Goal: Task Accomplishment & Management: Complete application form

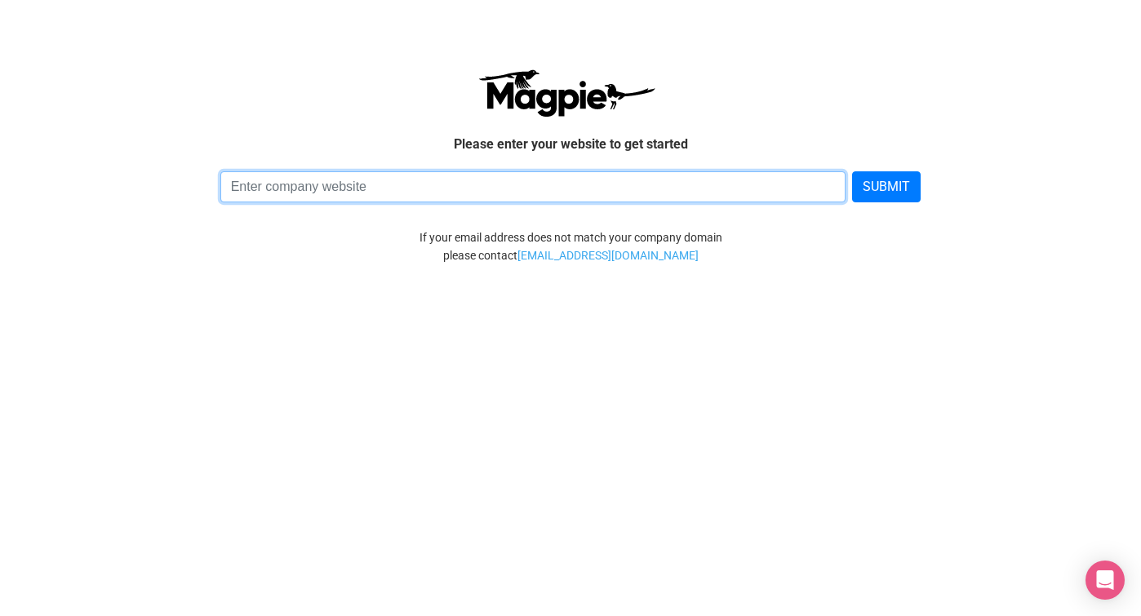
click at [545, 192] on input at bounding box center [533, 186] width 626 height 31
paste input "[URL][DOMAIN_NAME]"
type input "https://www.whirlingdervishistanbul.com/"
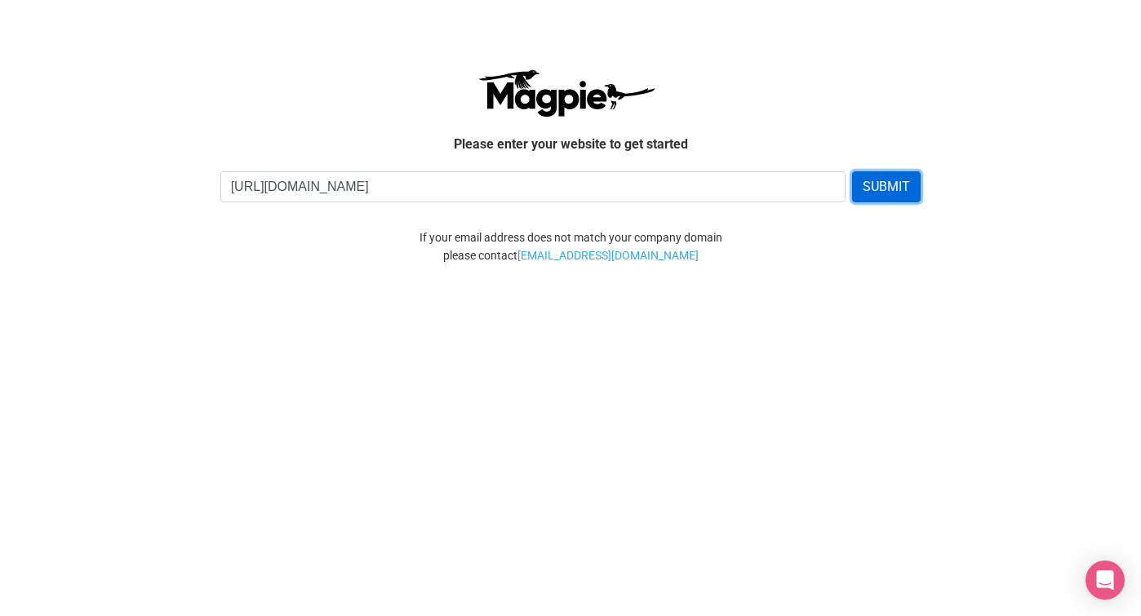
click at [892, 190] on button "SUBMIT" at bounding box center [886, 186] width 69 height 31
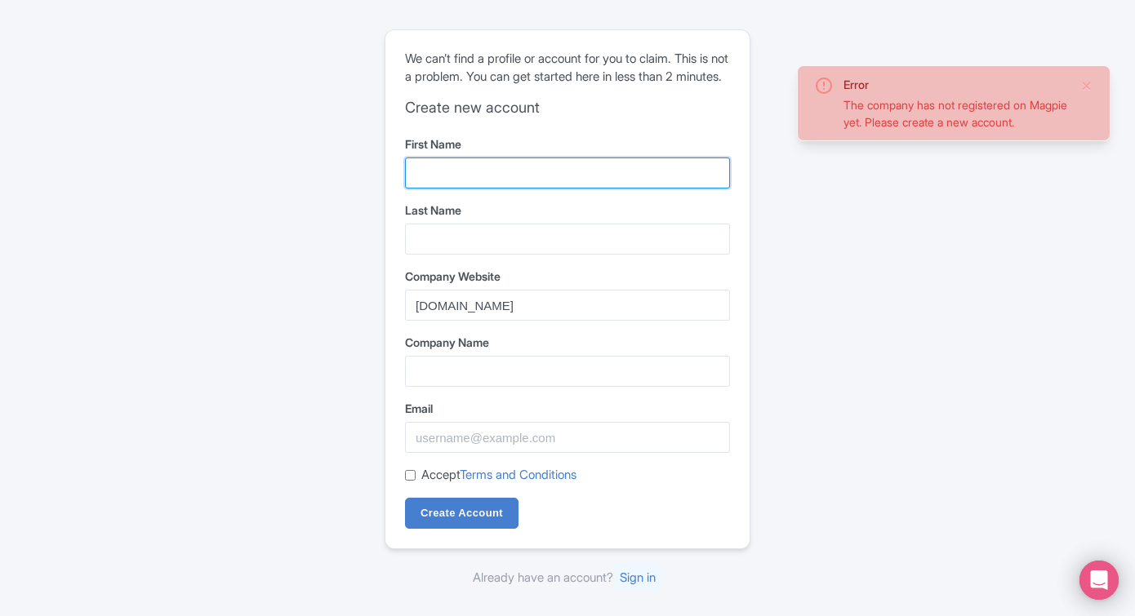
click at [540, 184] on input "First Name" at bounding box center [567, 173] width 325 height 31
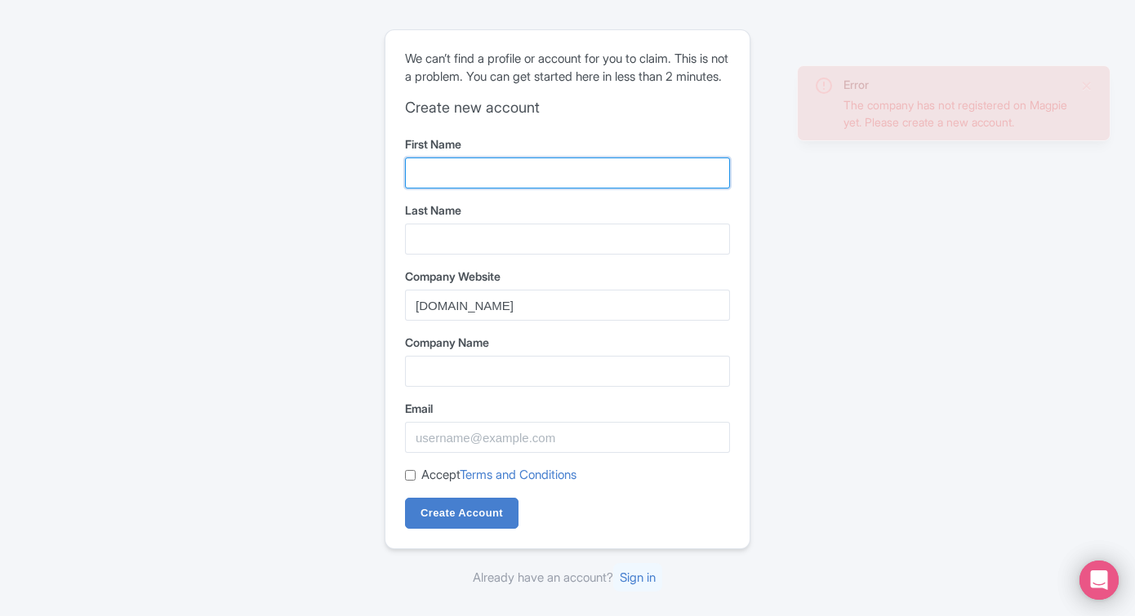
type input "Caner"
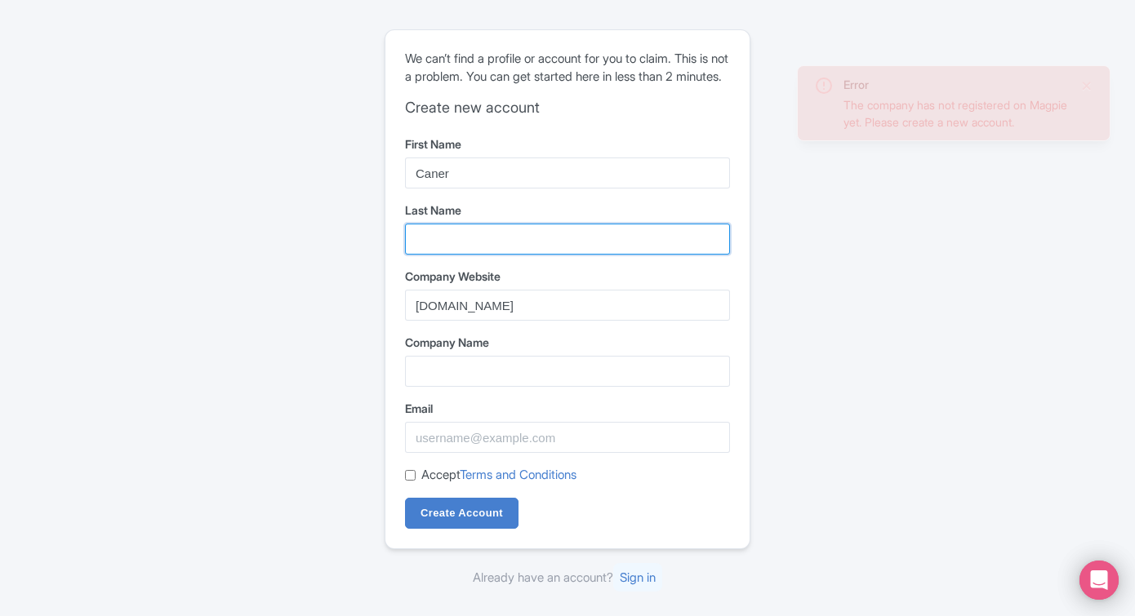
type input "Tayranoglu"
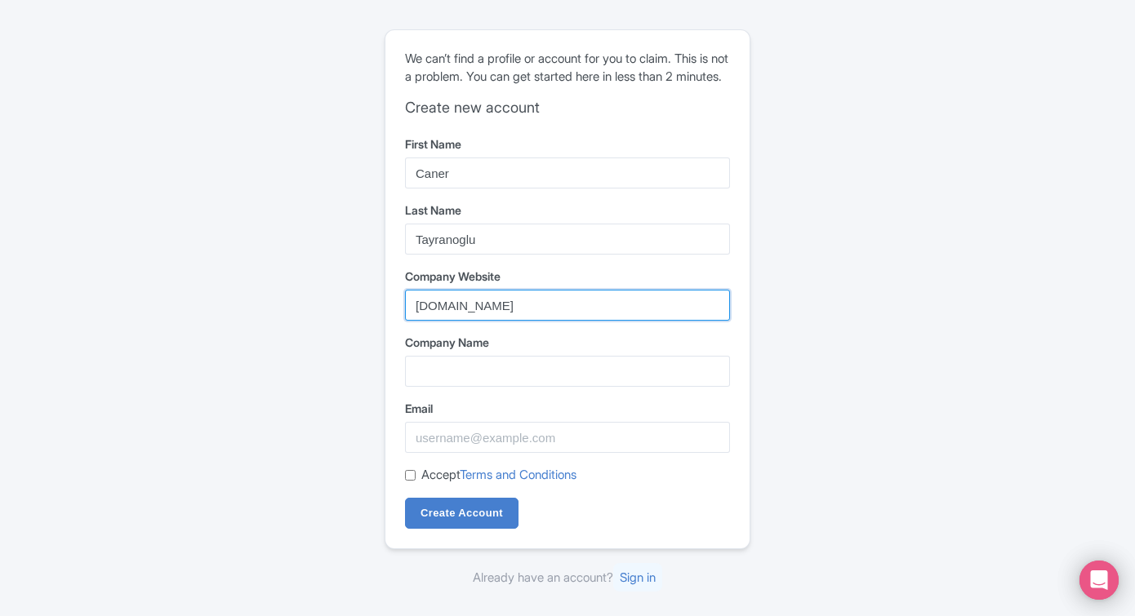
click at [575, 316] on input "whirlingdervishistanbul.com" at bounding box center [567, 305] width 325 height 31
paste input "https://www.whirlingdervishistanbul.com/"
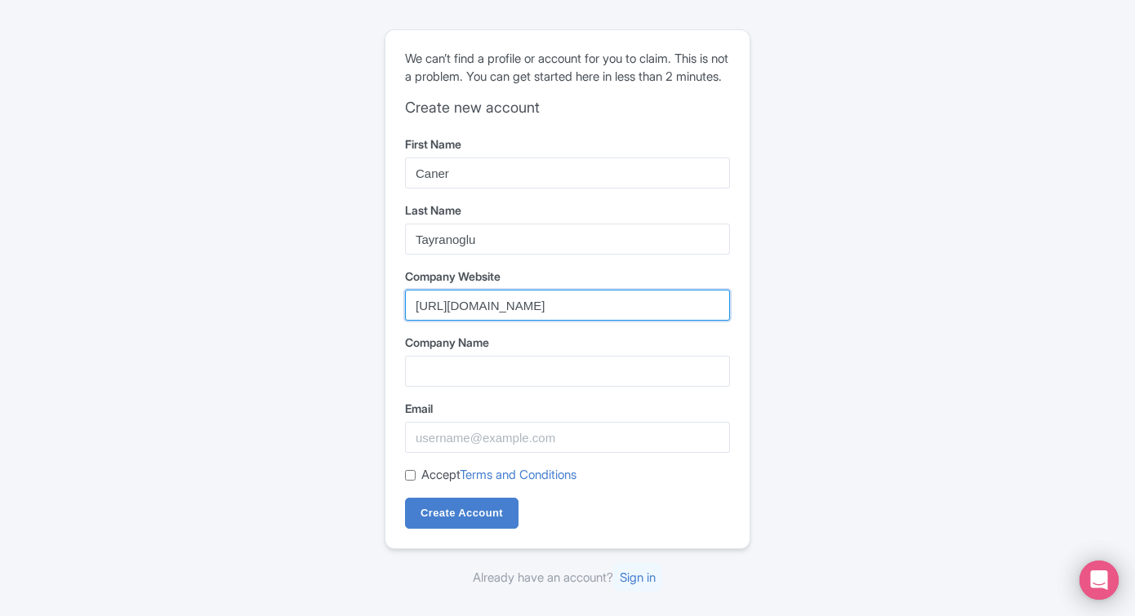
type input "https://www.whirlingdervishistanbul.com/"
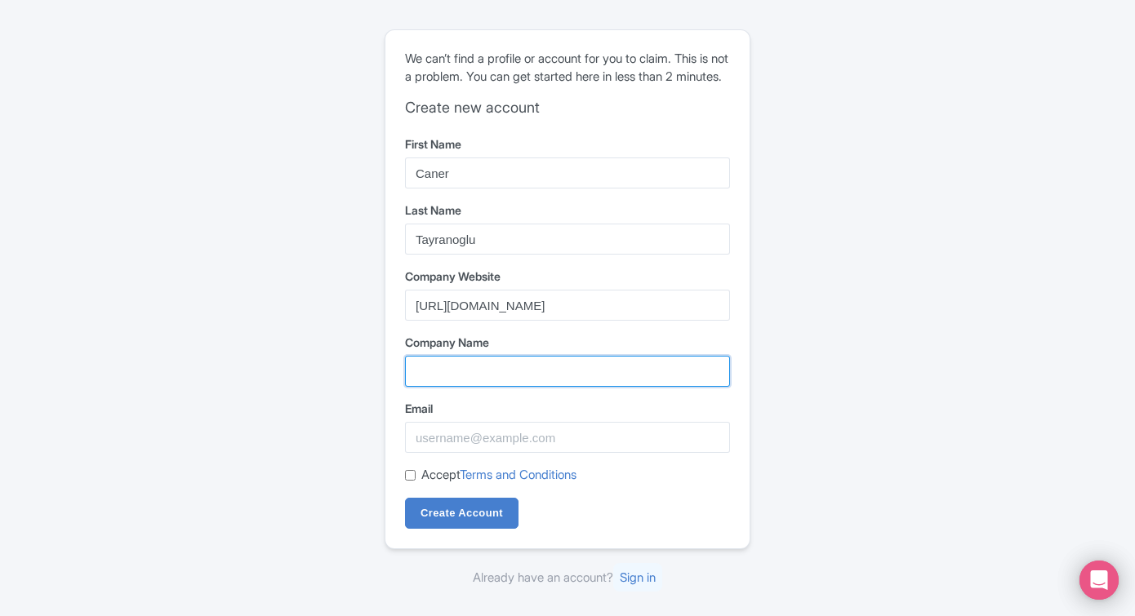
click at [551, 376] on input "Company Name" at bounding box center [567, 371] width 325 height 31
type input "KFT TURİZM VE"
click at [547, 380] on input "KFT TURİZM VE" at bounding box center [567, 371] width 325 height 31
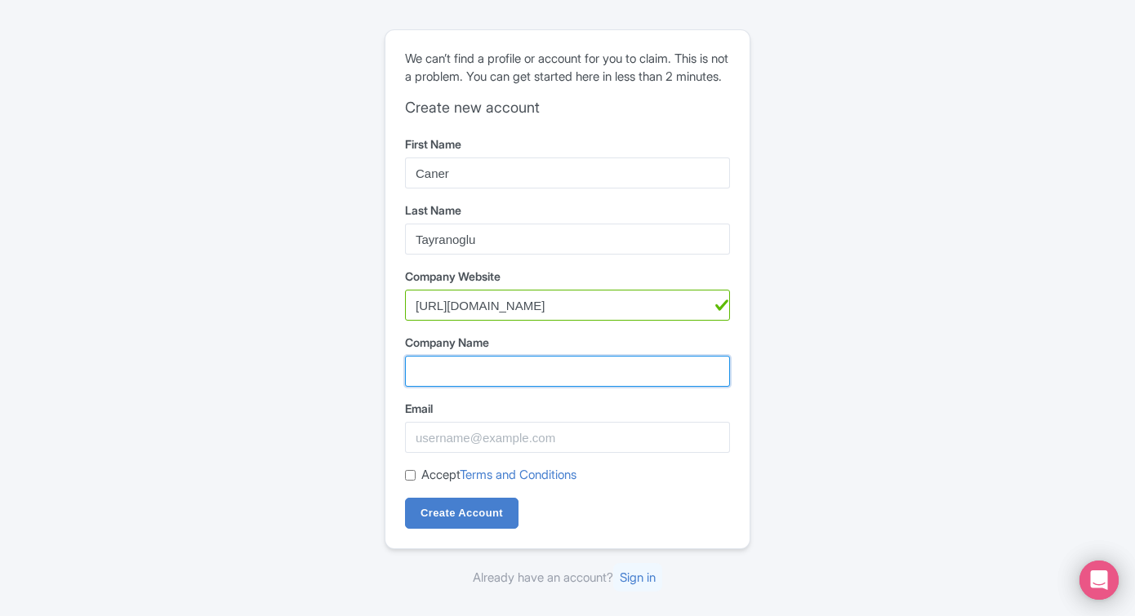
paste input "KFT Turizm ve Ticaret Limited Şirketi"
type input "KFT Turizm ve Ticaret Limited Şirketi"
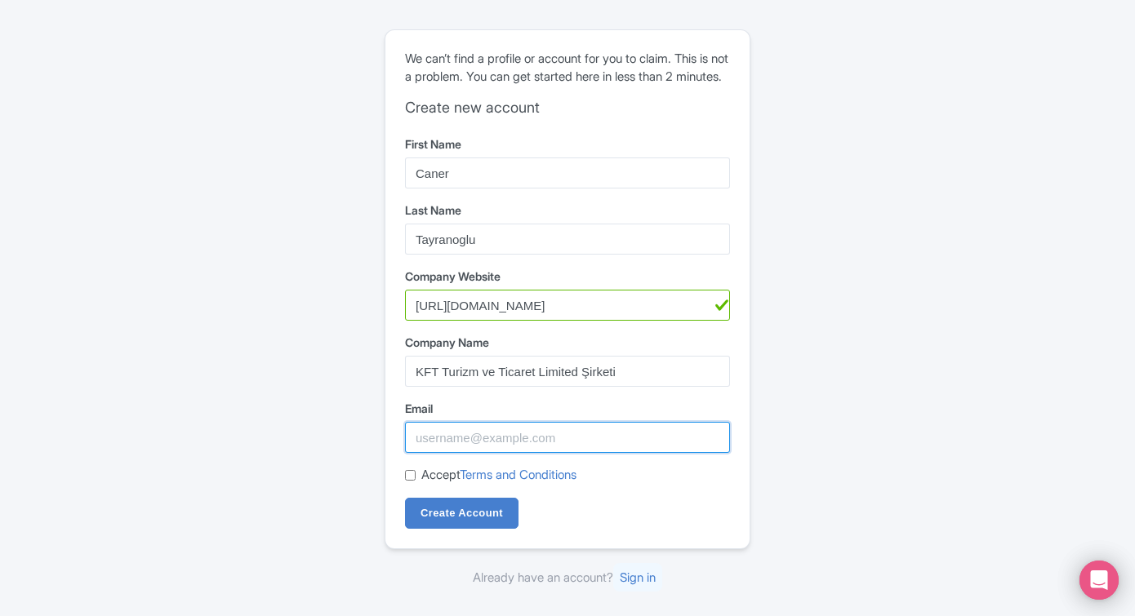
click at [544, 453] on input "Email" at bounding box center [567, 437] width 325 height 31
type input "canertayranoglu@citywindows.com.tr"
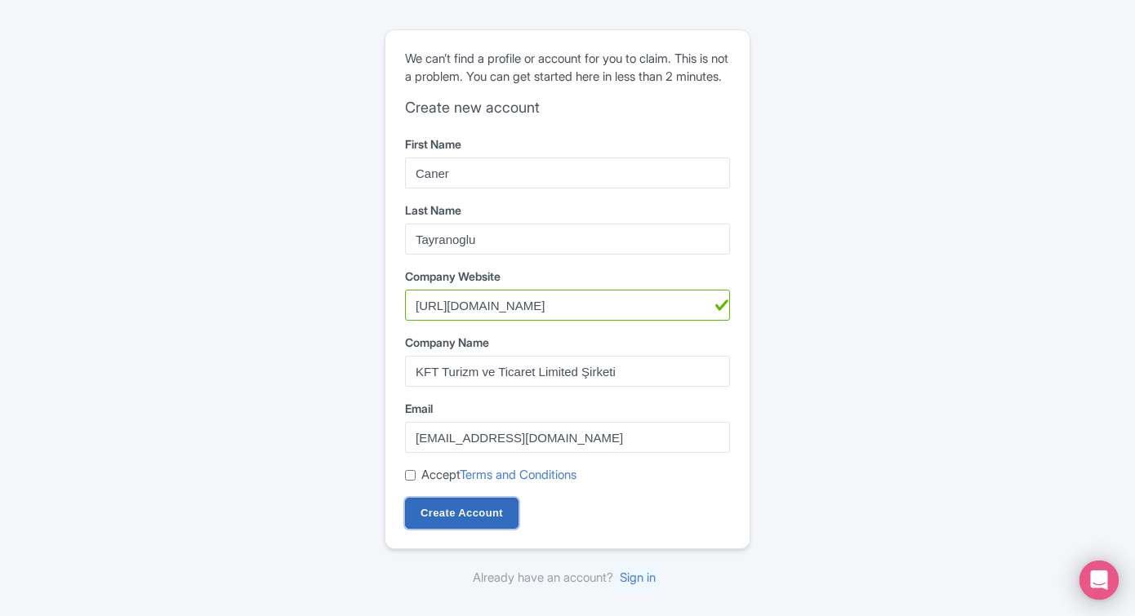
click at [477, 529] on input "Create Account" at bounding box center [461, 513] width 113 height 31
click at [409, 481] on input "Accept Terms and Conditions" at bounding box center [410, 475] width 11 height 11
checkbox input "true"
click at [438, 529] on input "Create Account" at bounding box center [461, 513] width 113 height 31
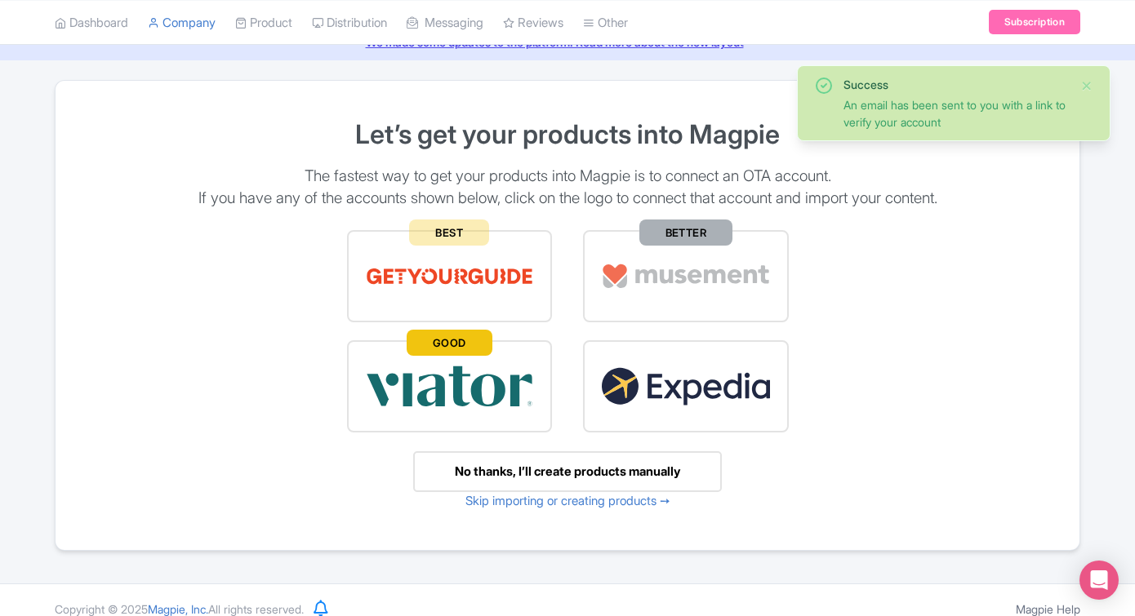
scroll to position [81, 0]
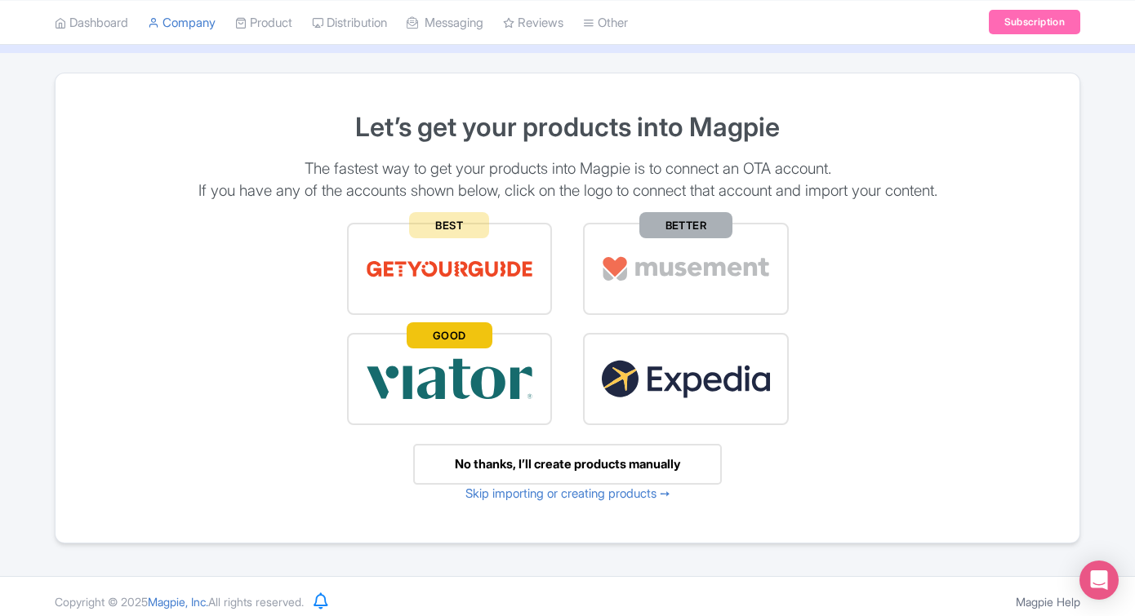
click at [628, 465] on div "No thanks, I’ll create products manually" at bounding box center [567, 465] width 309 height 42
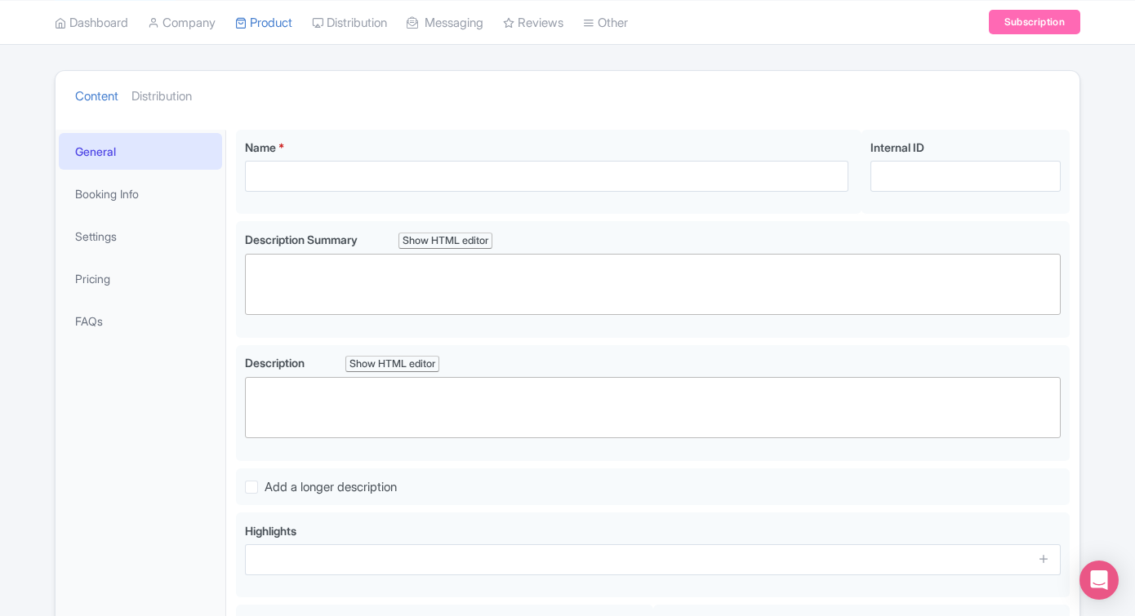
scroll to position [178, 0]
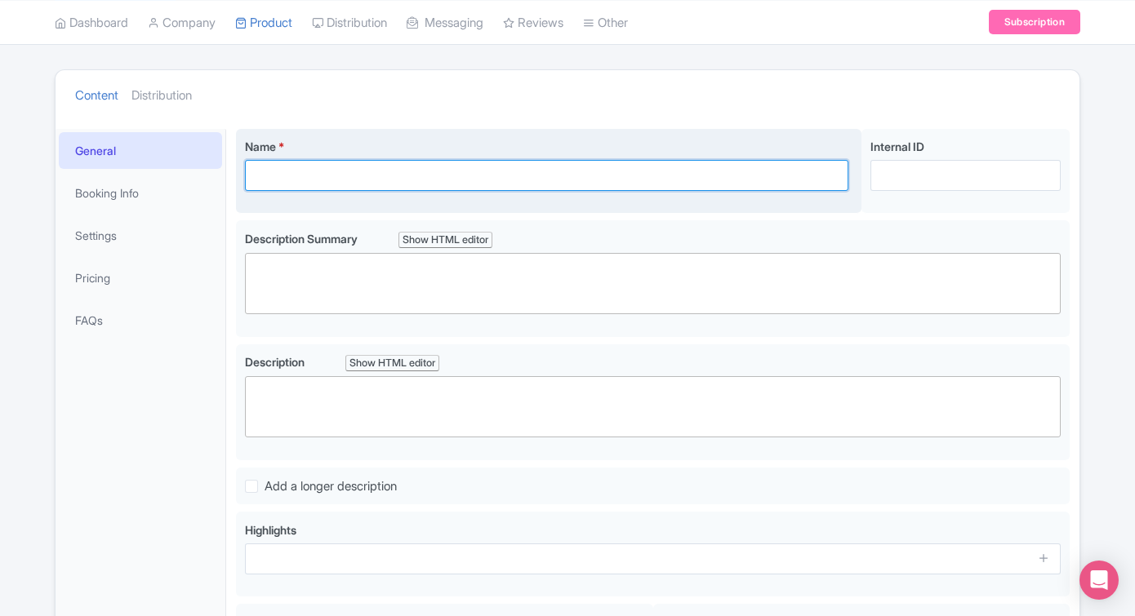
click at [520, 178] on input "Name *" at bounding box center [546, 175] width 603 height 31
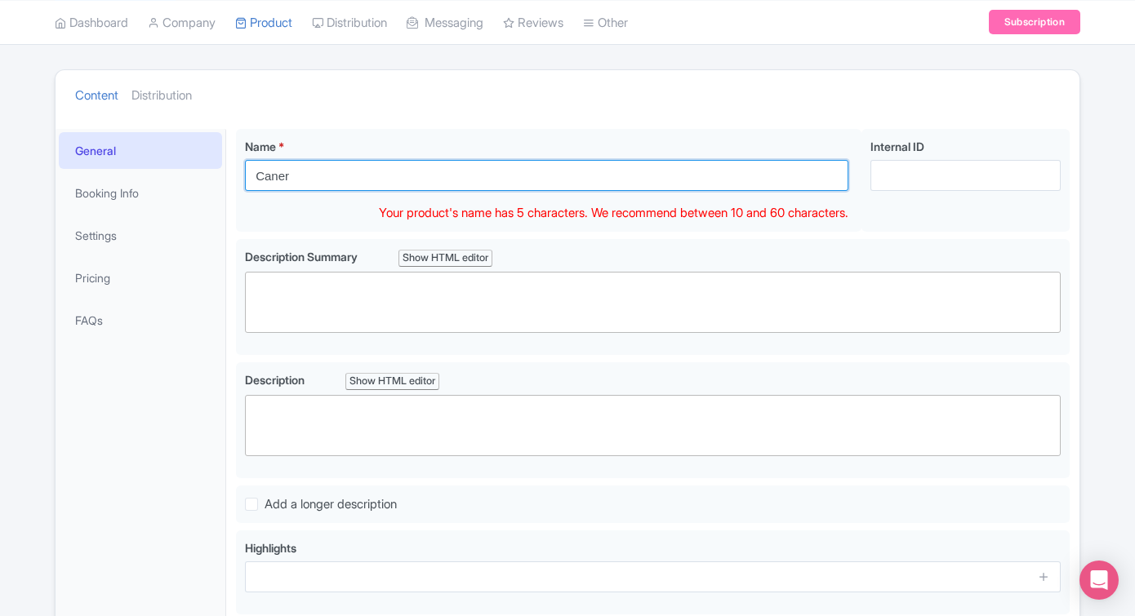
type input "Caner"
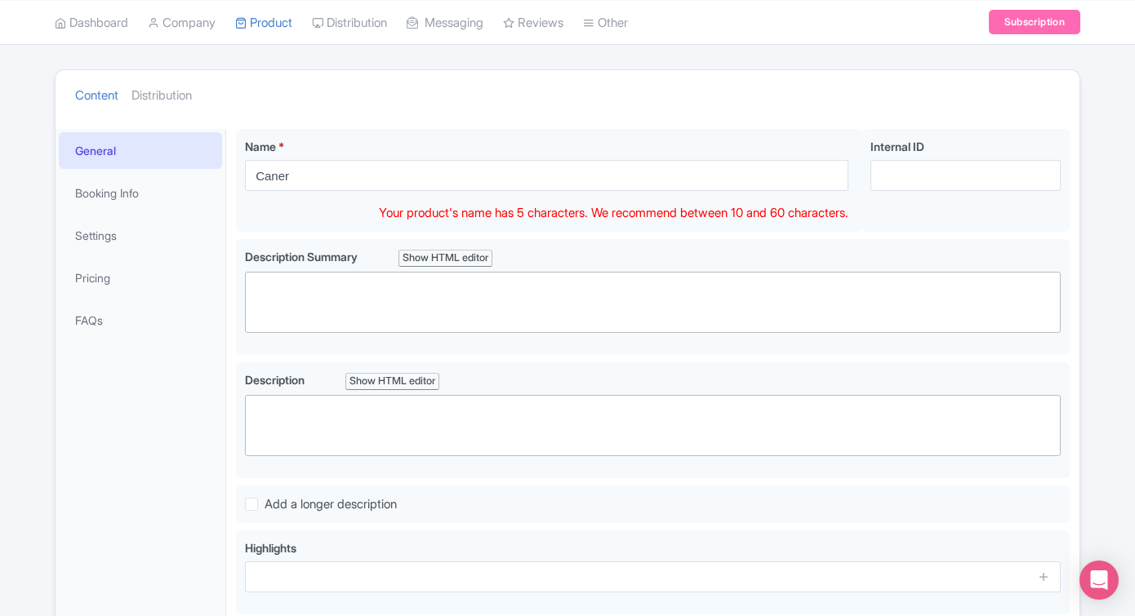
click at [665, 114] on ul "Content Distribution" at bounding box center [543, 95] width 949 height 50
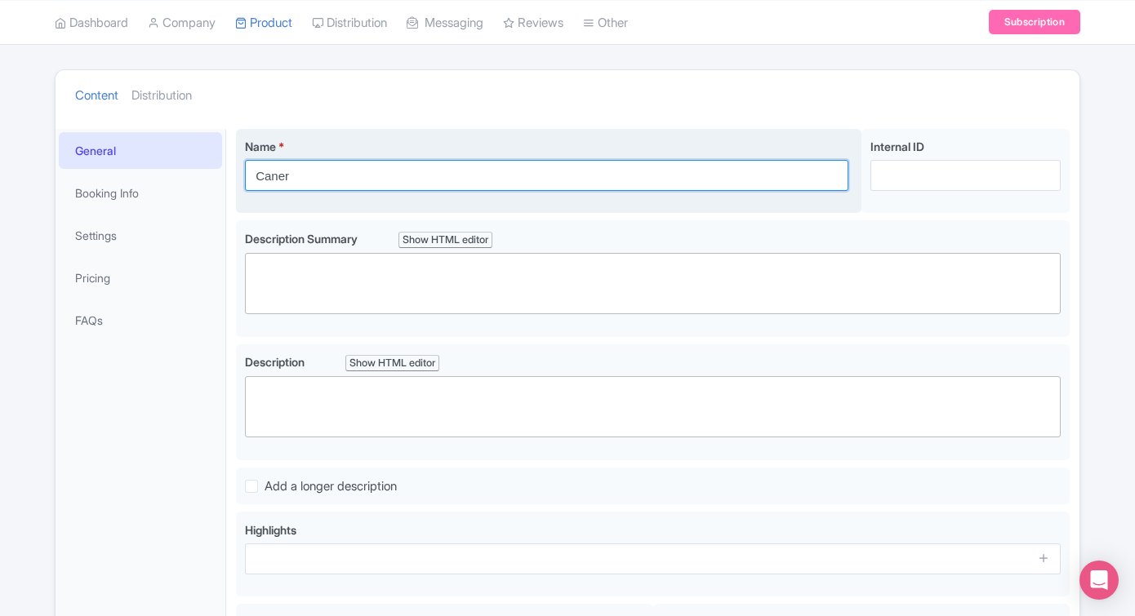
click at [651, 185] on input "Caner" at bounding box center [546, 175] width 603 height 31
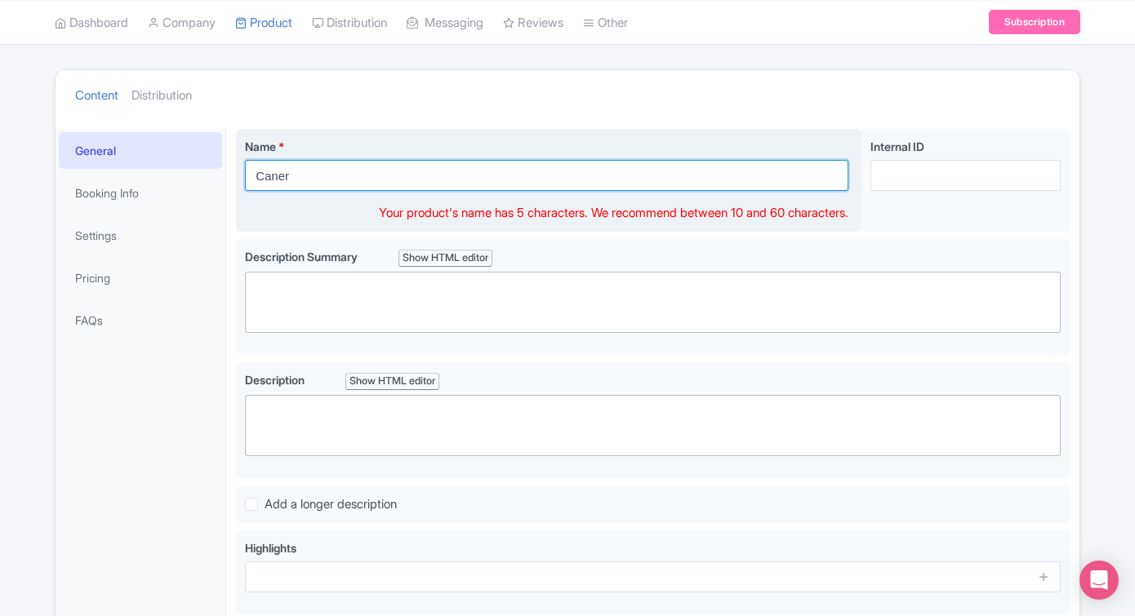
click at [651, 185] on input "Caner" at bounding box center [546, 175] width 603 height 31
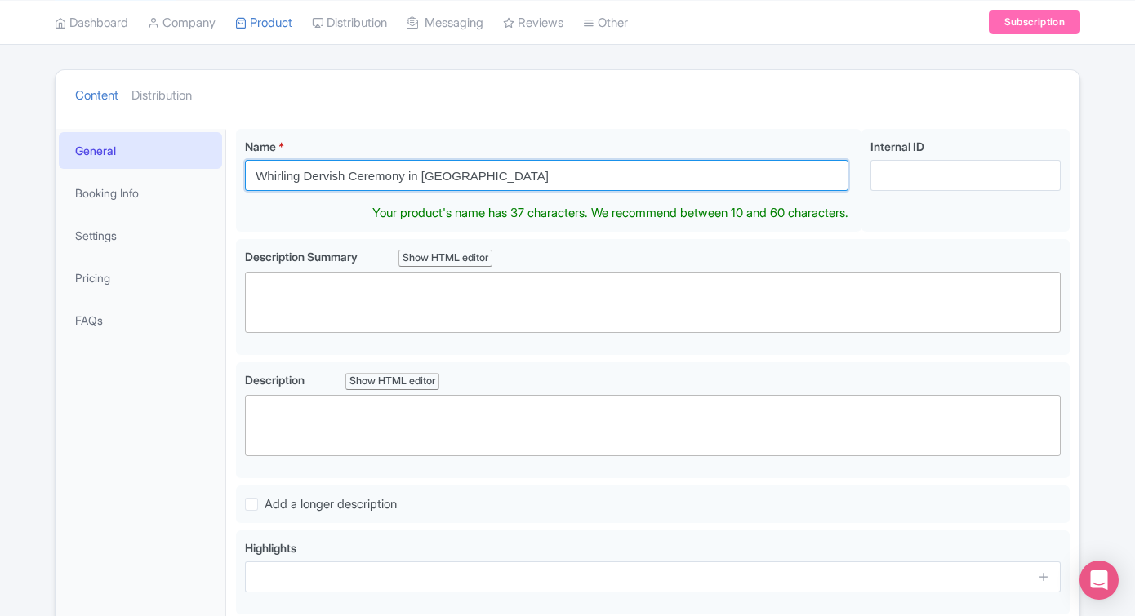
type input "Whirling Dervish Ceremony in [GEOGRAPHIC_DATA]"
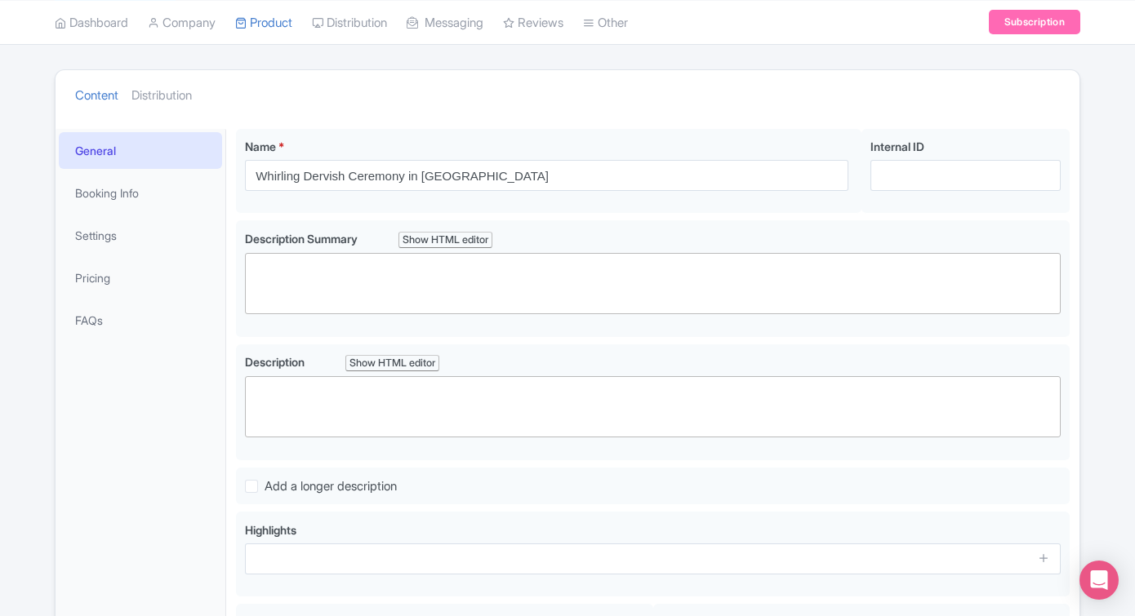
click at [653, 96] on ul "Content Distribution" at bounding box center [543, 95] width 949 height 50
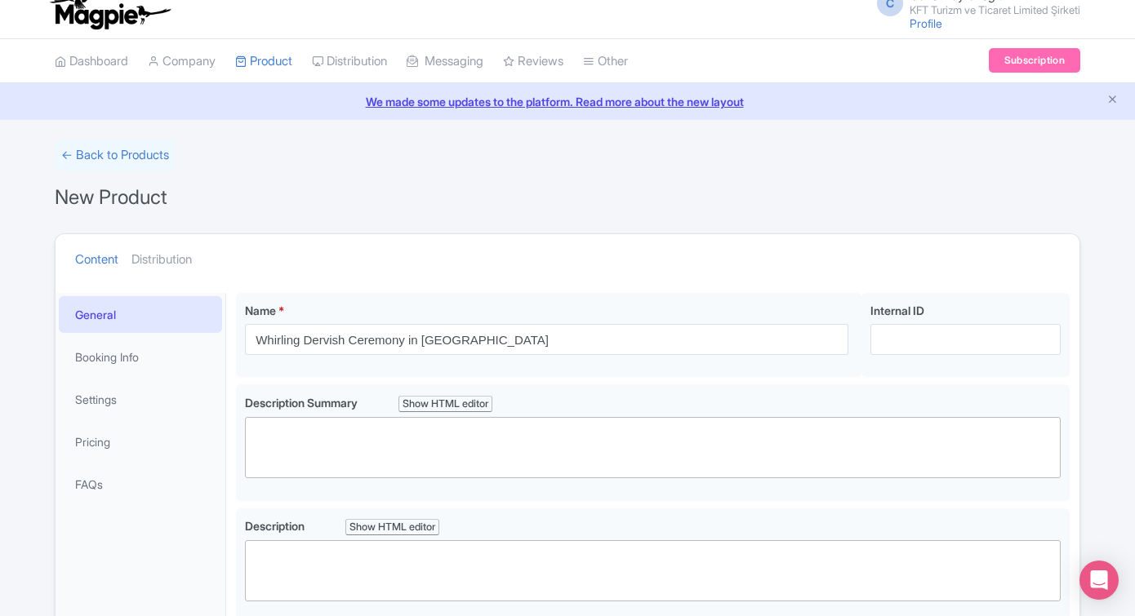
scroll to position [0, 0]
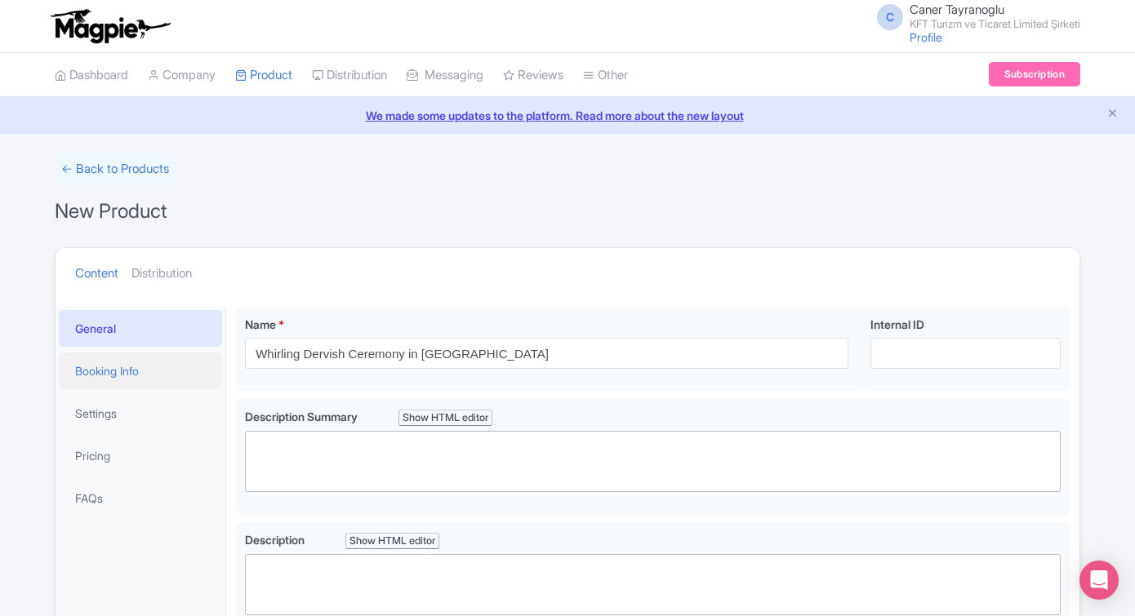
click at [145, 353] on link "Booking Info" at bounding box center [140, 371] width 163 height 37
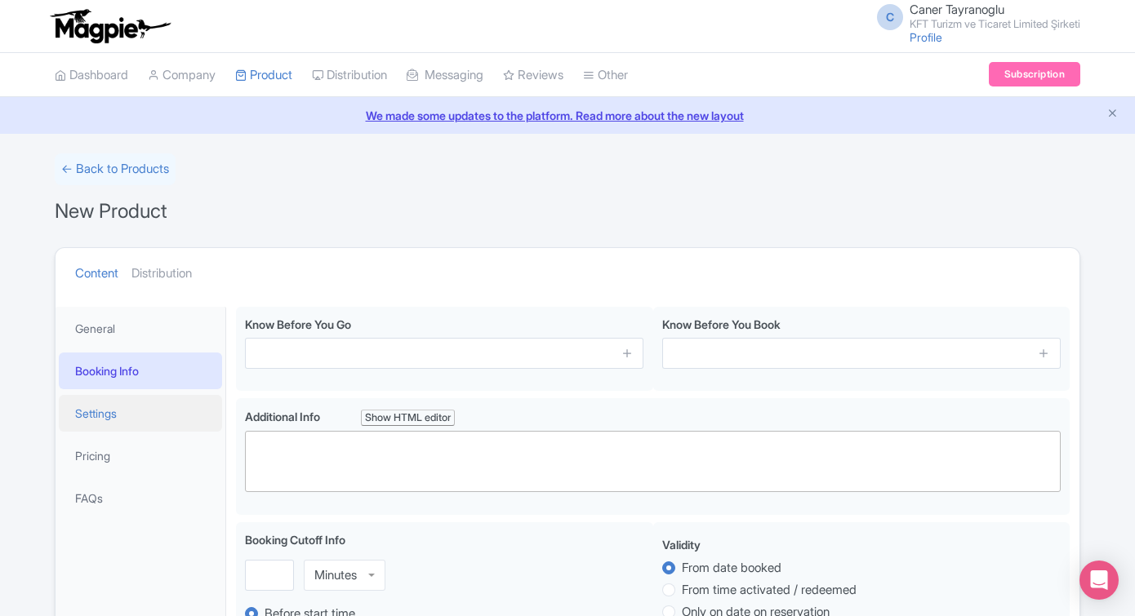
click at [162, 404] on link "Settings" at bounding box center [140, 413] width 163 height 37
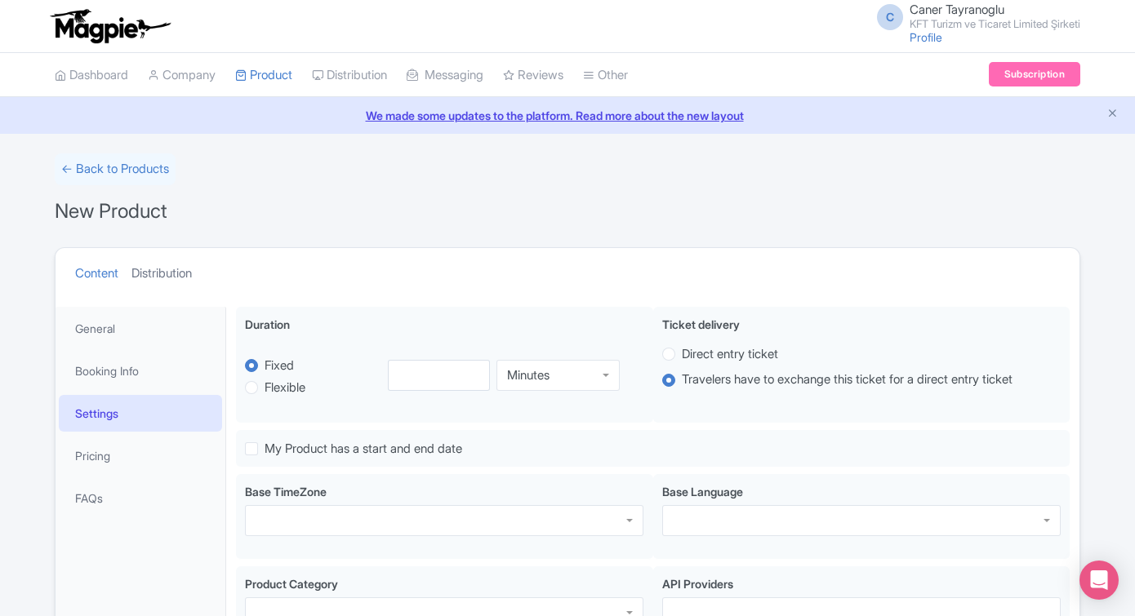
click at [180, 274] on link "Distribution" at bounding box center [161, 273] width 60 height 51
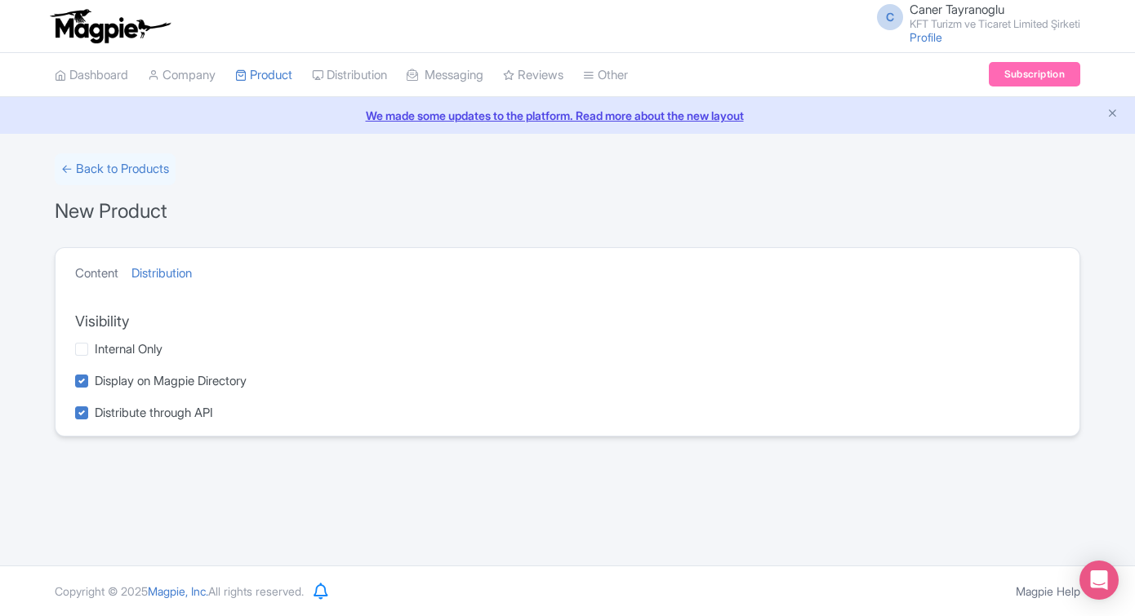
click at [104, 273] on link "Content" at bounding box center [96, 273] width 43 height 51
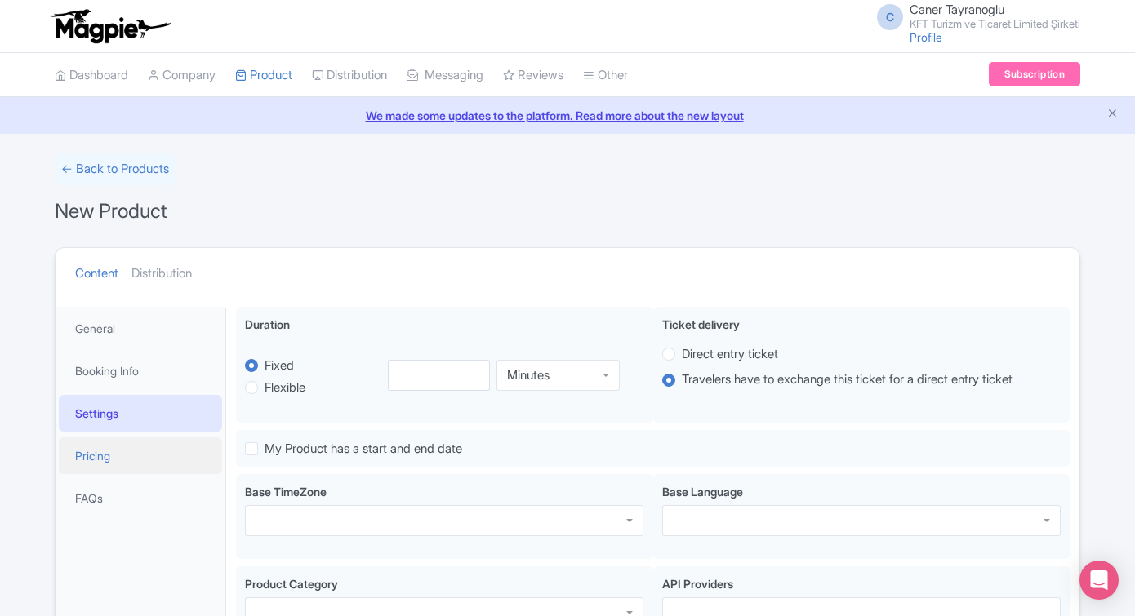
click at [111, 466] on link "Pricing" at bounding box center [140, 456] width 163 height 37
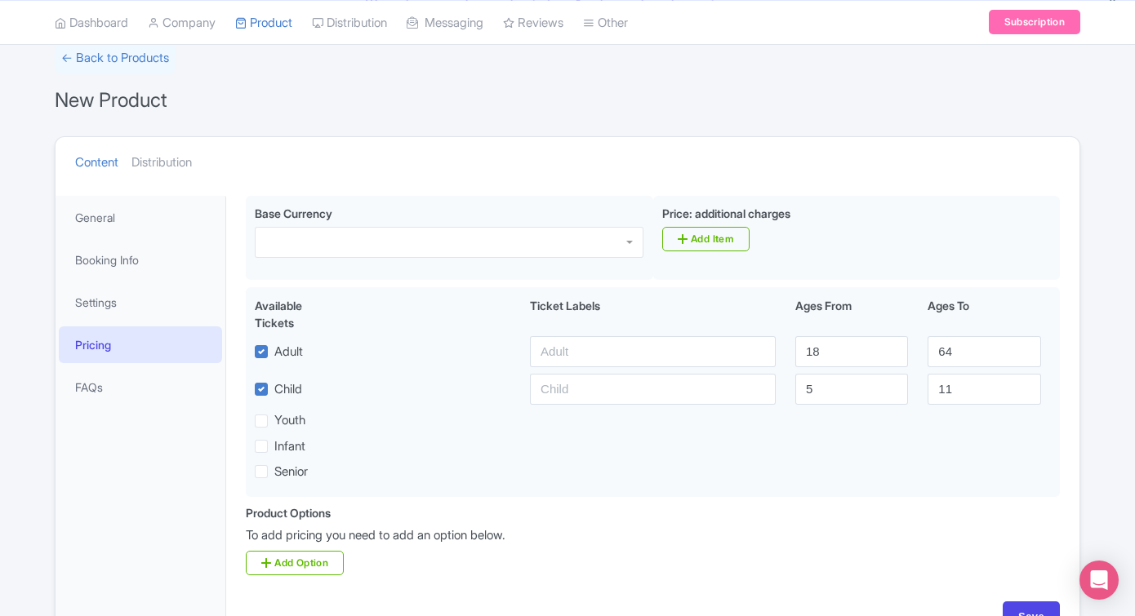
scroll to position [190, 0]
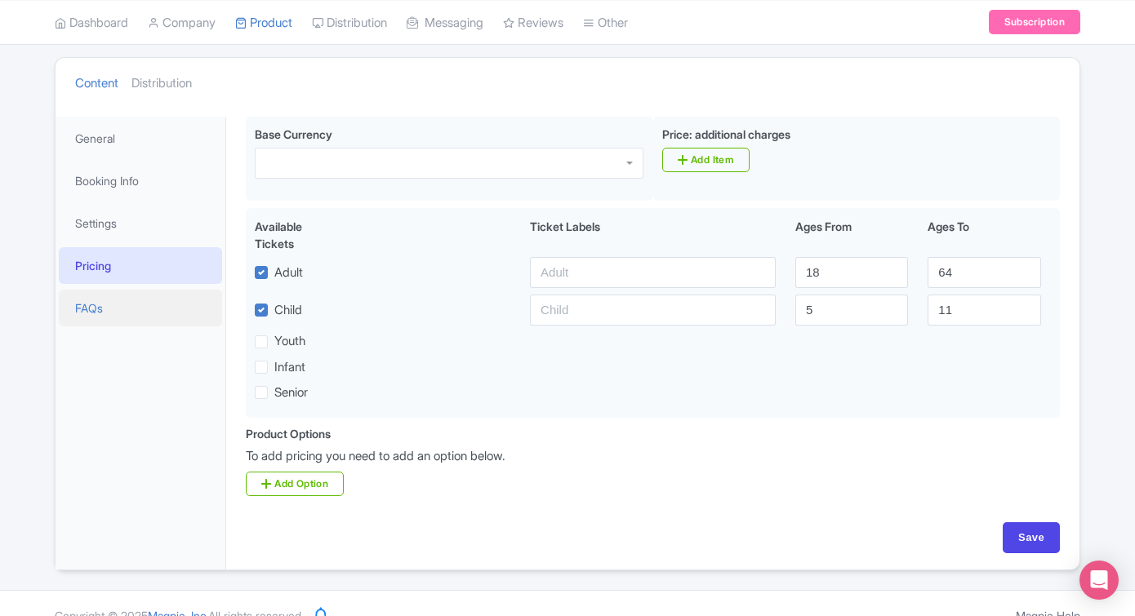
click at [135, 313] on link "FAQs" at bounding box center [140, 308] width 163 height 37
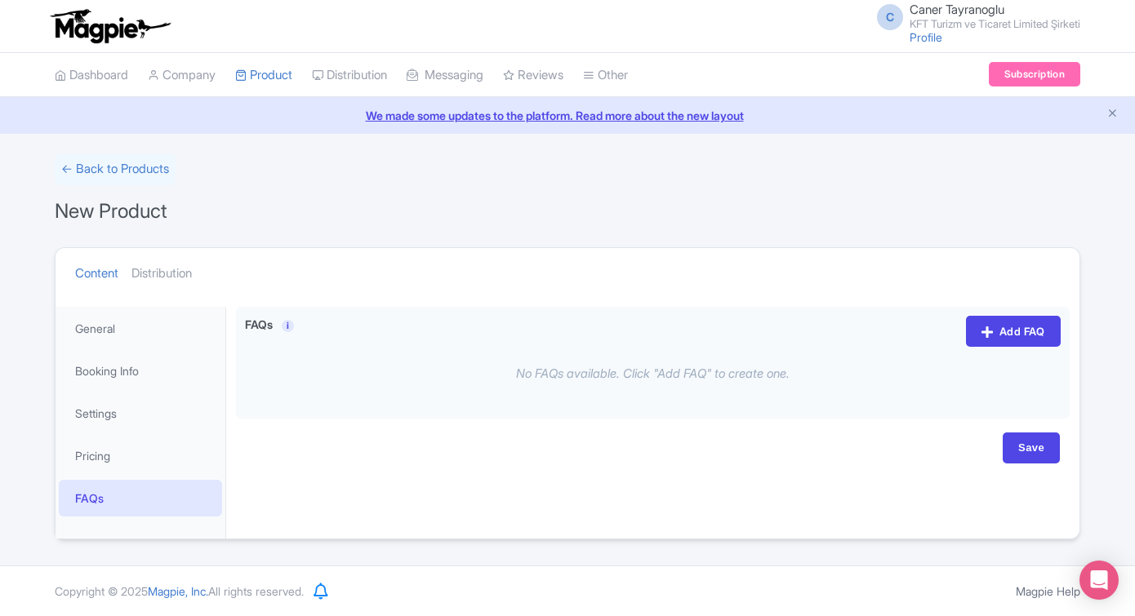
scroll to position [0, 0]
click at [173, 328] on link "General" at bounding box center [140, 328] width 163 height 37
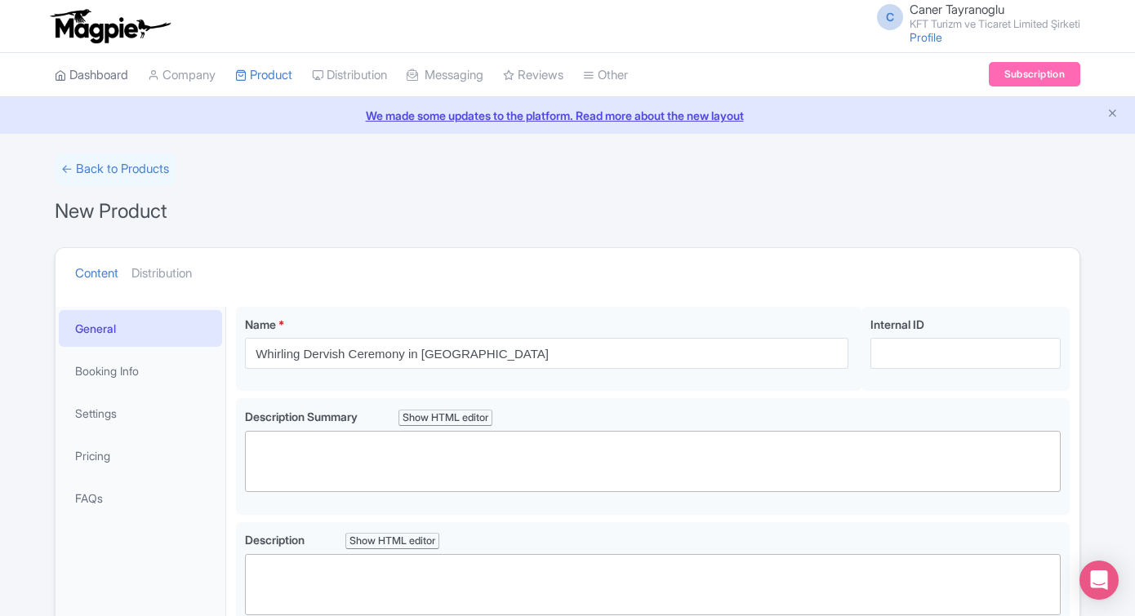
click at [107, 75] on link "Dashboard" at bounding box center [91, 75] width 73 height 45
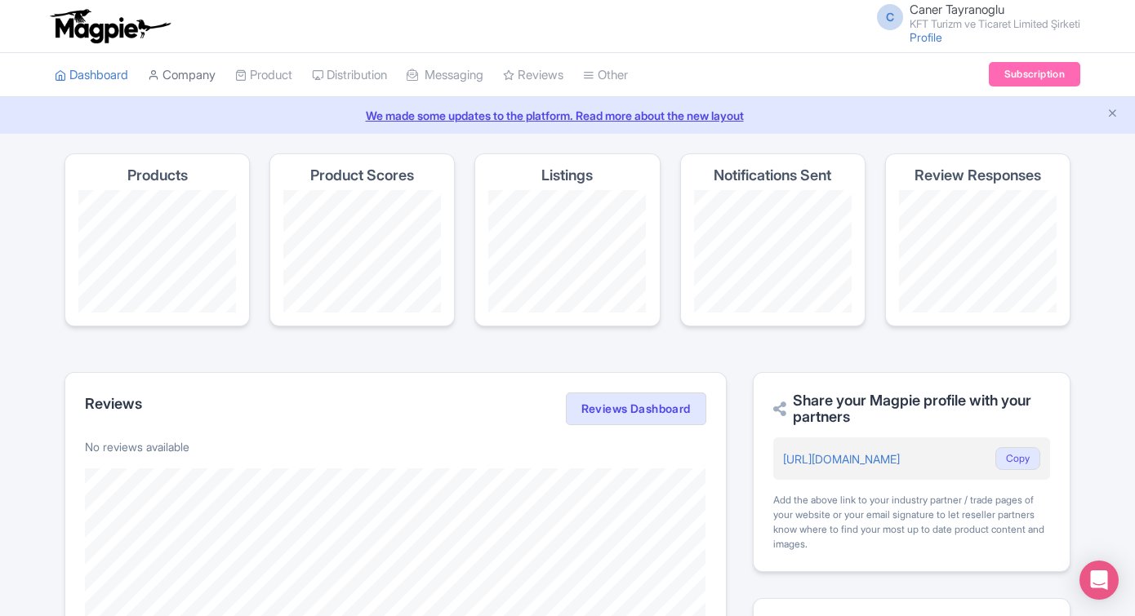
click at [202, 82] on link "Company" at bounding box center [182, 75] width 68 height 45
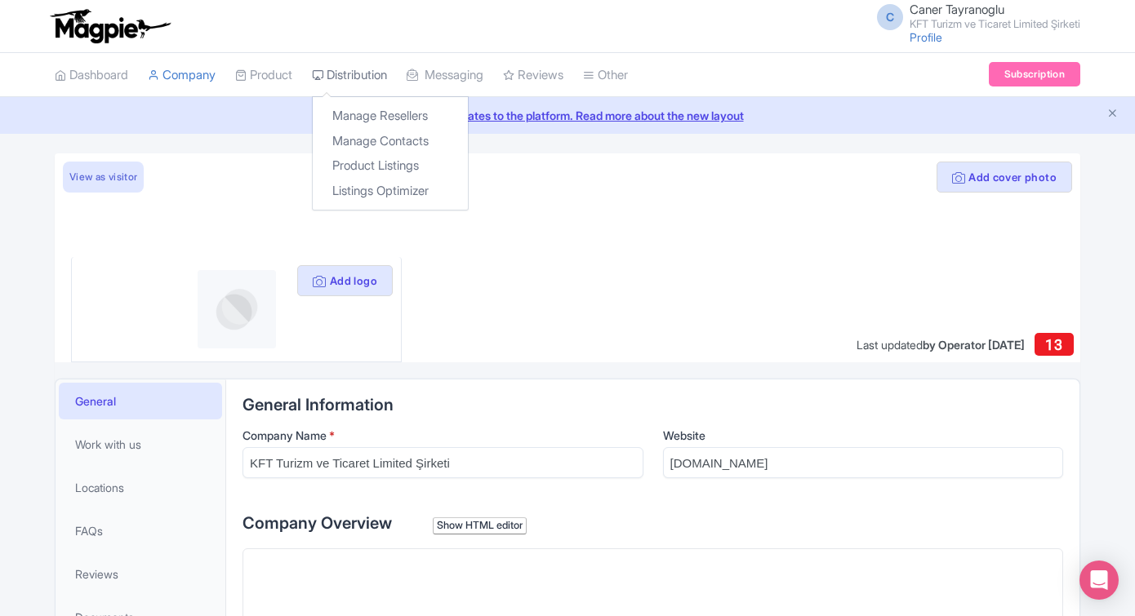
click at [350, 87] on link "Distribution" at bounding box center [349, 75] width 75 height 45
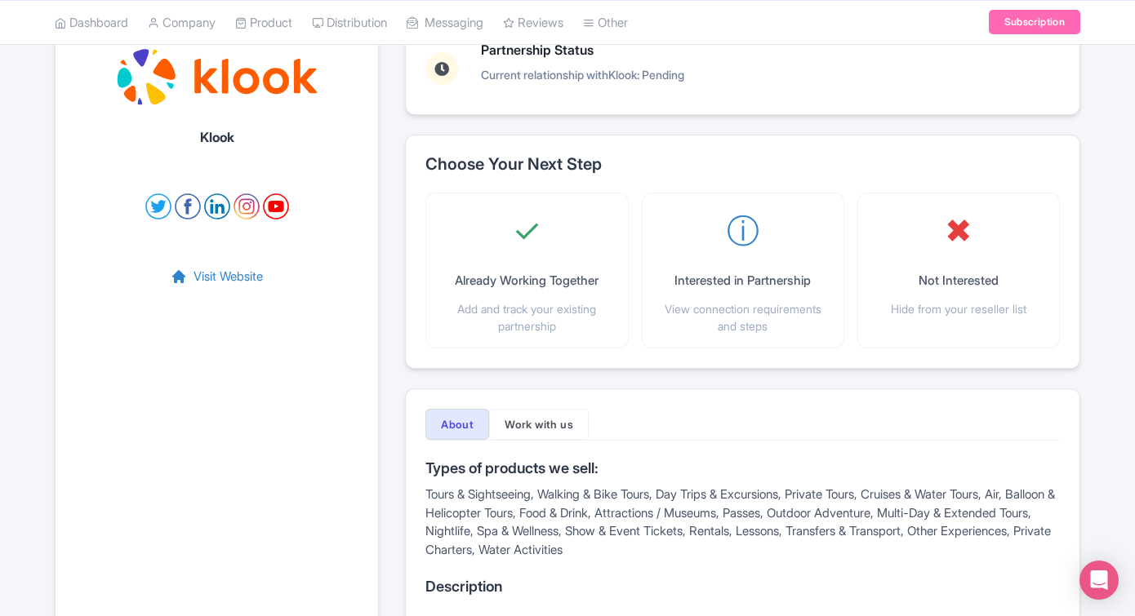
scroll to position [156, 0]
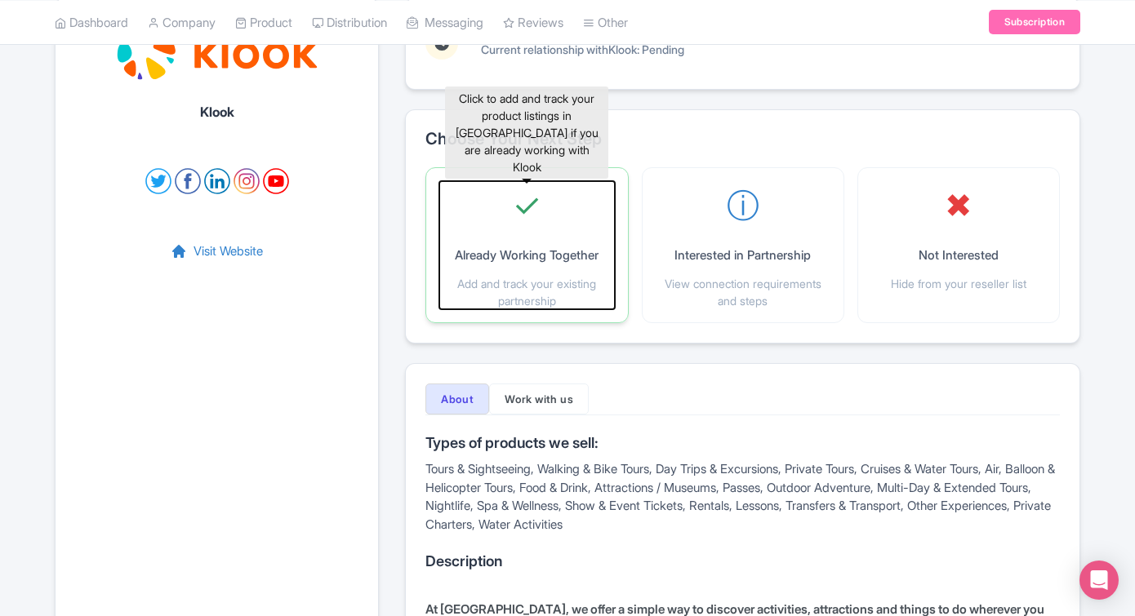
click at [562, 260] on p "Already Working Together" at bounding box center [527, 256] width 144 height 19
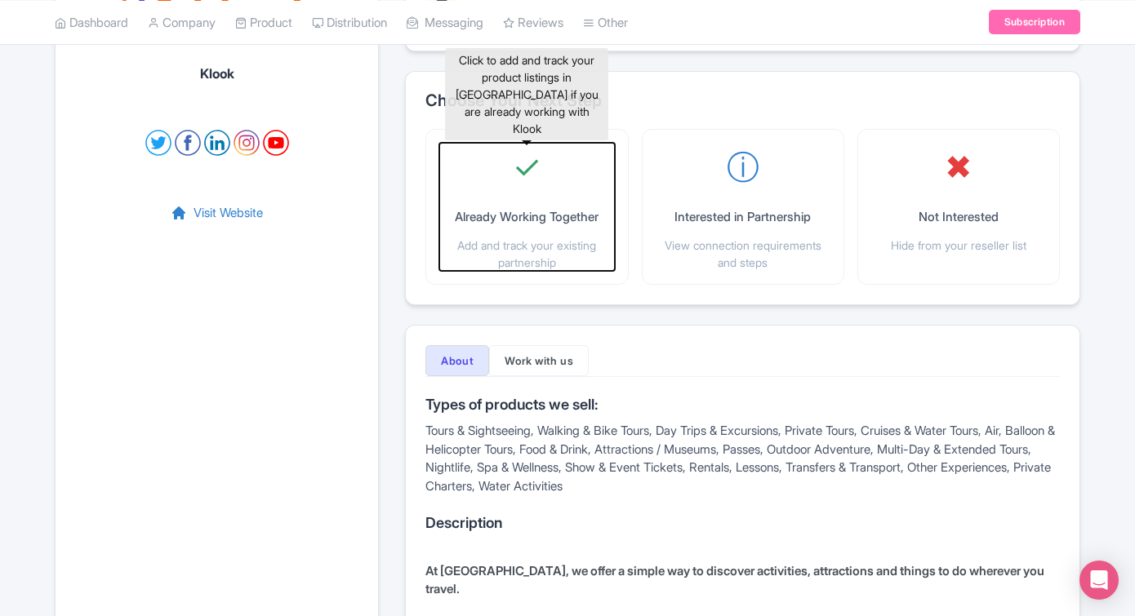
scroll to position [227, 0]
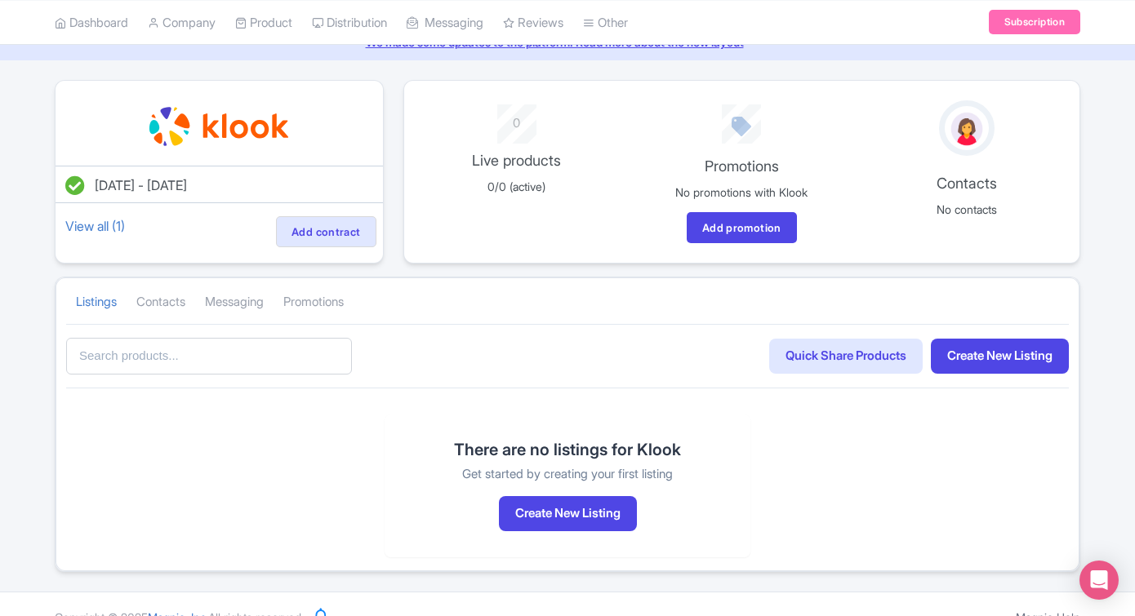
scroll to position [70, 0]
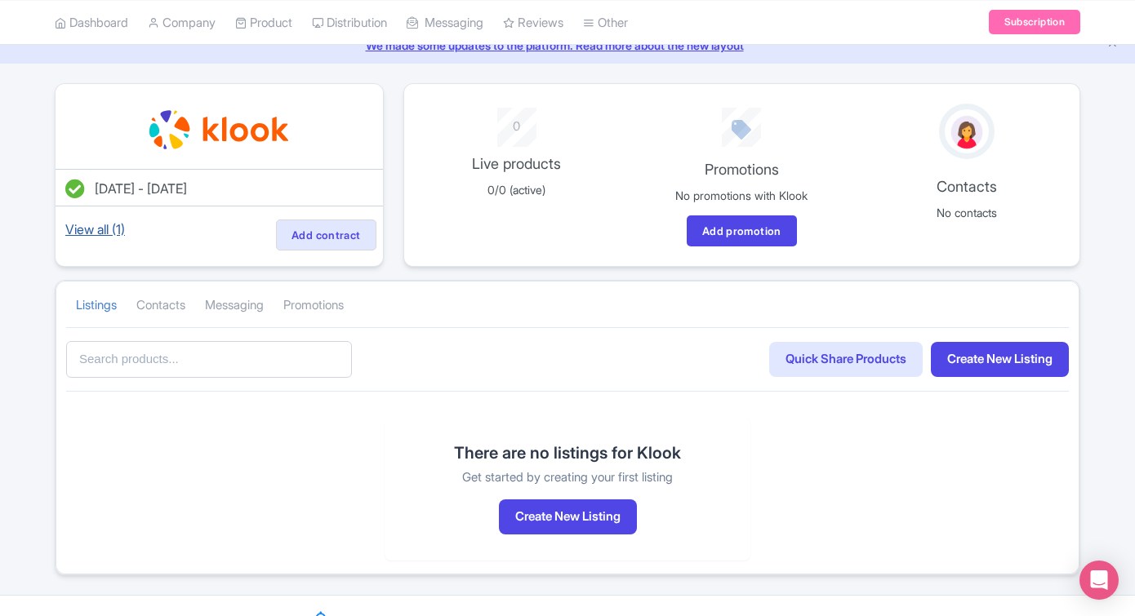
click at [124, 229] on link "View all (1)" at bounding box center [95, 229] width 66 height 23
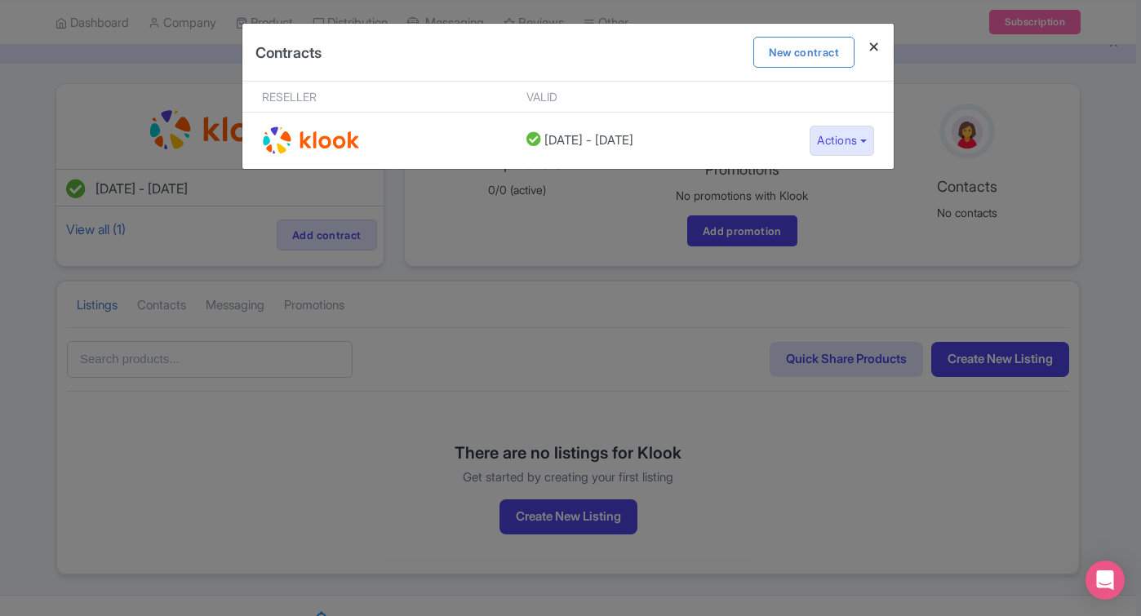
click at [867, 46] on h4 at bounding box center [874, 47] width 39 height 47
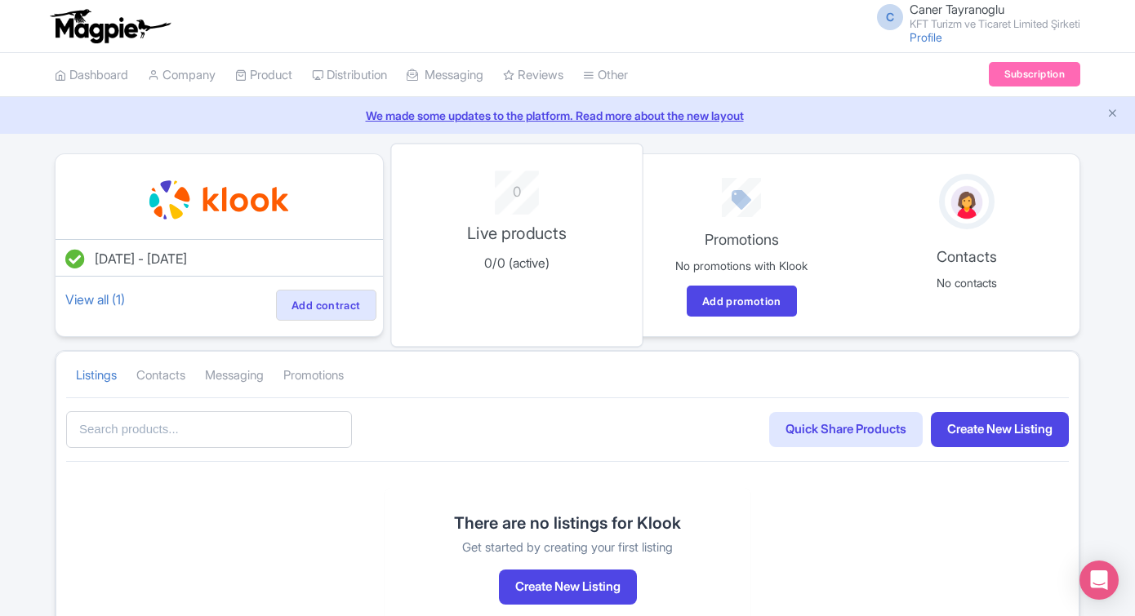
scroll to position [99, 0]
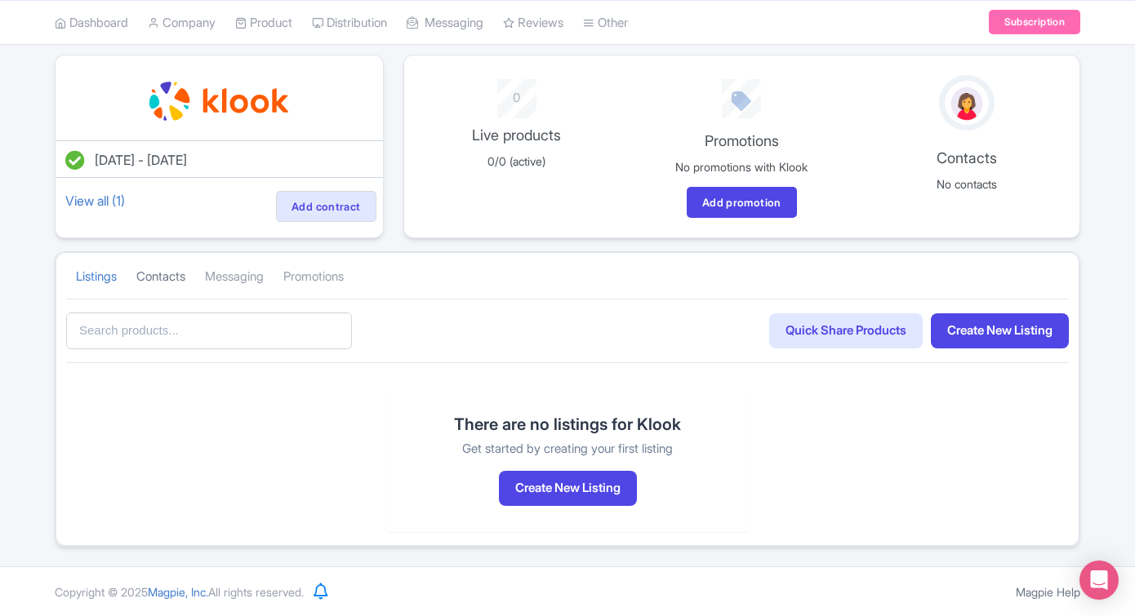
click at [171, 273] on link "Contacts" at bounding box center [160, 277] width 49 height 45
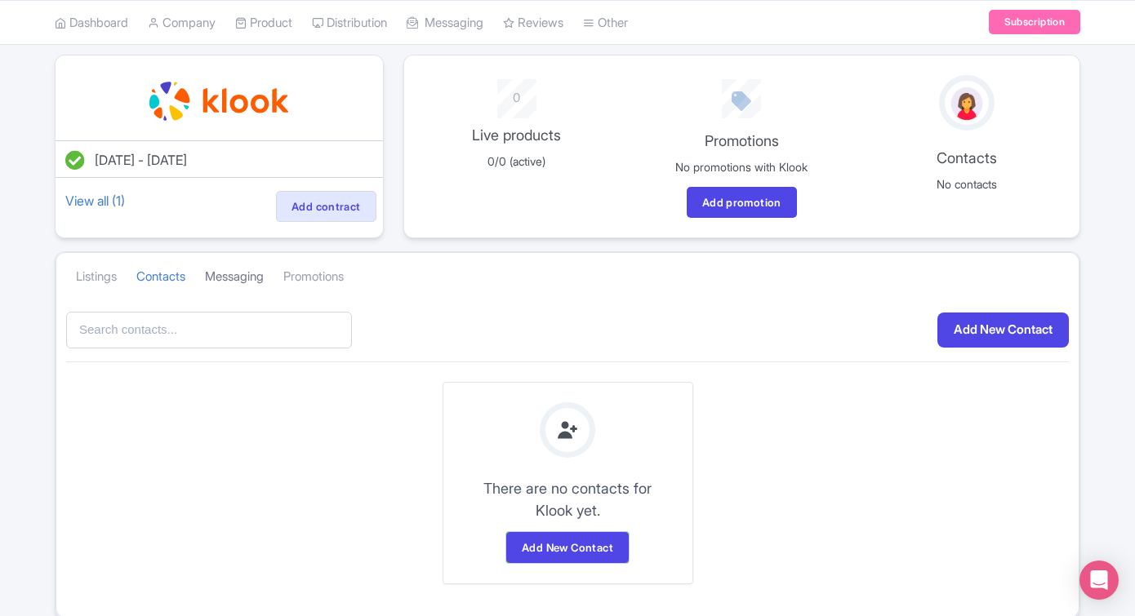
click at [253, 273] on link "Messaging" at bounding box center [234, 277] width 59 height 45
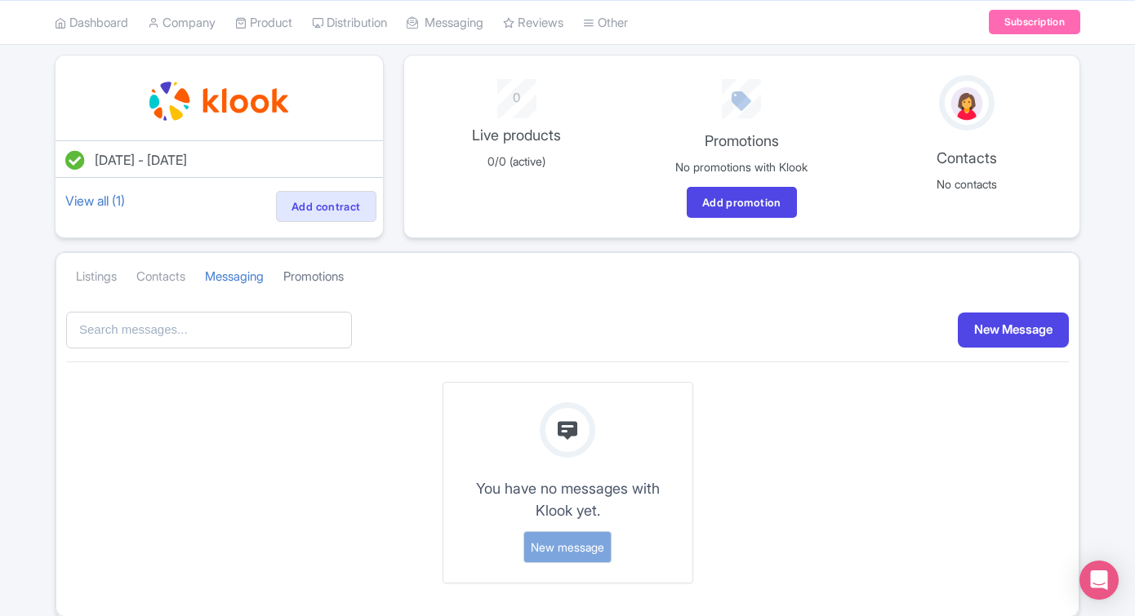
click at [308, 273] on link "Promotions" at bounding box center [313, 277] width 60 height 45
click at [112, 274] on link "Listings" at bounding box center [96, 277] width 41 height 45
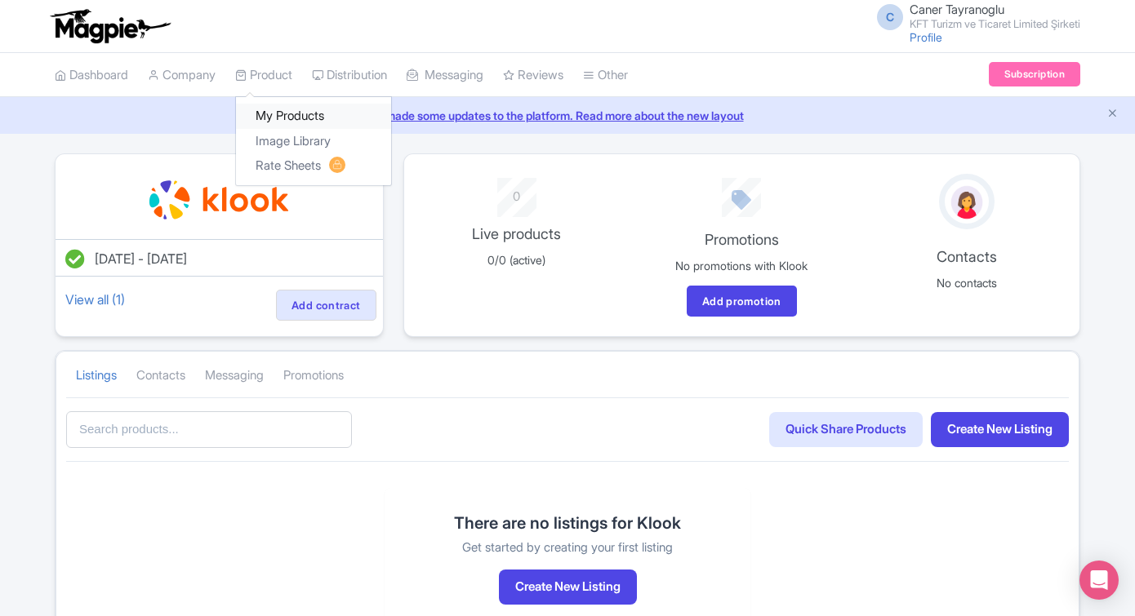
click at [313, 115] on link "My Products" at bounding box center [313, 116] width 155 height 25
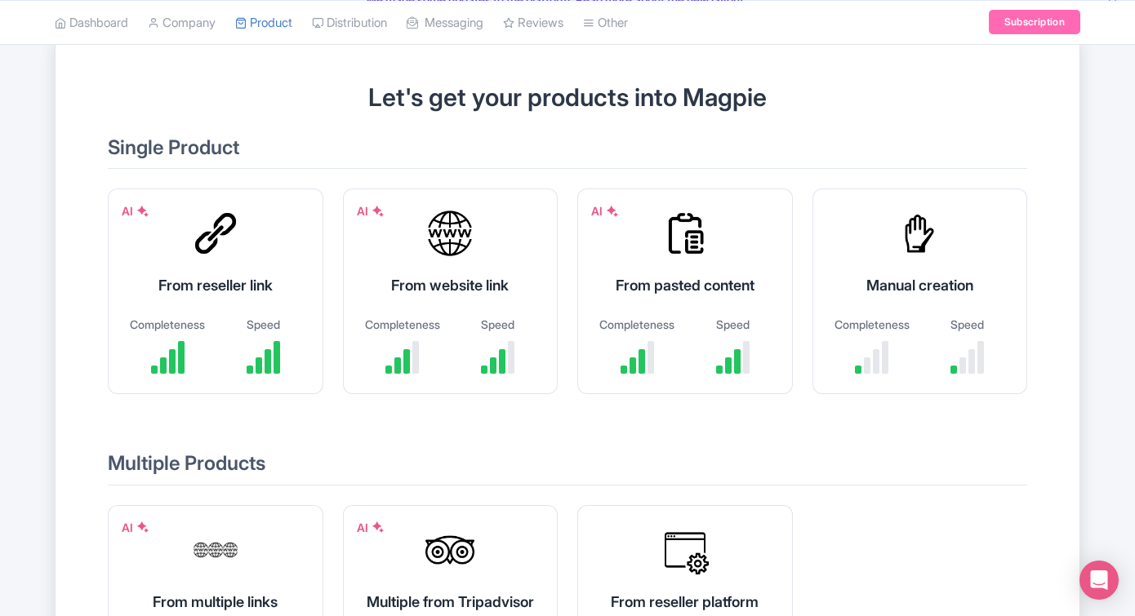
scroll to position [178, 0]
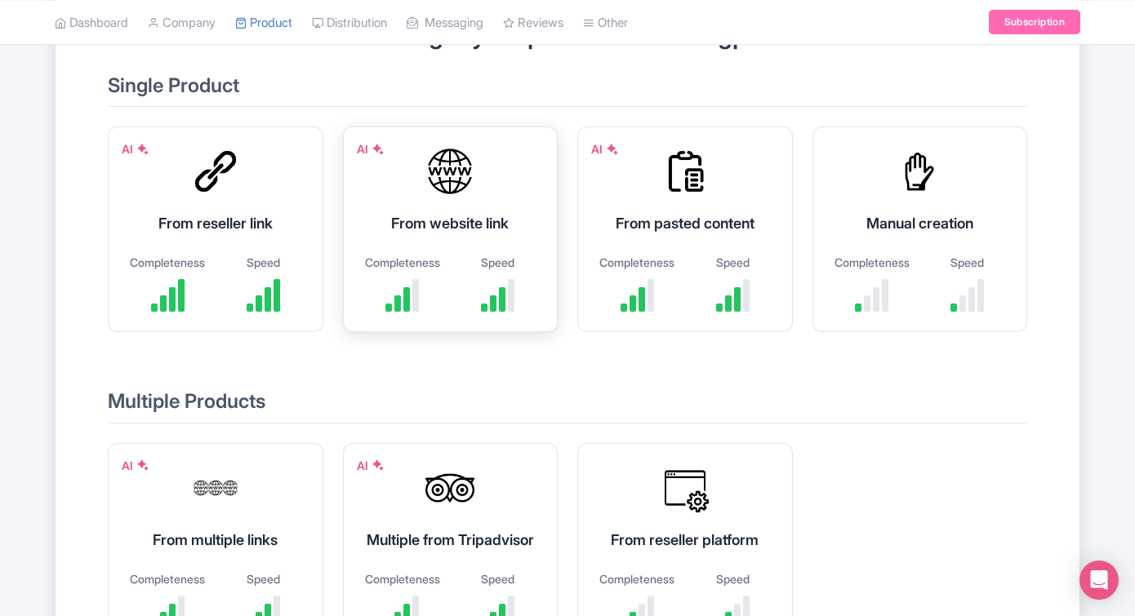
click at [488, 235] on div "AI From website link Completeness Speed" at bounding box center [451, 230] width 216 height 206
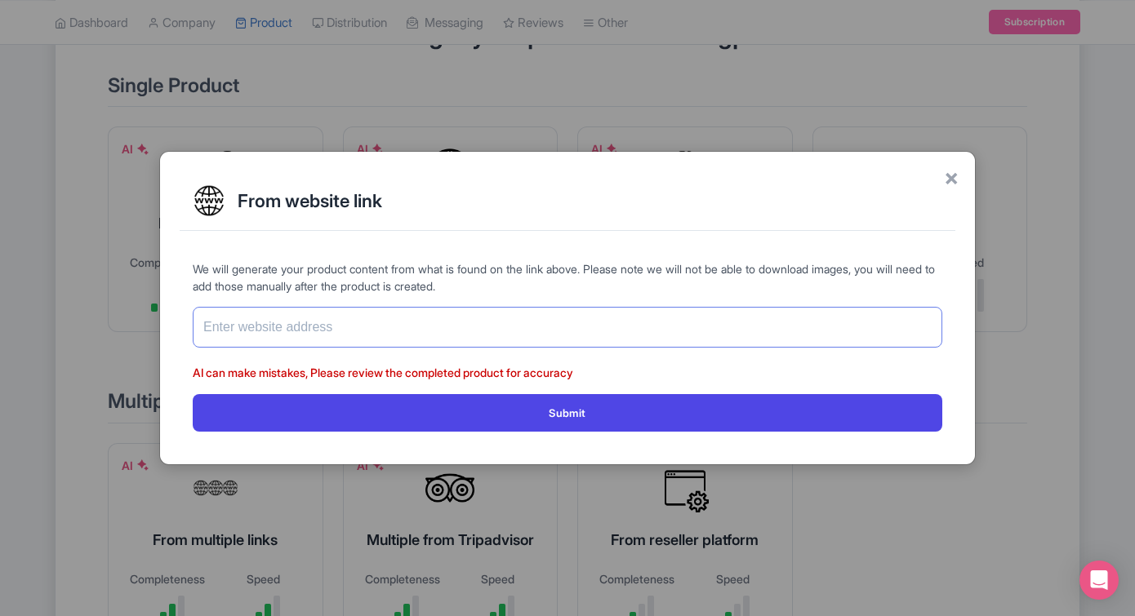
click at [530, 326] on input "text" at bounding box center [567, 327] width 749 height 41
paste input "[URL][DOMAIN_NAME]"
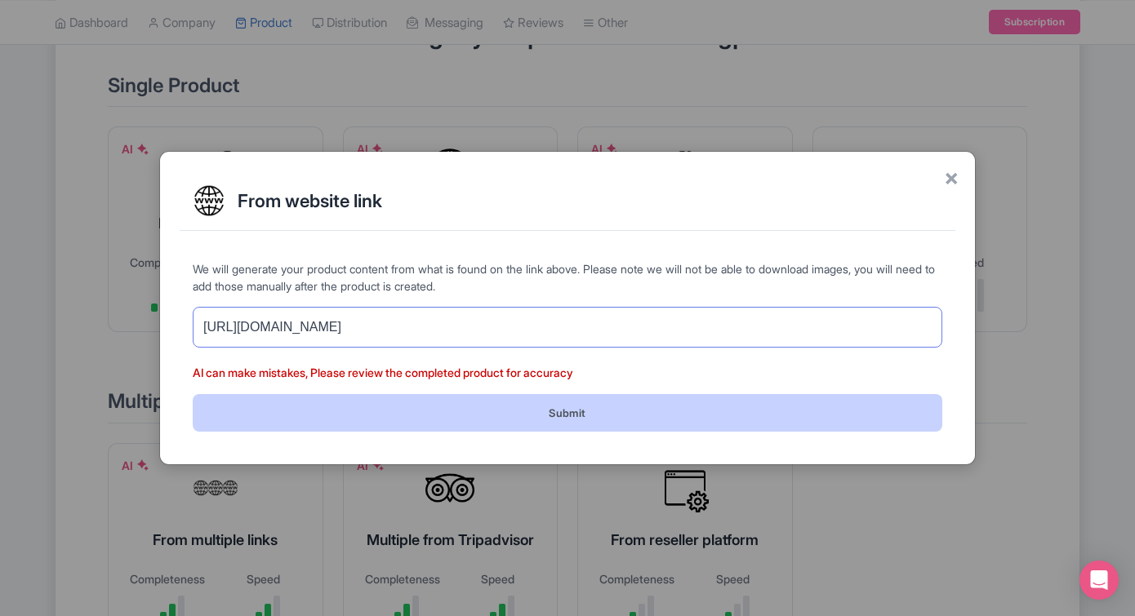
type input "[URL][DOMAIN_NAME]"
click at [533, 402] on button "Submit" at bounding box center [567, 412] width 749 height 37
click at [603, 419] on button "Submit" at bounding box center [567, 412] width 749 height 37
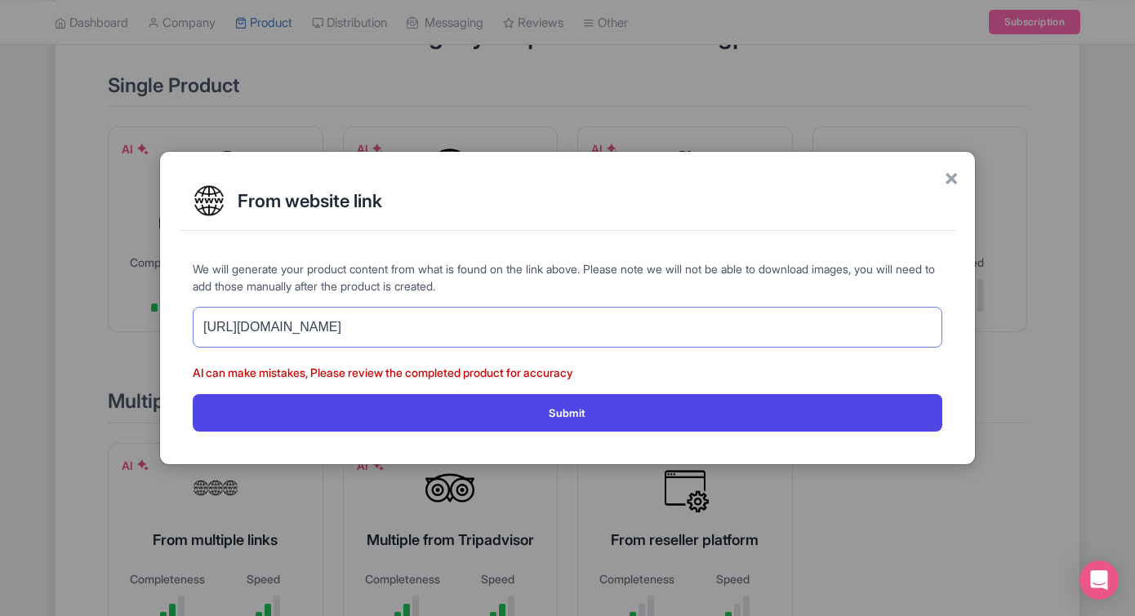
click at [540, 329] on input "[URL][DOMAIN_NAME]" at bounding box center [567, 327] width 749 height 41
click at [538, 434] on div "We will generate your product content from what is found on the link above. Ple…" at bounding box center [568, 345] width 776 height 197
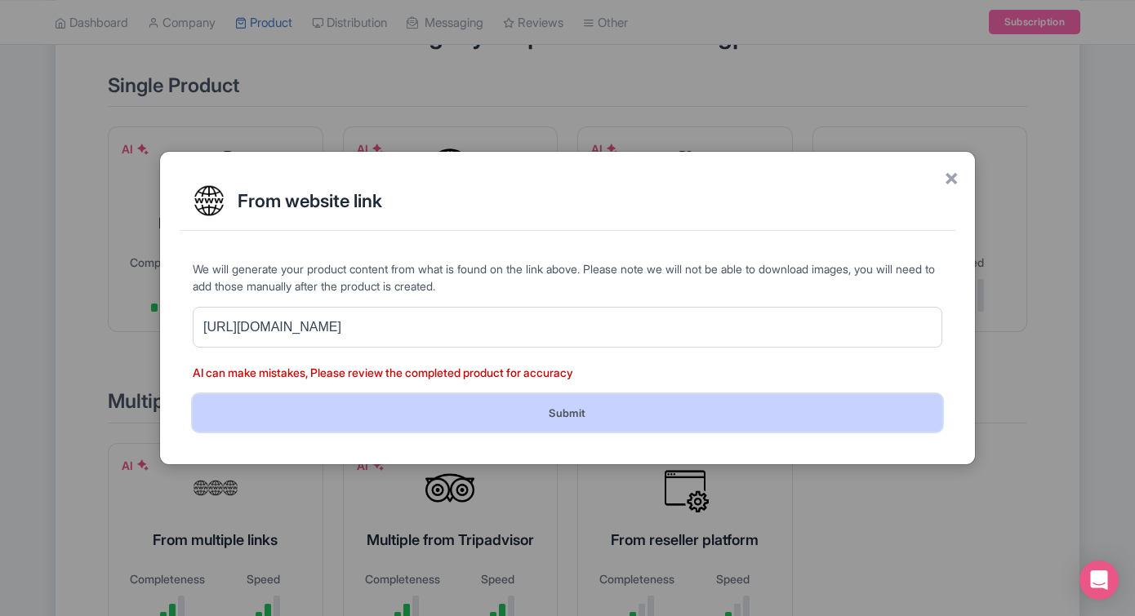
click at [538, 424] on button "Submit" at bounding box center [567, 412] width 749 height 37
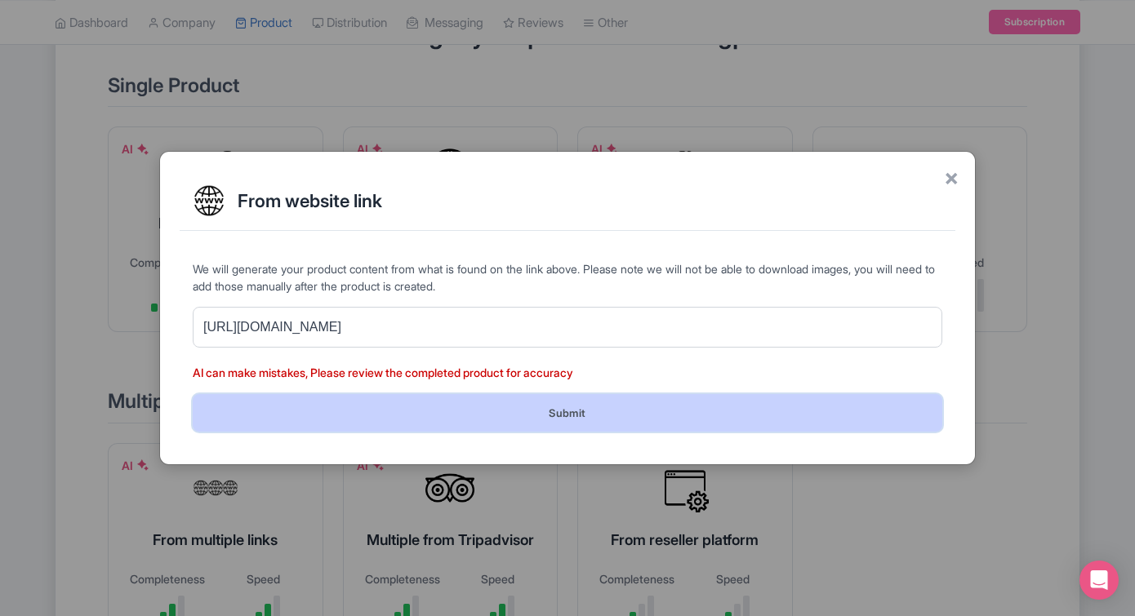
click at [538, 424] on button "Submit" at bounding box center [567, 412] width 749 height 37
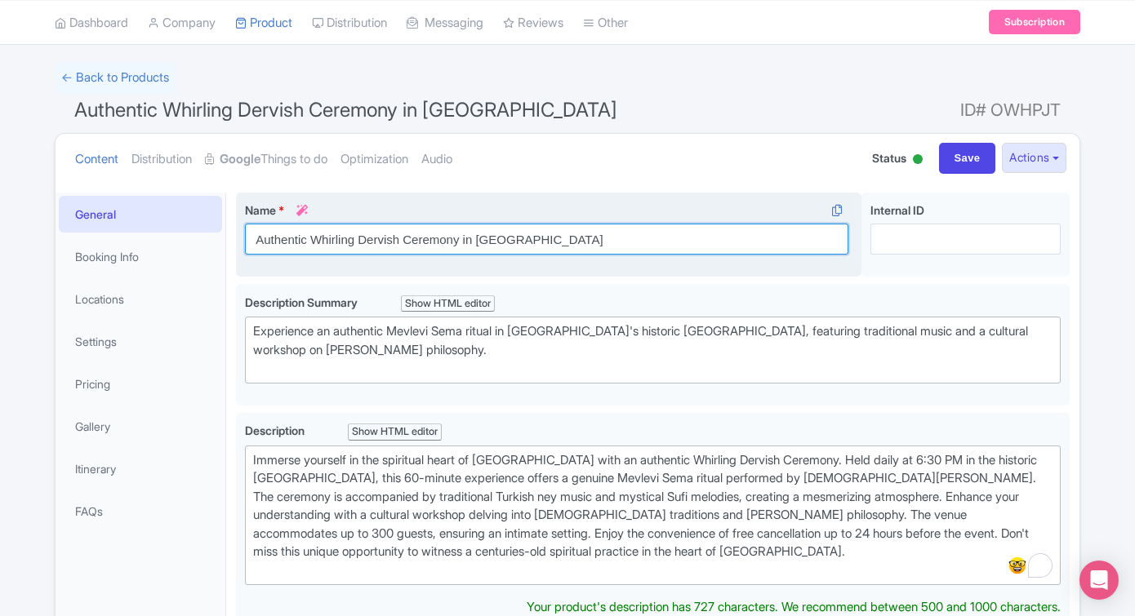
scroll to position [109, 0]
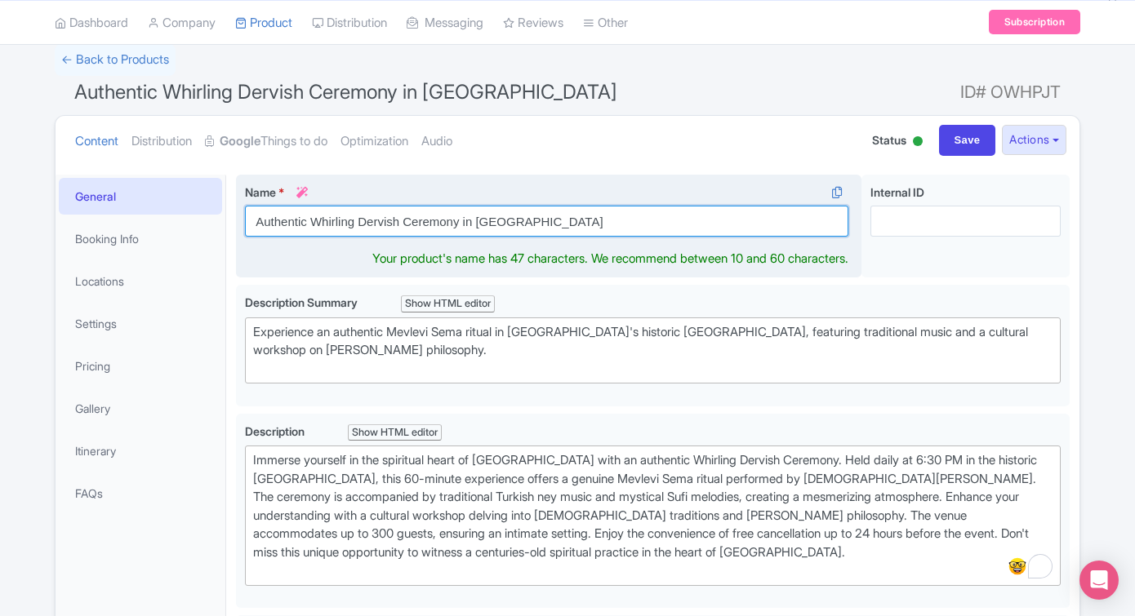
drag, startPoint x: 308, startPoint y: 241, endPoint x: 251, endPoint y: 231, distance: 57.2
click at [251, 231] on input "Authentic Whirling Dervish Ceremony in [GEOGRAPHIC_DATA]" at bounding box center [546, 221] width 603 height 31
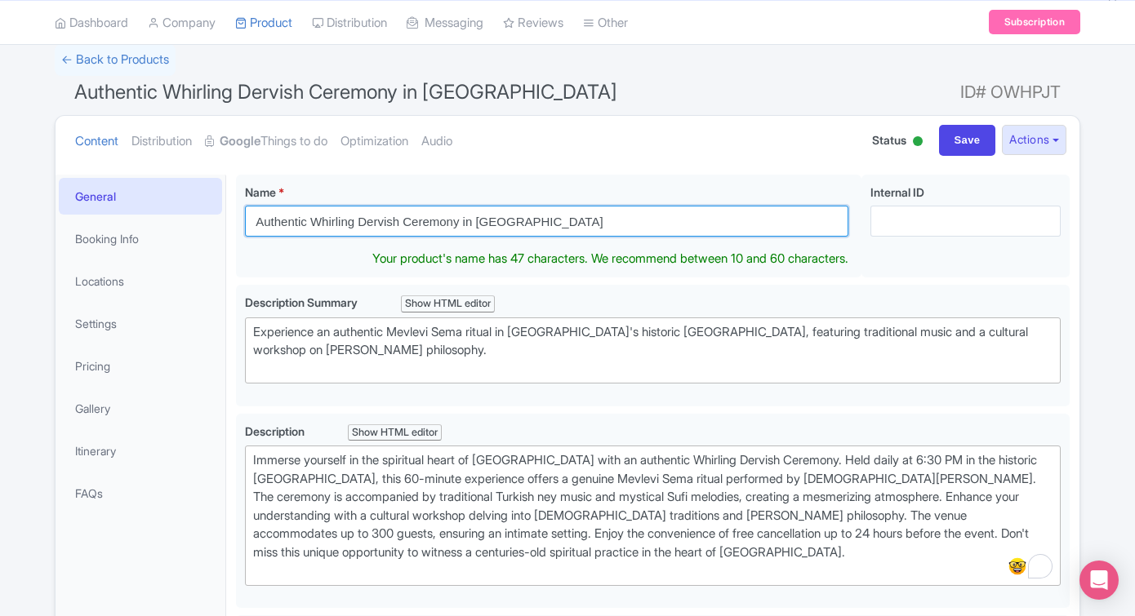
drag, startPoint x: 309, startPoint y: 220, endPoint x: 234, endPoint y: 220, distance: 75.1
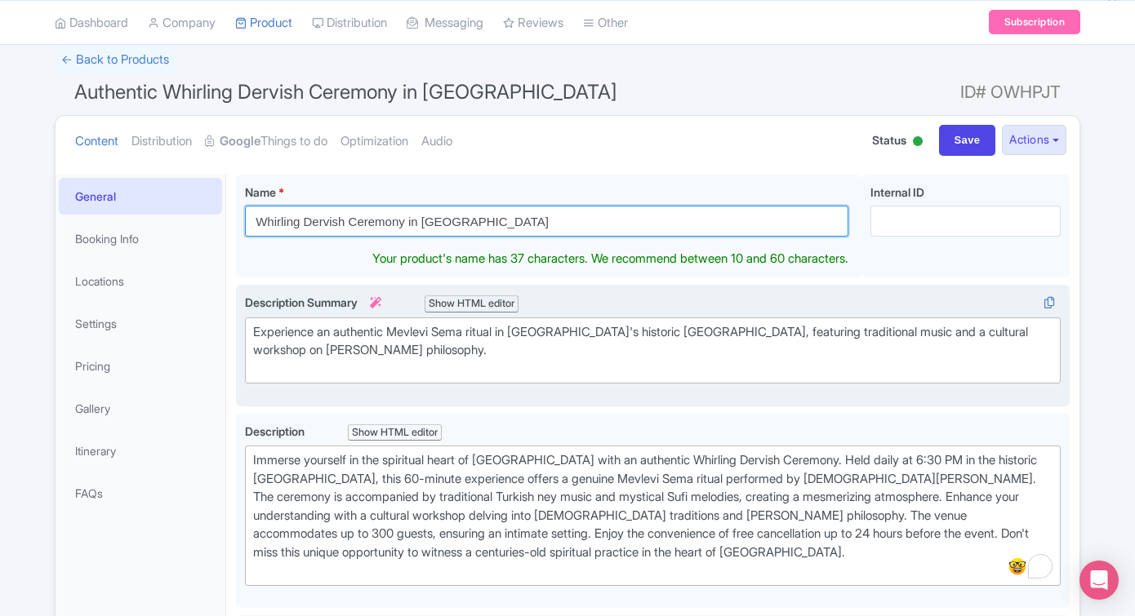
type input "Whirling Dervish Ceremony in [GEOGRAPHIC_DATA]"
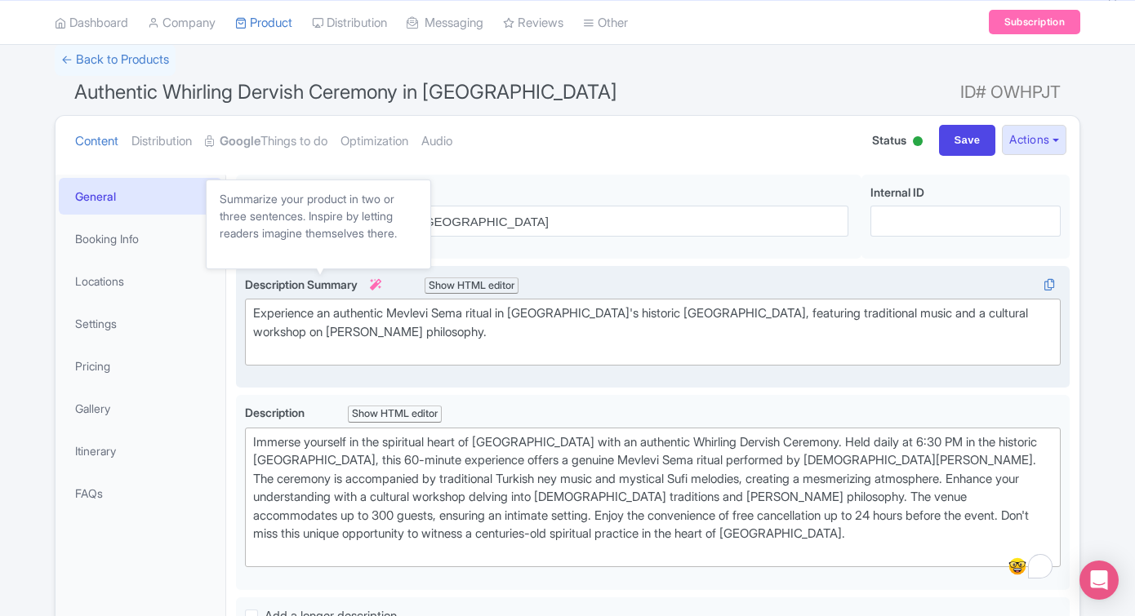
click at [323, 286] on div "Experience an authentic Mevlevi Sema ritual in Istanbul's historic Fatih distri…" at bounding box center [653, 327] width 834 height 122
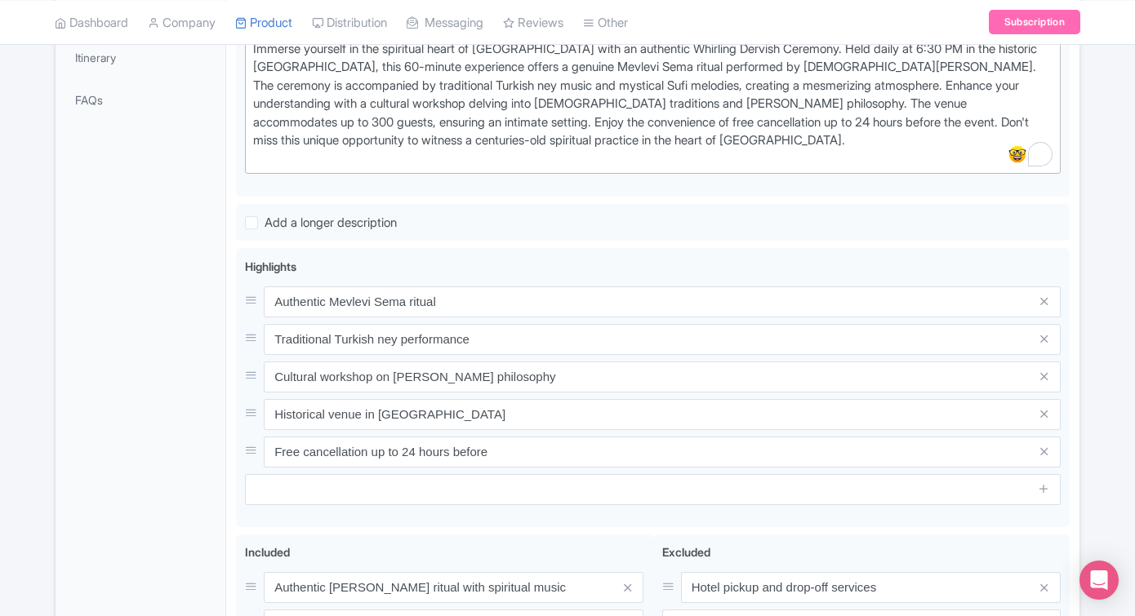
scroll to position [0, 0]
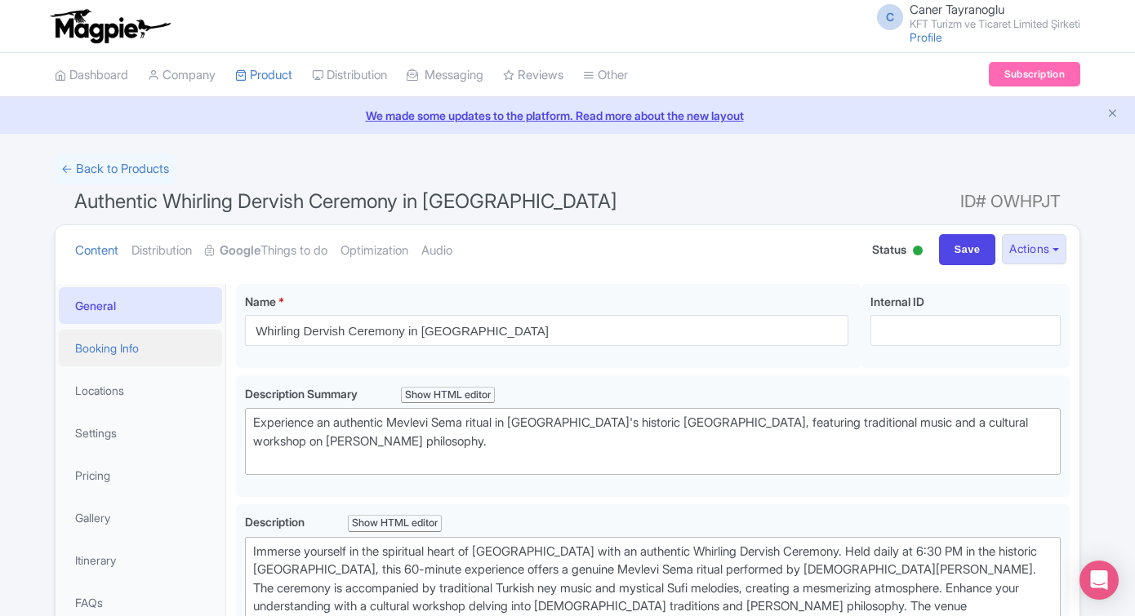
click at [145, 356] on link "Booking Info" at bounding box center [140, 348] width 163 height 37
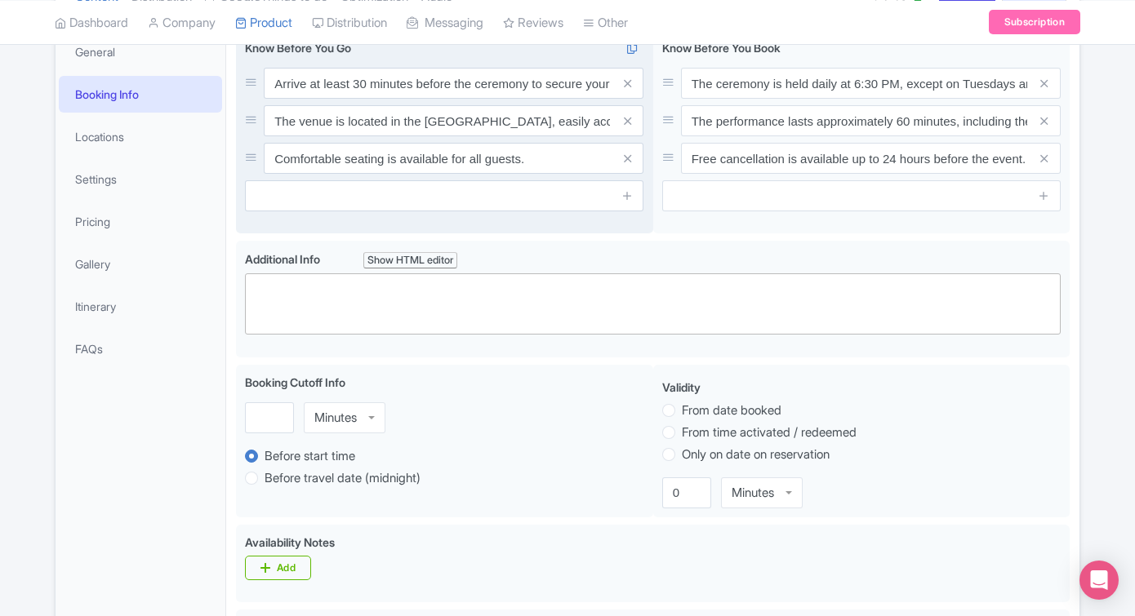
scroll to position [185, 0]
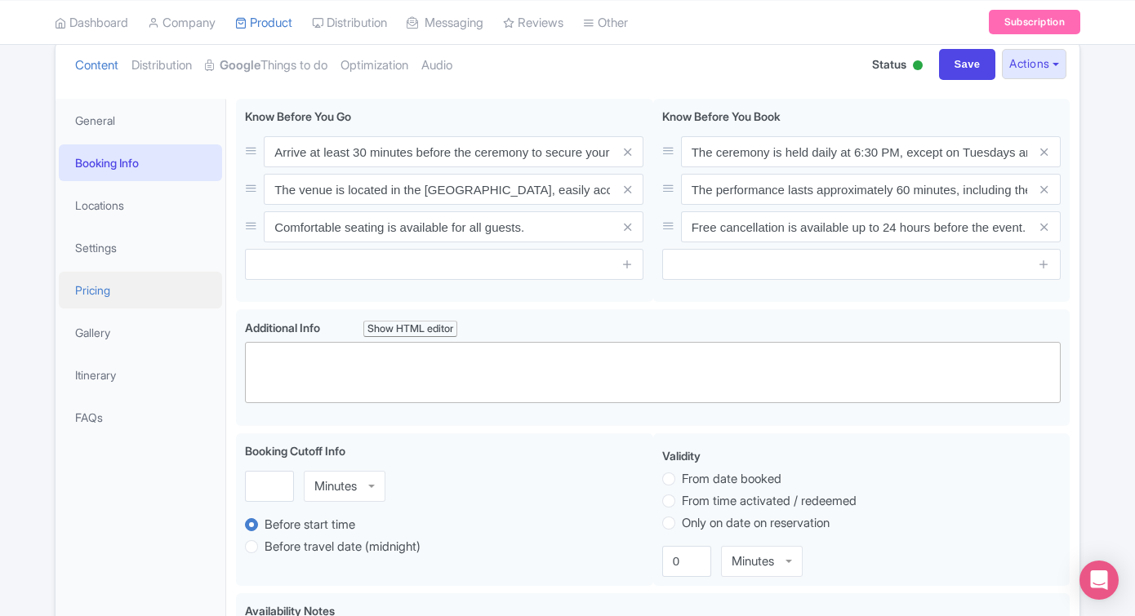
click at [155, 291] on link "Pricing" at bounding box center [140, 290] width 163 height 37
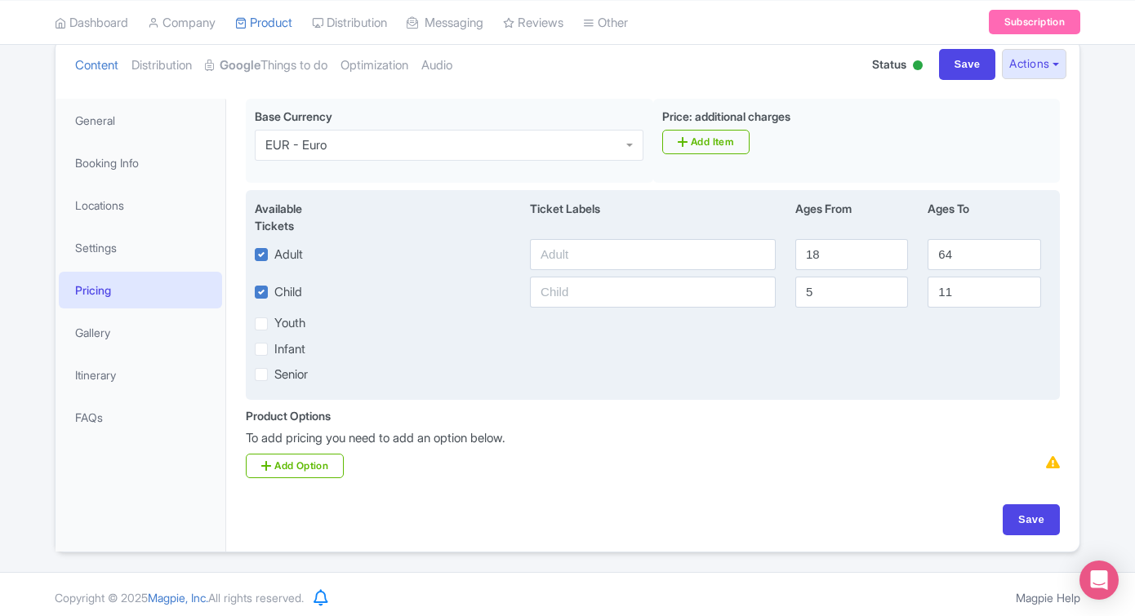
scroll to position [172, 0]
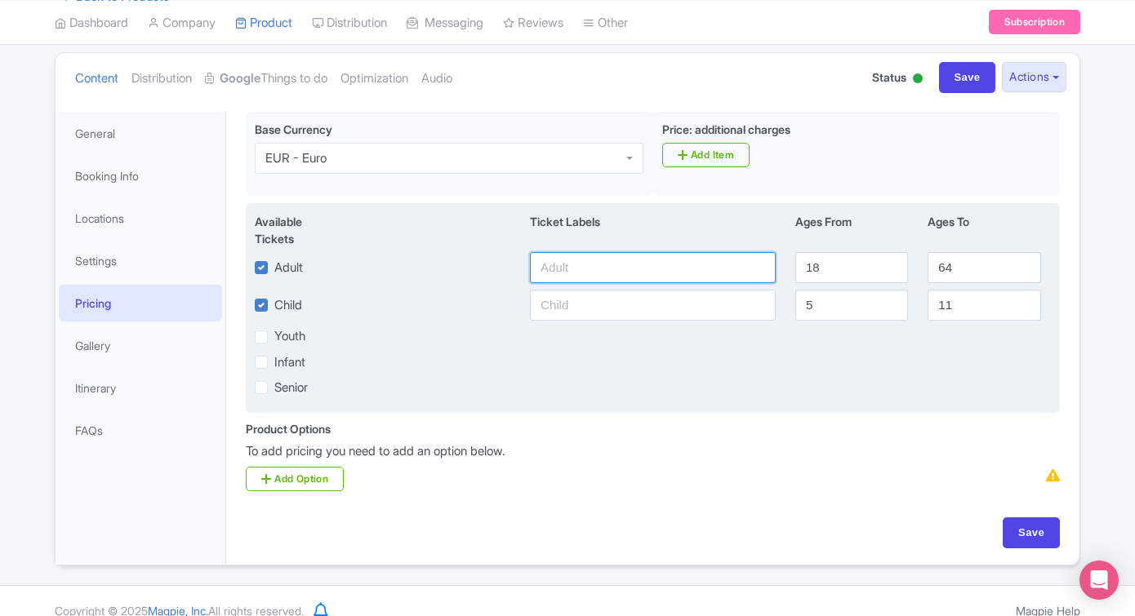
click at [595, 267] on input "text" at bounding box center [653, 267] width 246 height 31
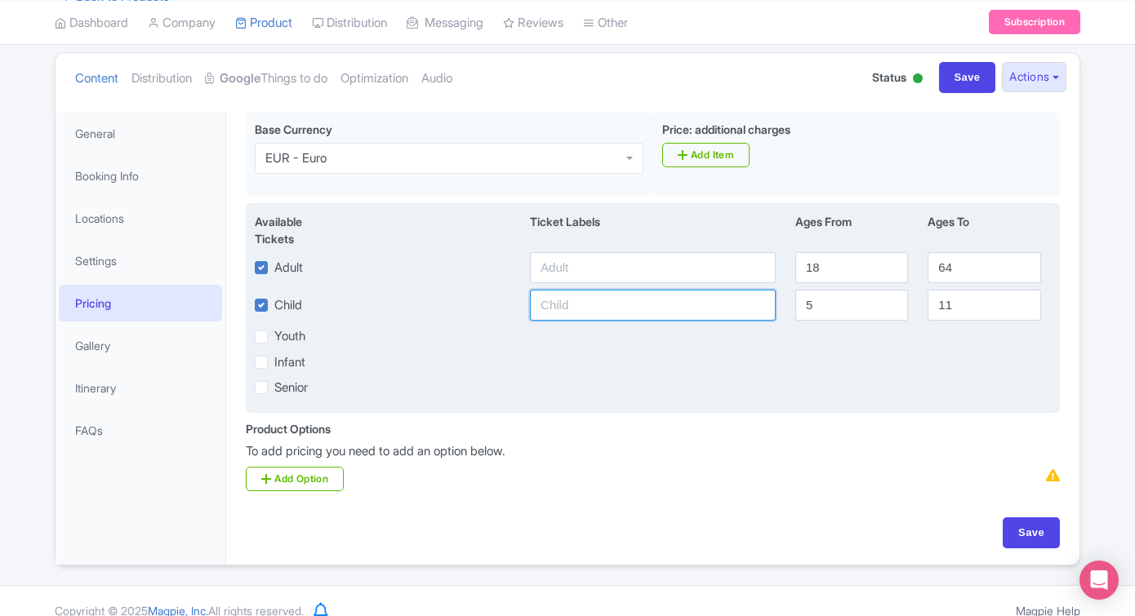
click at [593, 321] on input "text" at bounding box center [653, 305] width 246 height 31
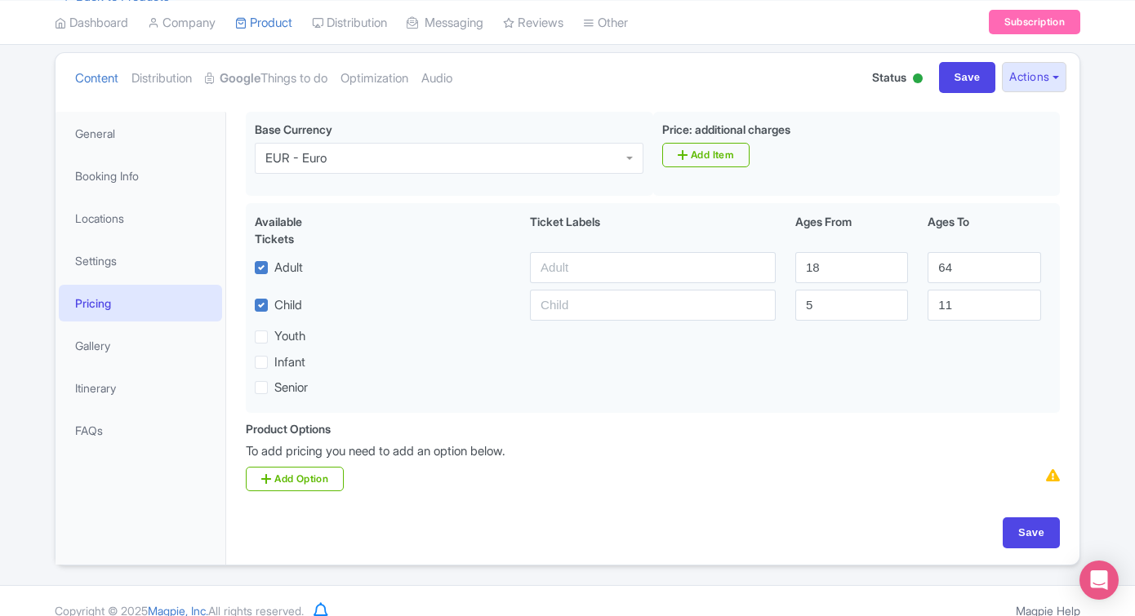
click at [583, 470] on div "Product Options i To add pricing you need to add an option below. Add Option" at bounding box center [653, 456] width 834 height 72
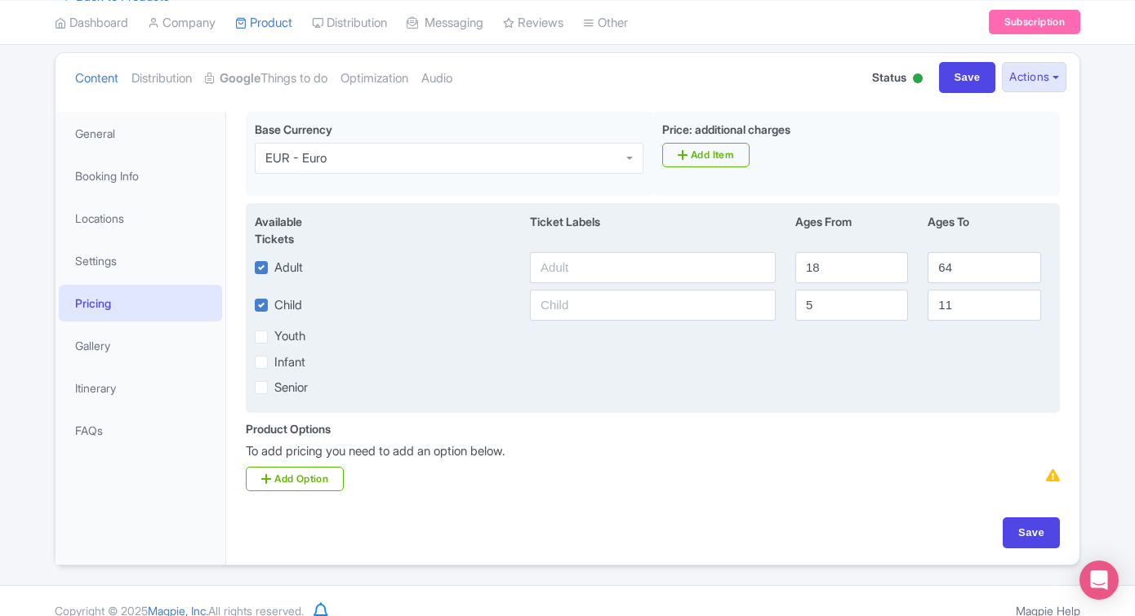
scroll to position [194, 0]
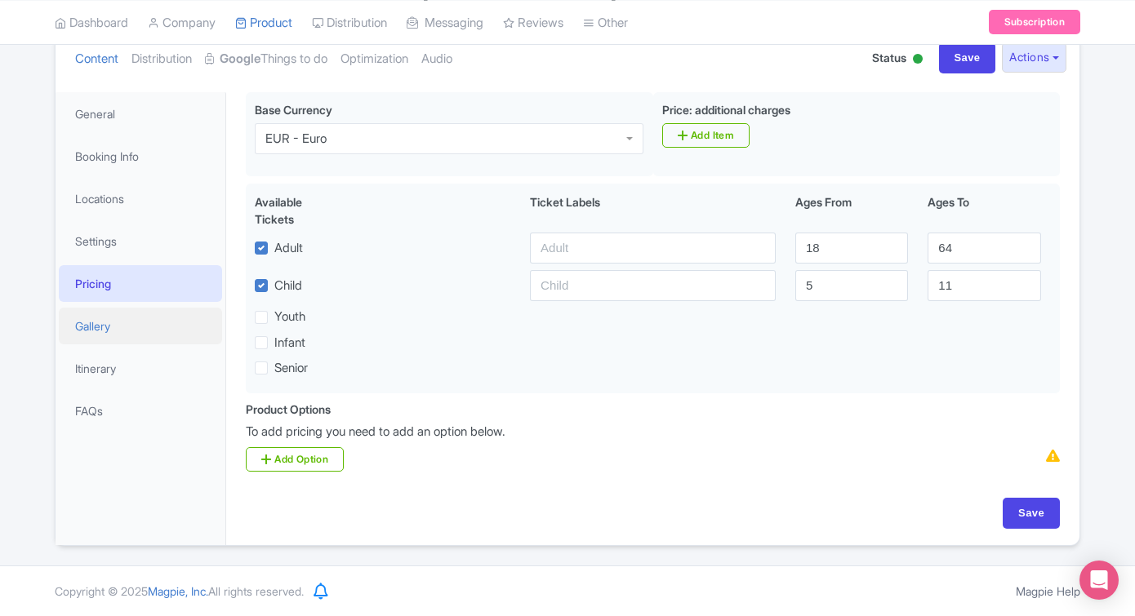
click at [169, 315] on link "Gallery" at bounding box center [140, 326] width 163 height 37
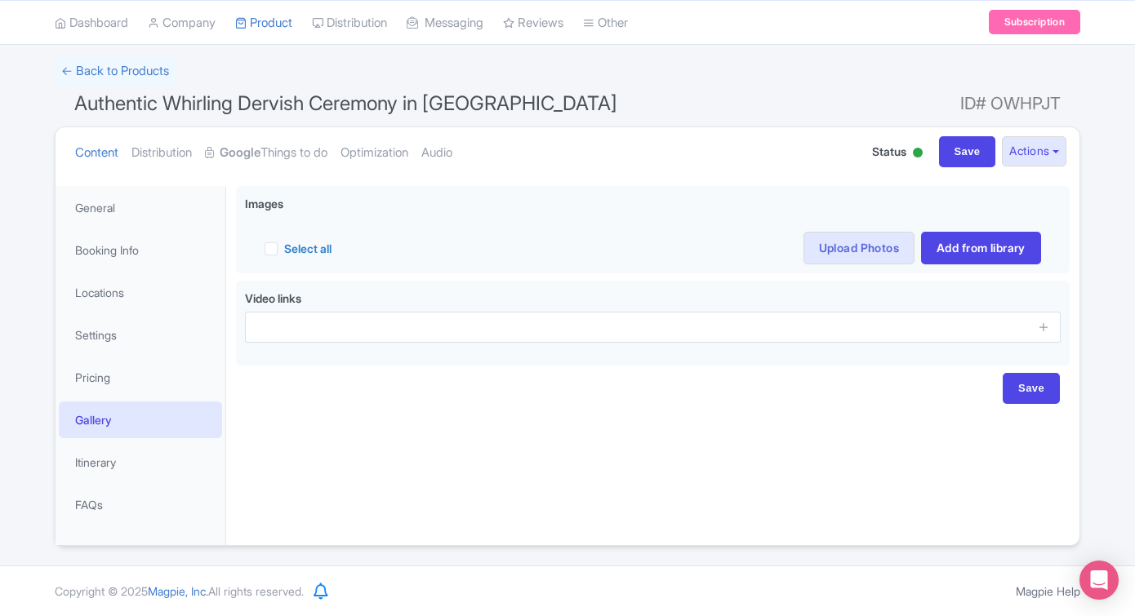
scroll to position [98, 0]
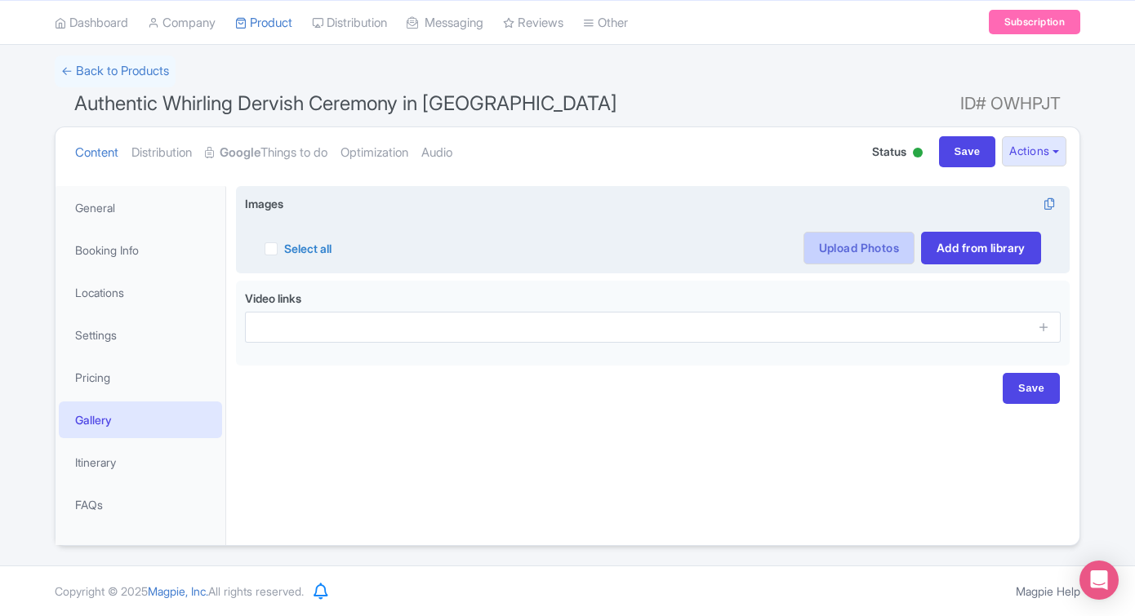
click at [856, 244] on link "Upload Photos" at bounding box center [858, 248] width 111 height 33
click at [820, 249] on link "Upload Photos" at bounding box center [858, 248] width 111 height 33
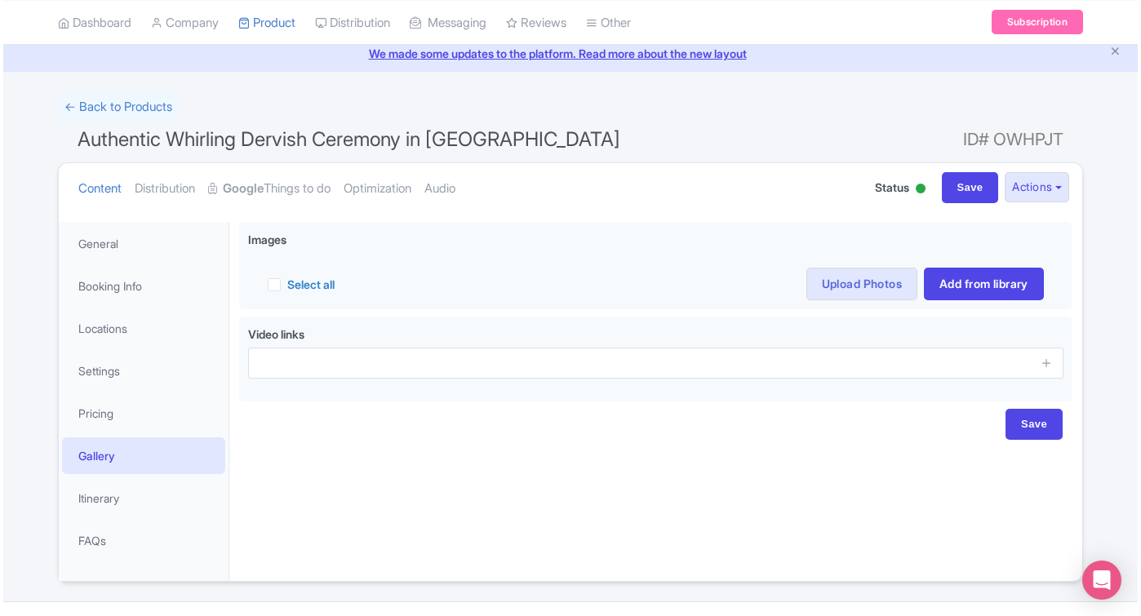
scroll to position [60, 0]
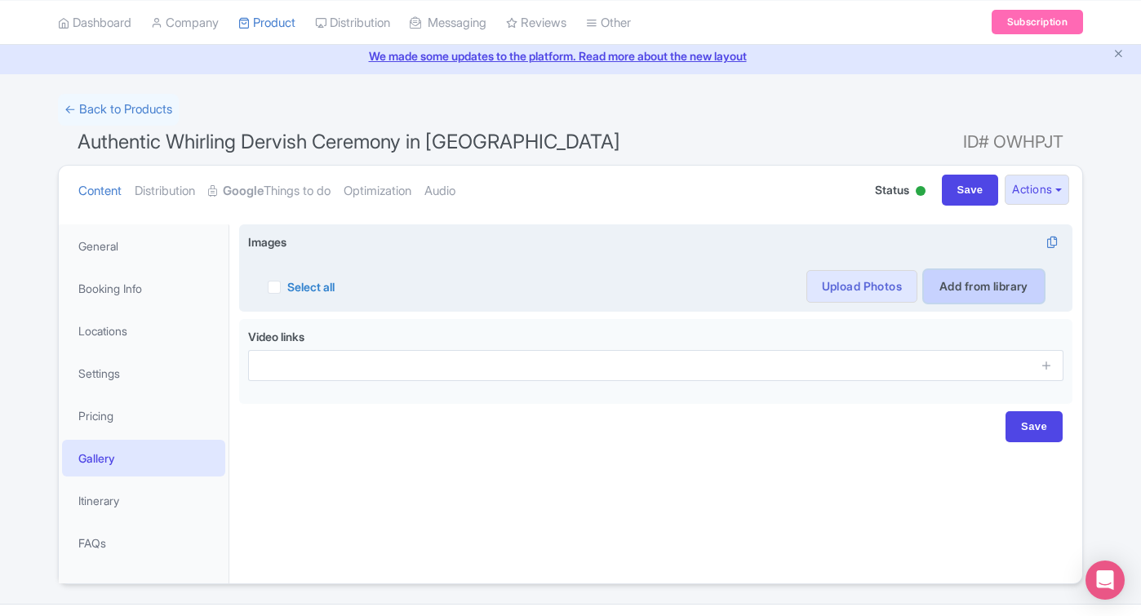
click at [970, 288] on link "Add from library" at bounding box center [984, 286] width 120 height 33
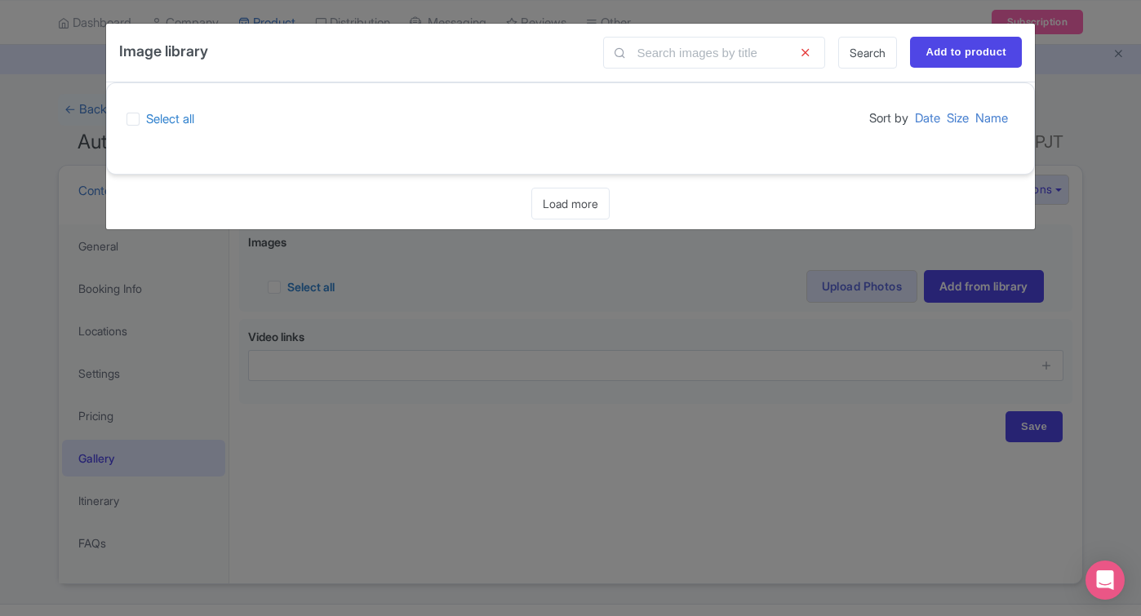
click at [667, 482] on div "Image library Search Add to product Select all Sort by Date Size Name Loading..…" at bounding box center [570, 308] width 1141 height 616
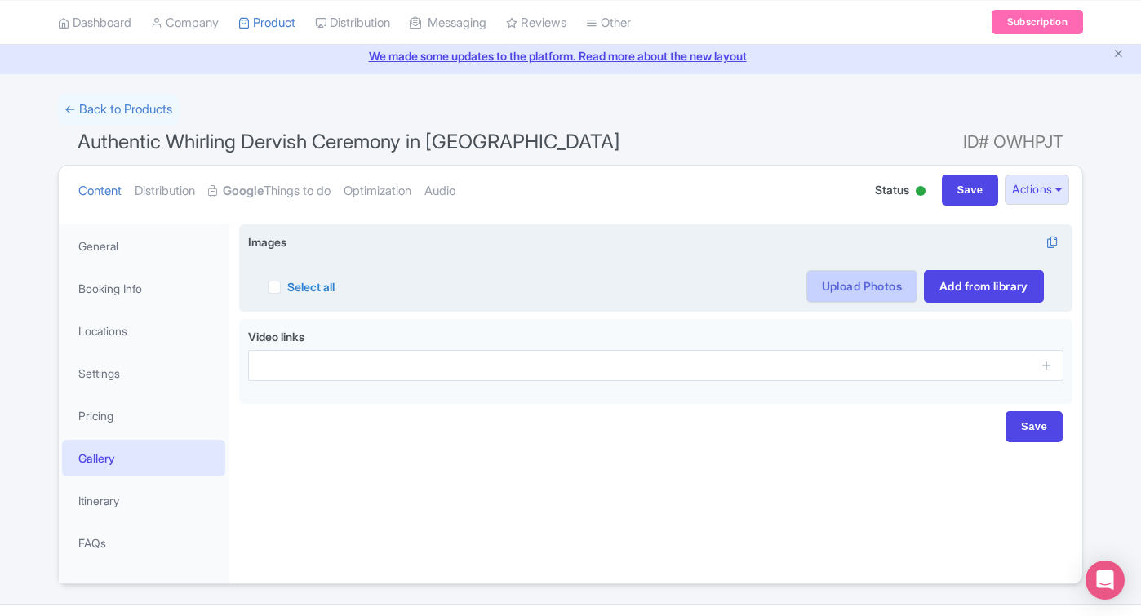
click at [872, 287] on link "Upload Photos" at bounding box center [862, 286] width 111 height 33
click at [865, 268] on div "Select all Actions Remove from product Delete Download Export Upscale with Magp…" at bounding box center [656, 277] width 816 height 52
click at [864, 291] on link "Upload Photos" at bounding box center [862, 286] width 111 height 33
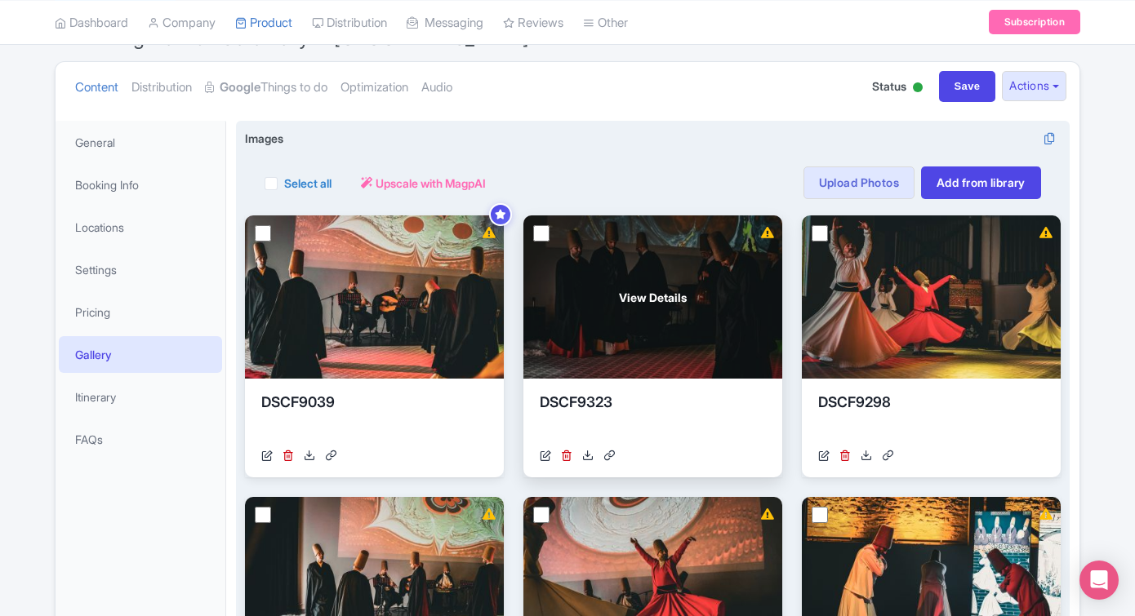
scroll to position [165, 0]
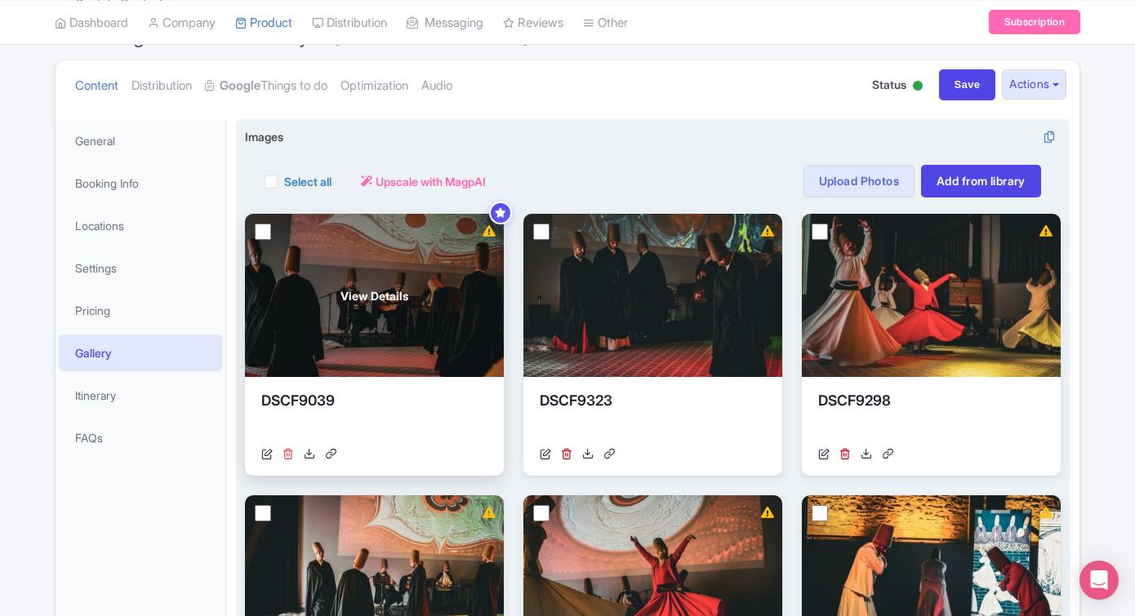
click at [289, 454] on icon at bounding box center [287, 453] width 11 height 11
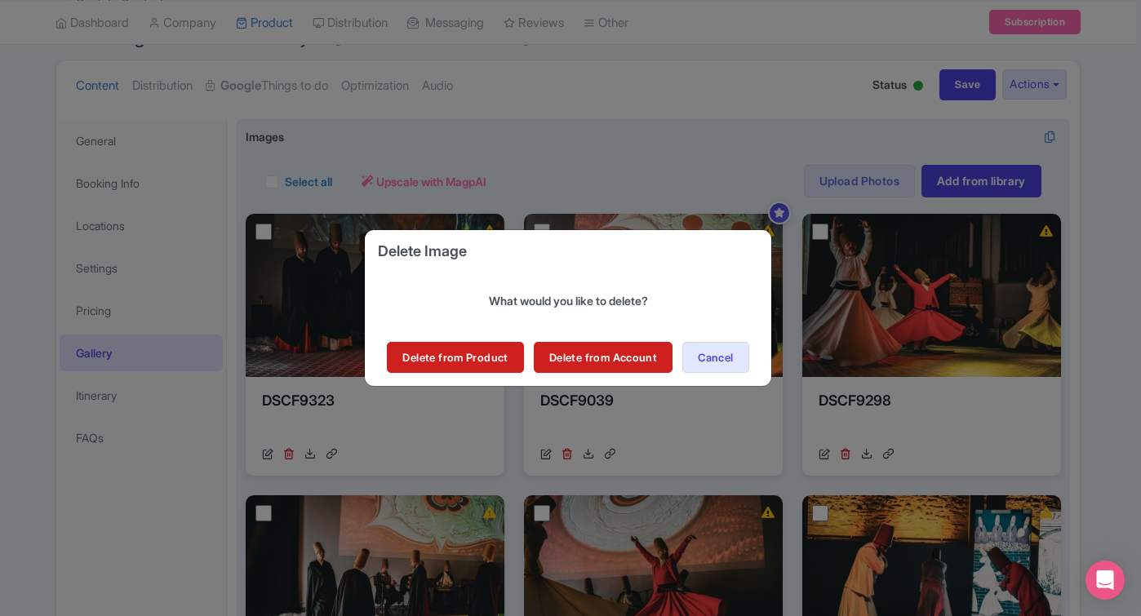
click at [565, 362] on link "Delete from Account" at bounding box center [603, 357] width 139 height 31
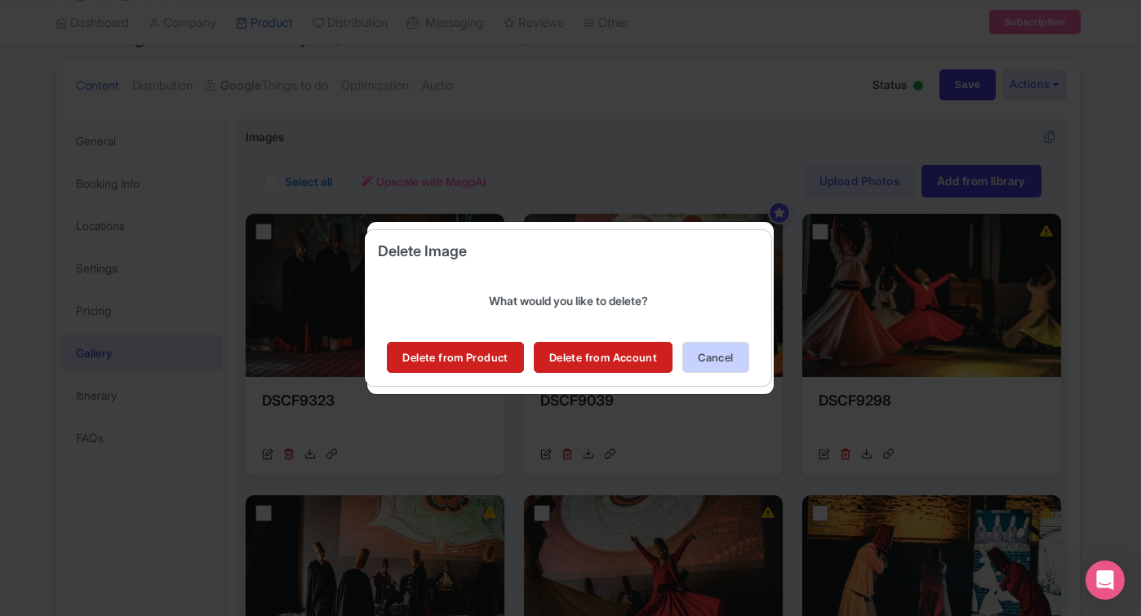
click at [740, 358] on button "Cancel" at bounding box center [716, 357] width 66 height 31
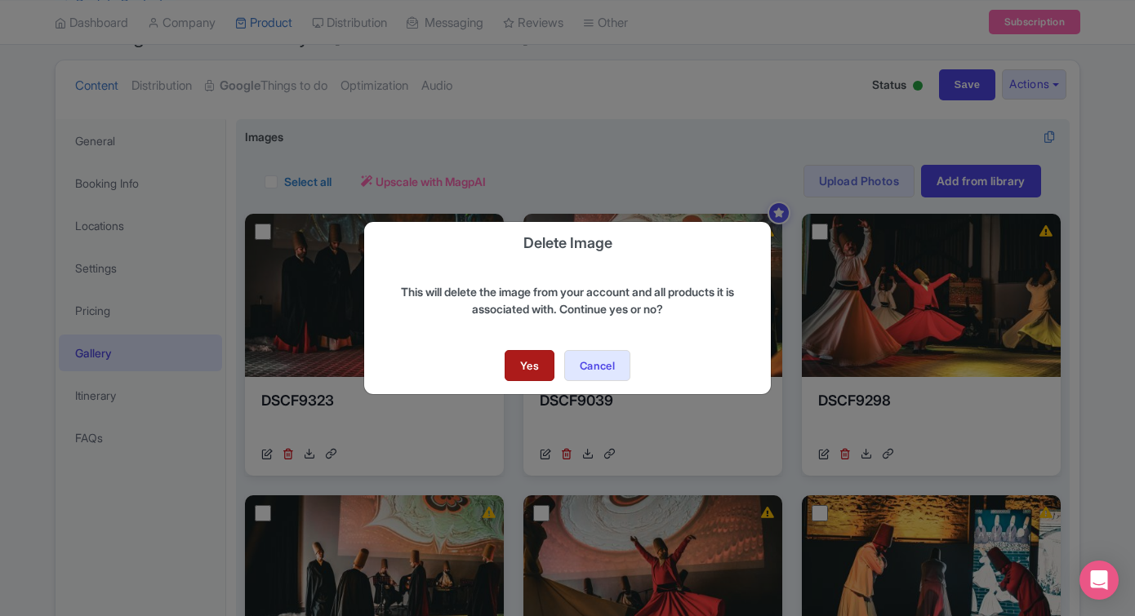
click at [537, 369] on link "Yes" at bounding box center [530, 365] width 50 height 31
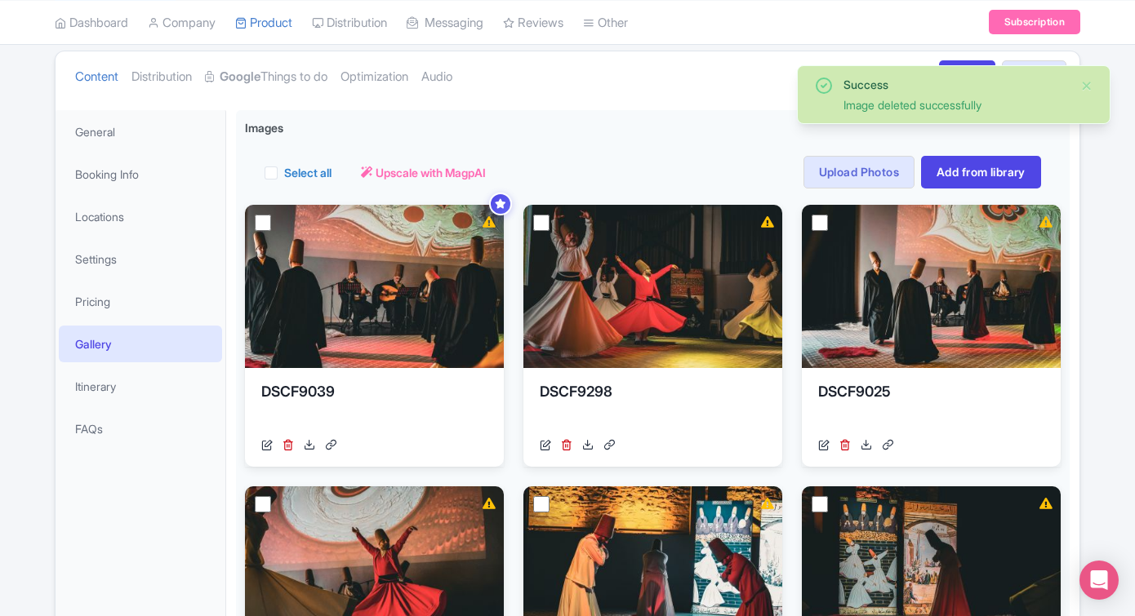
scroll to position [183, 0]
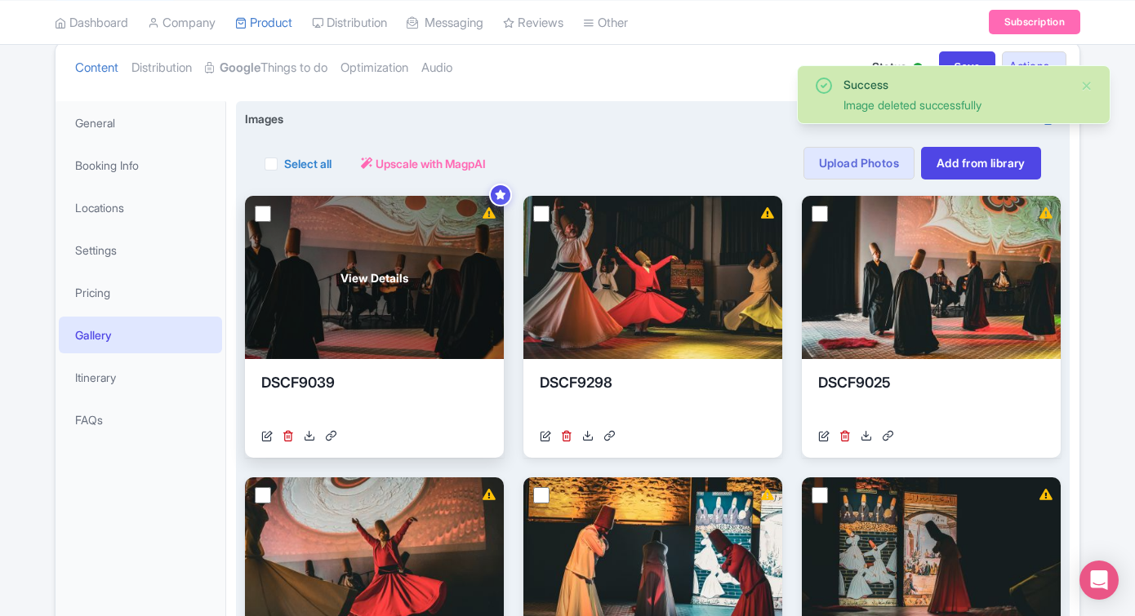
click at [256, 203] on div "View Details" at bounding box center [374, 277] width 259 height 163
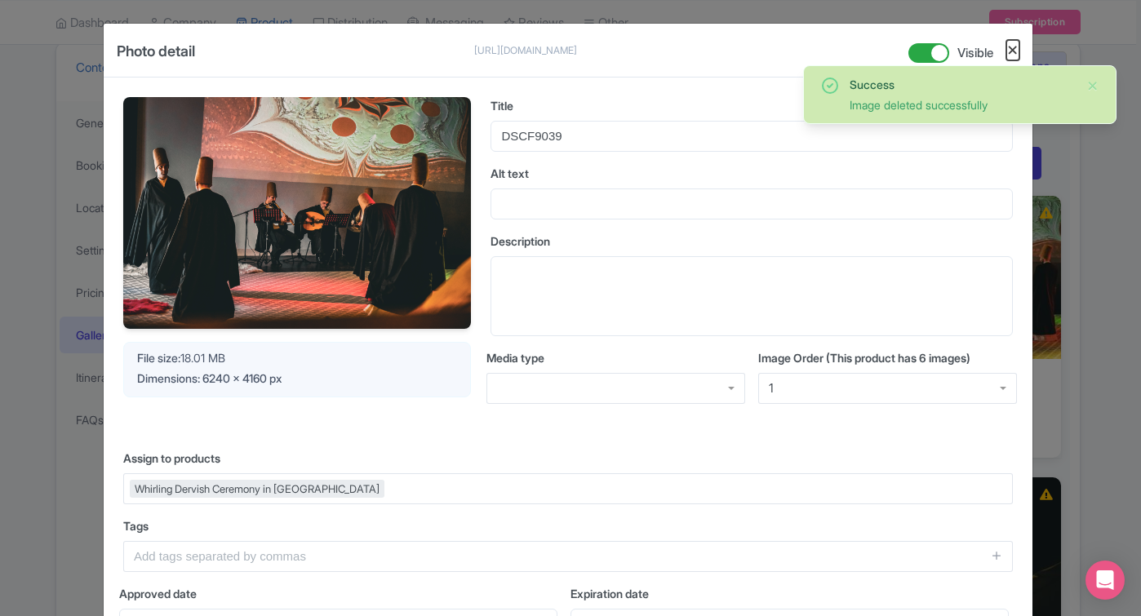
click at [1015, 48] on button "Close" at bounding box center [1013, 50] width 13 height 20
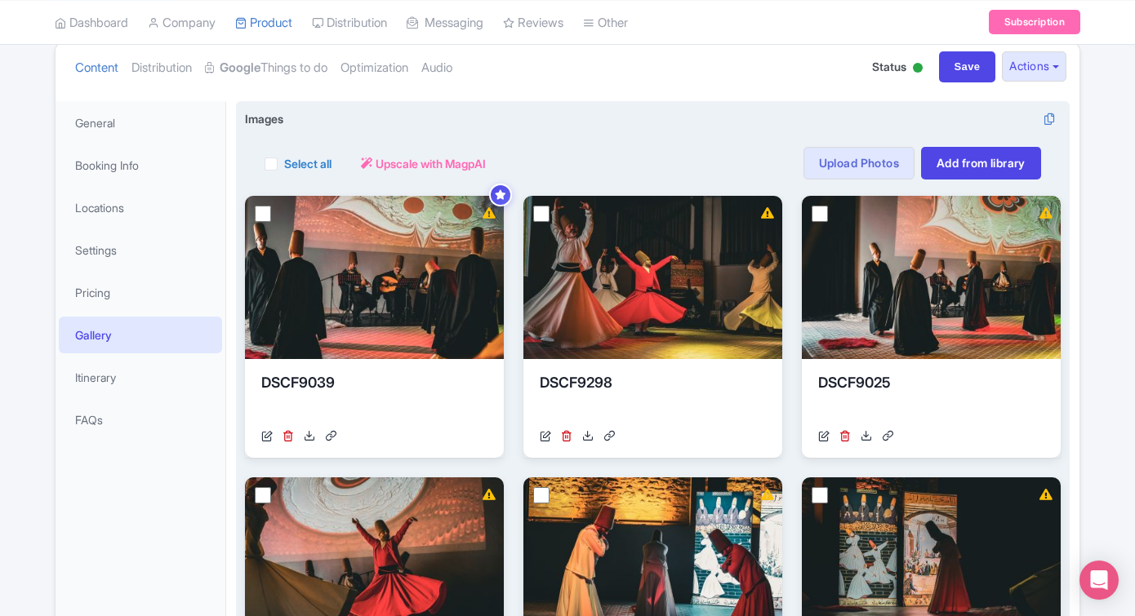
click at [284, 163] on label "Select all" at bounding box center [307, 163] width 47 height 17
click at [284, 163] on input "Select all" at bounding box center [289, 158] width 11 height 11
checkbox input "true"
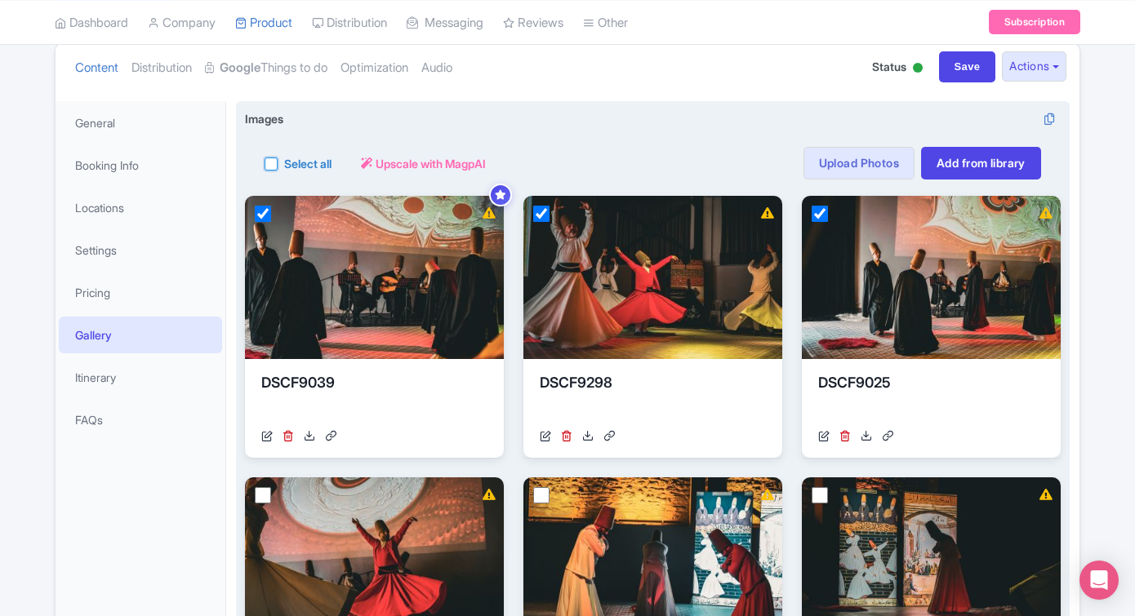
checkbox input "true"
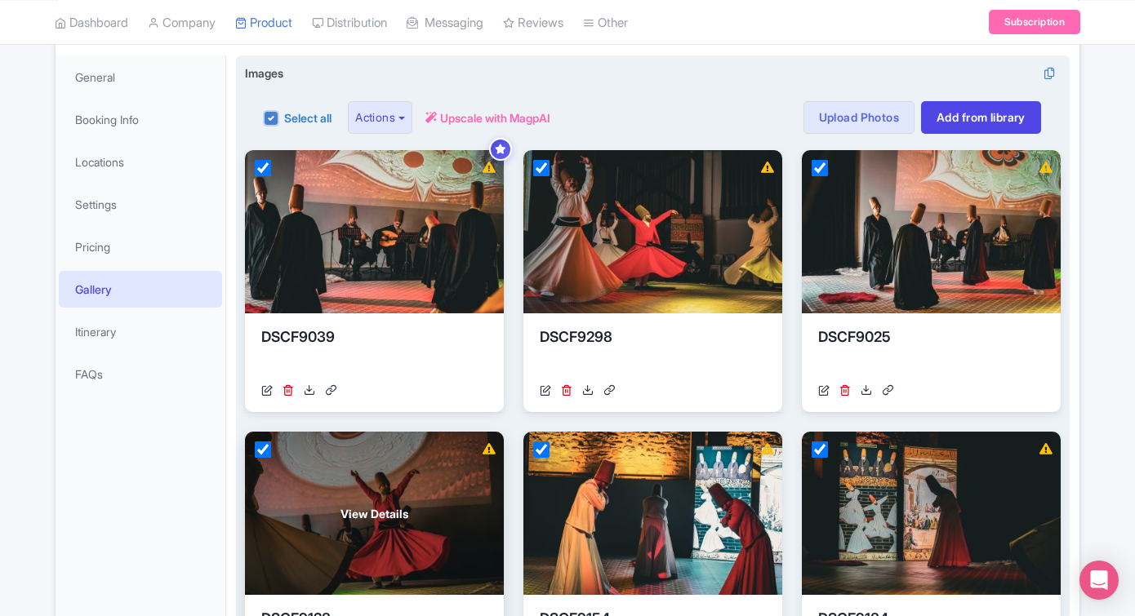
scroll to position [0, 0]
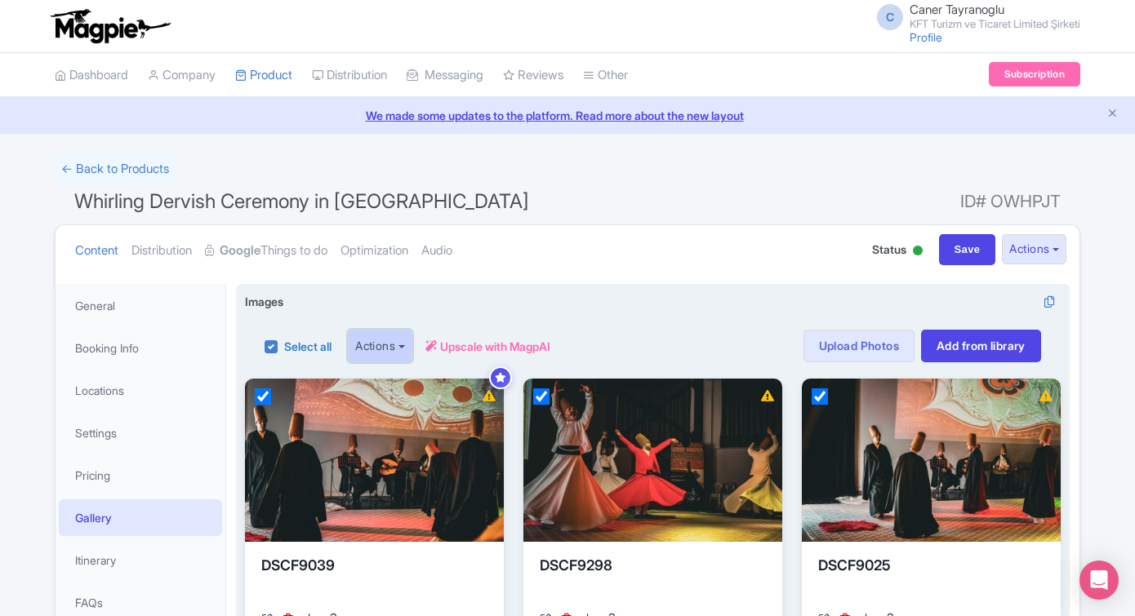
click at [412, 345] on button "Actions" at bounding box center [380, 346] width 64 height 33
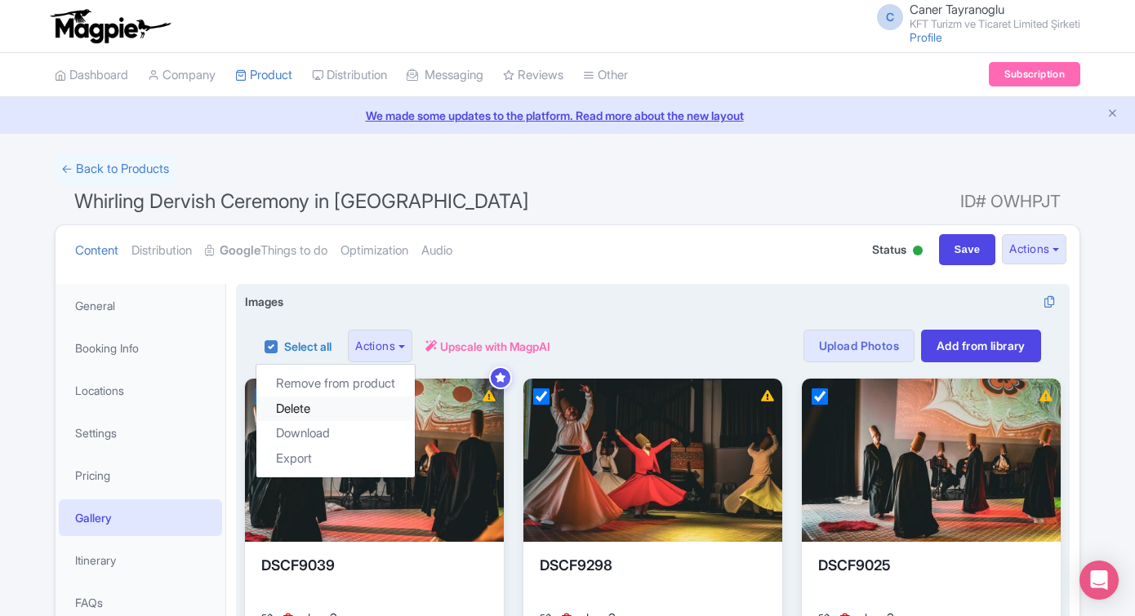
click at [310, 416] on link "Delete" at bounding box center [335, 409] width 158 height 25
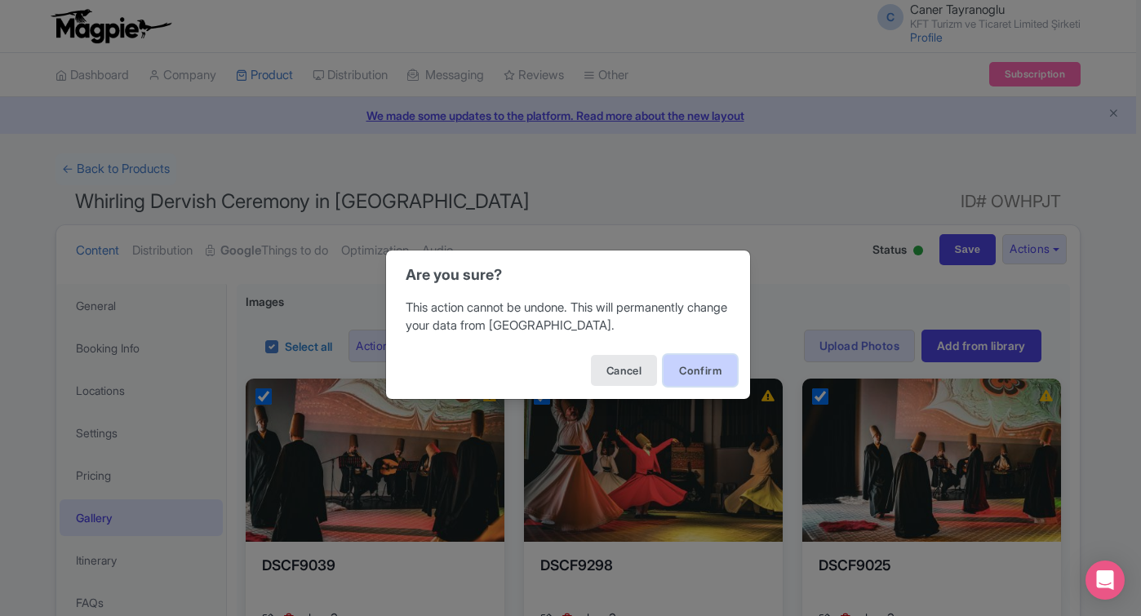
click at [714, 375] on button "Confirm" at bounding box center [700, 370] width 73 height 31
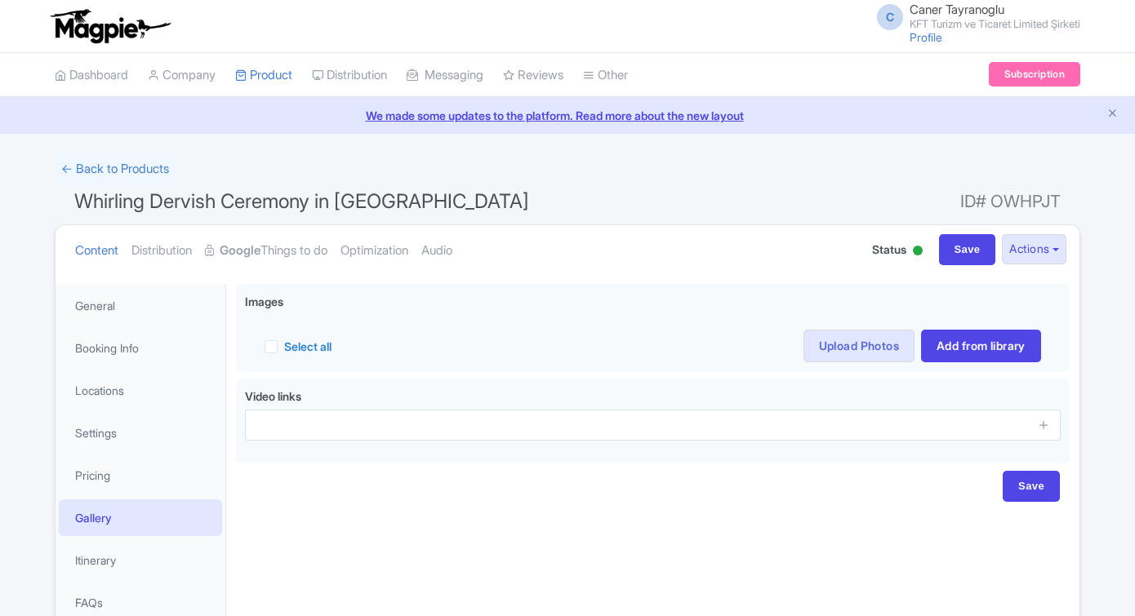
scroll to position [98, 0]
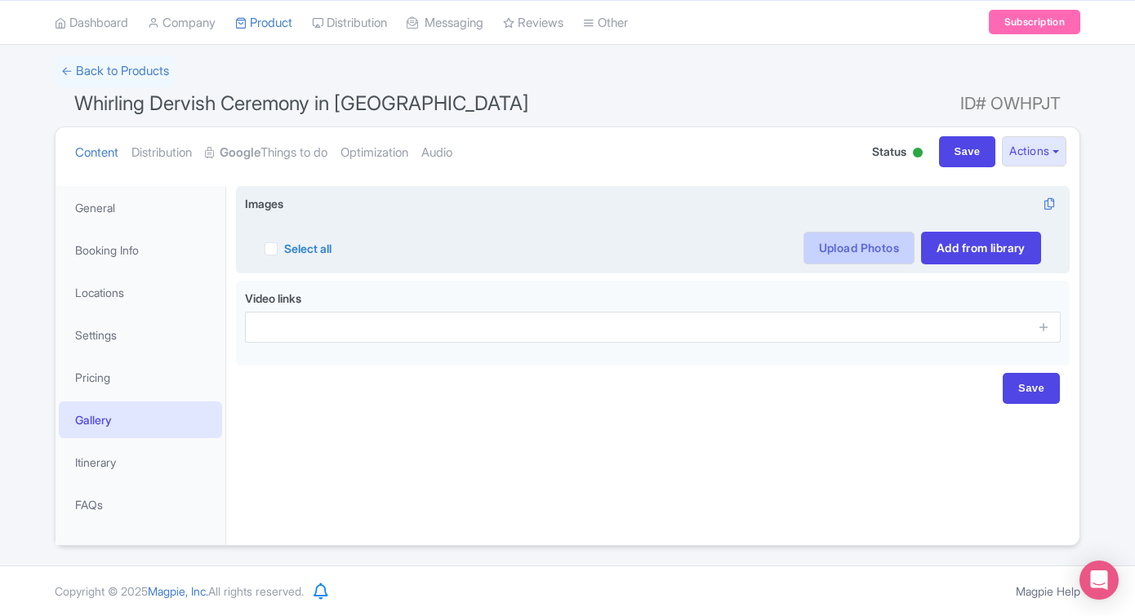
click at [892, 257] on link "Upload Photos" at bounding box center [858, 248] width 111 height 33
click at [820, 260] on link "Upload Photos" at bounding box center [858, 248] width 111 height 33
click at [859, 249] on link "Upload Photos" at bounding box center [858, 248] width 111 height 33
click at [874, 242] on link "Upload Photos" at bounding box center [858, 248] width 111 height 33
click at [844, 252] on link "Upload Photos" at bounding box center [858, 248] width 111 height 33
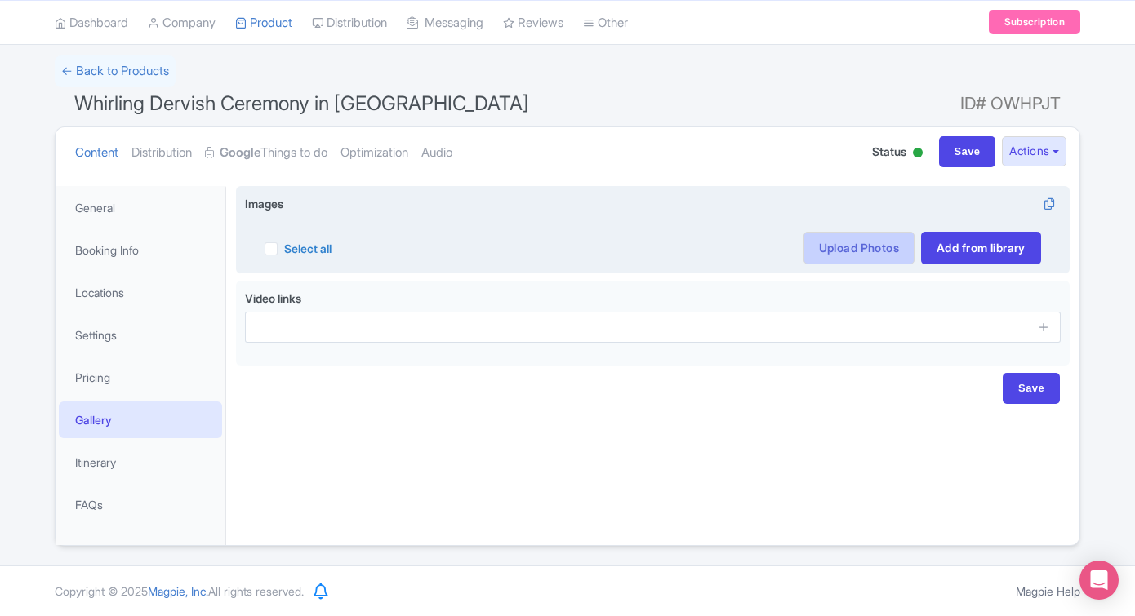
click at [844, 252] on link "Upload Photos" at bounding box center [858, 248] width 111 height 33
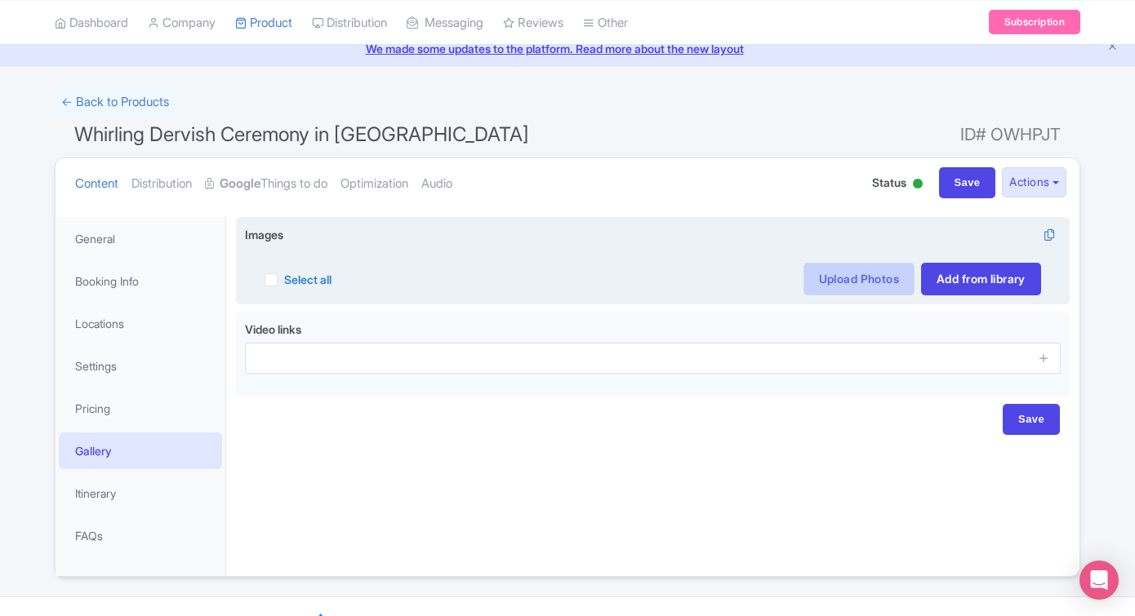
scroll to position [0, 0]
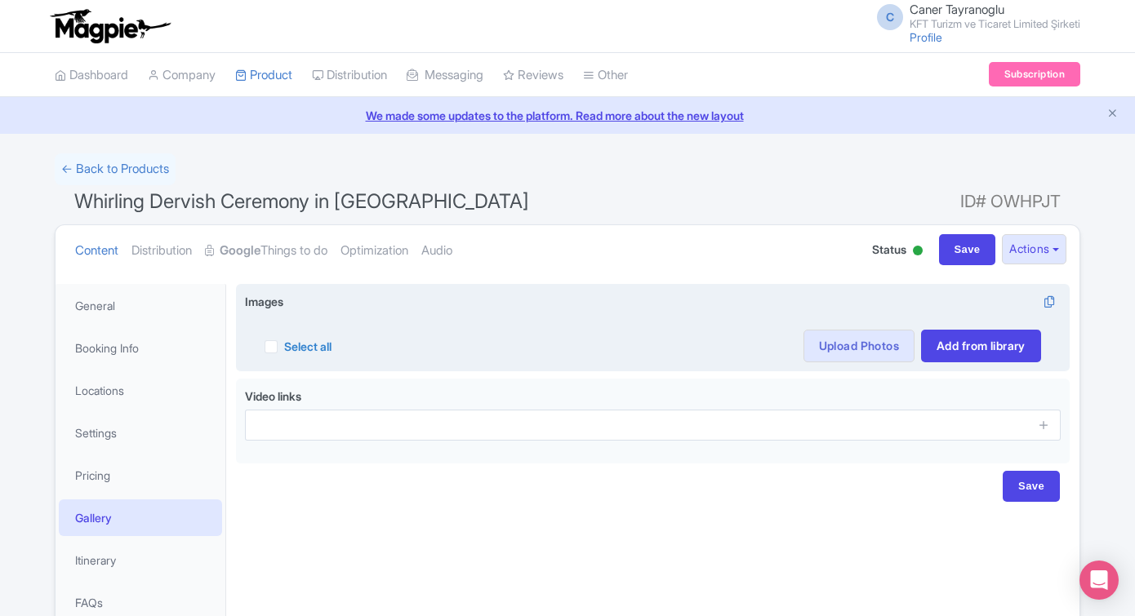
click at [284, 348] on label "Select all" at bounding box center [307, 346] width 47 height 17
click at [284, 347] on input "Select all" at bounding box center [289, 341] width 11 height 11
click at [284, 348] on label "Select all" at bounding box center [307, 346] width 47 height 17
click at [284, 347] on input "Select all" at bounding box center [289, 341] width 11 height 11
checkbox input "false"
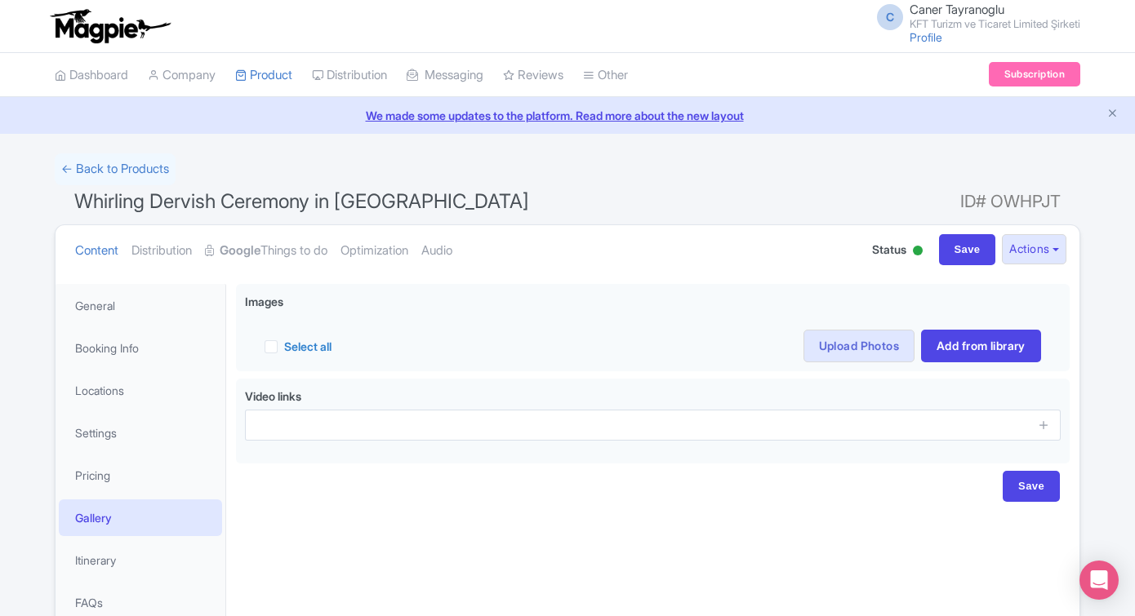
click at [429, 276] on div "Arrive at least 30 minutes before the ceremony to secure your seat. The venue i…" at bounding box center [652, 458] width 853 height 369
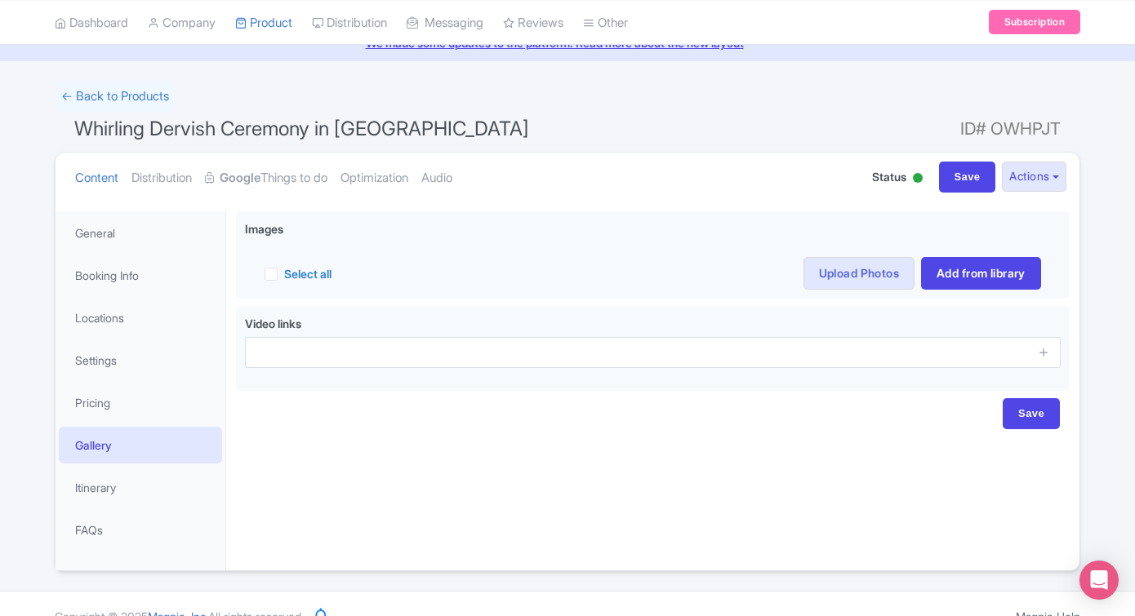
scroll to position [98, 0]
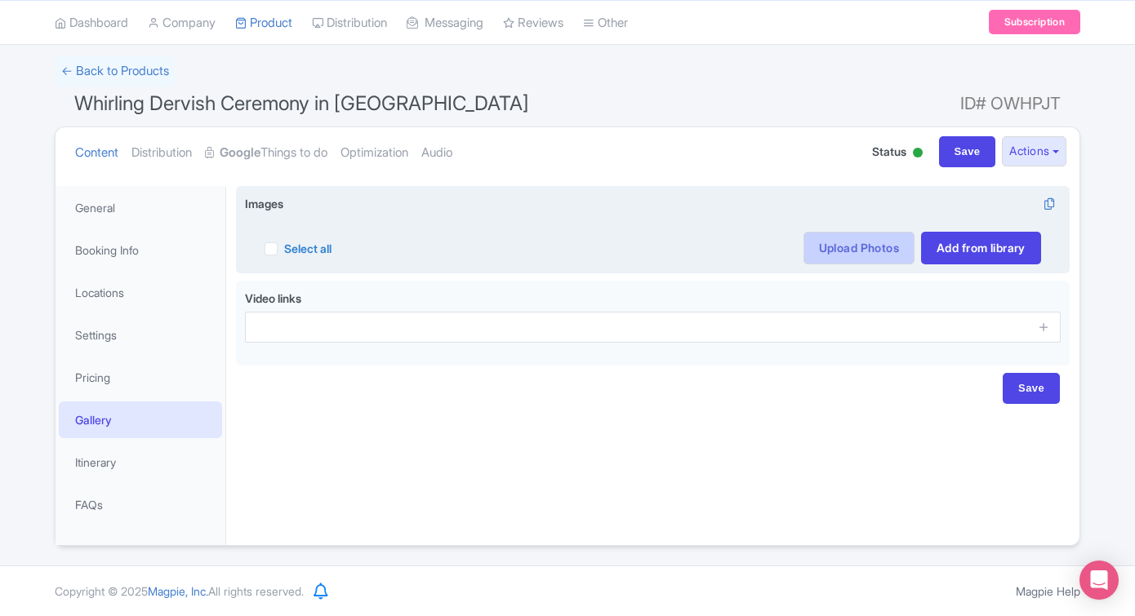
click at [883, 260] on link "Upload Photos" at bounding box center [858, 248] width 111 height 33
click at [980, 251] on link "Add from library" at bounding box center [981, 248] width 120 height 33
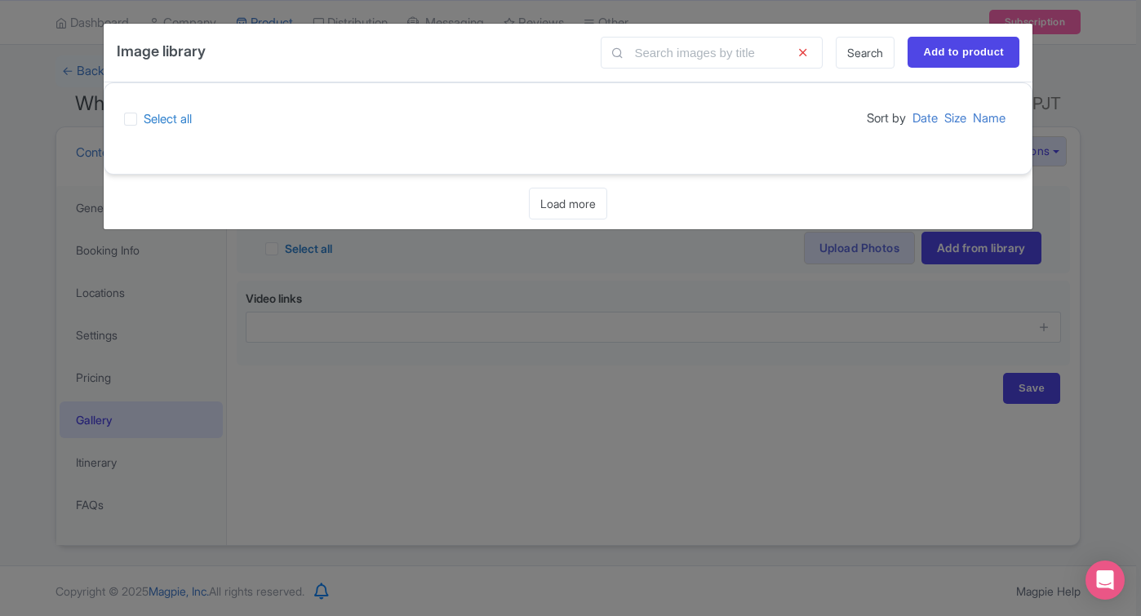
click at [665, 318] on div "Image library Search Add to product Select all Sort by Date Size Name Loading..…" at bounding box center [570, 308] width 1141 height 616
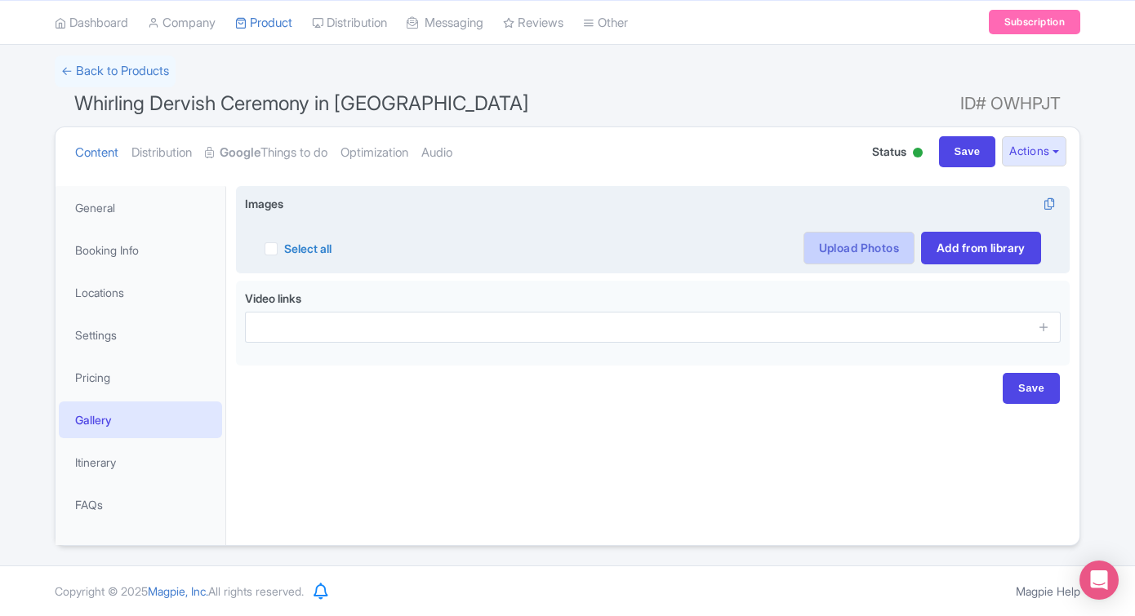
click at [839, 247] on link "Upload Photos" at bounding box center [858, 248] width 111 height 33
click at [887, 246] on link "Upload Photos" at bounding box center [858, 248] width 111 height 33
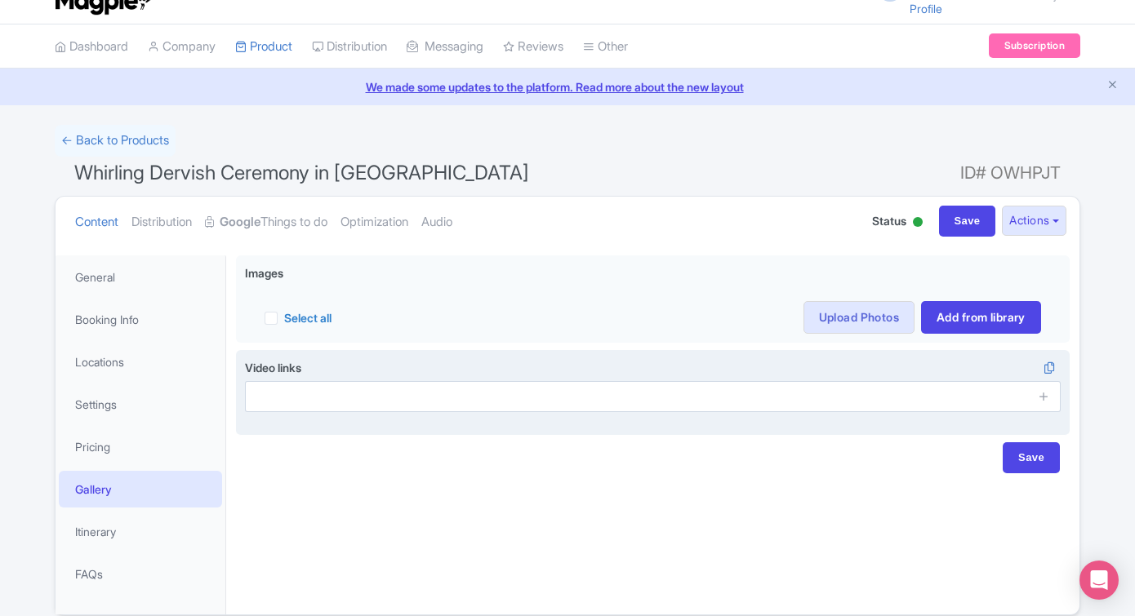
scroll to position [29, 0]
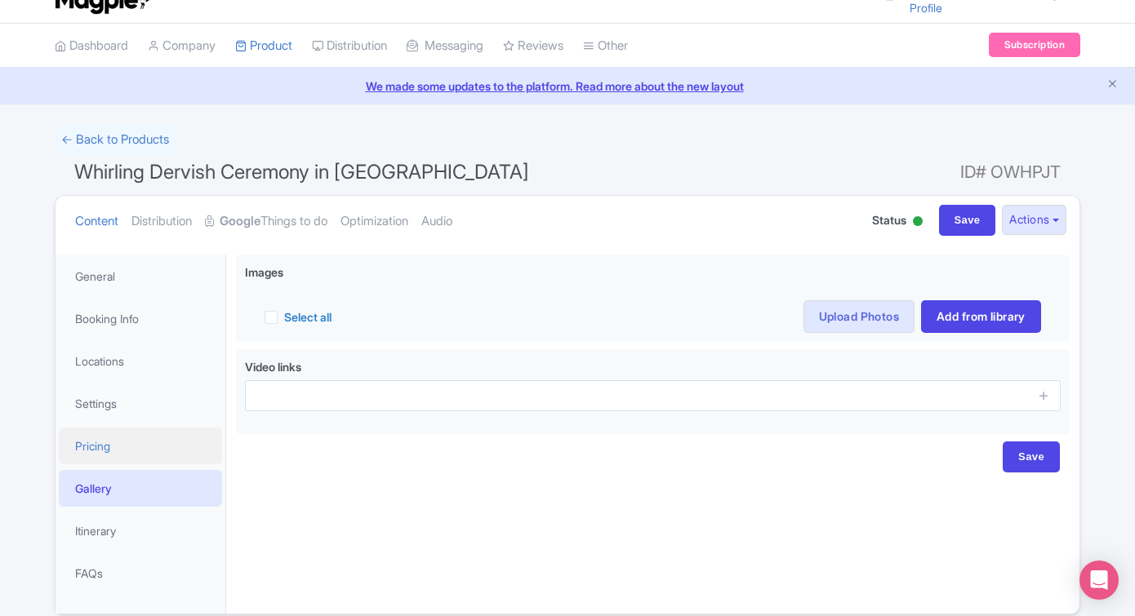
click at [190, 440] on link "Pricing" at bounding box center [140, 446] width 163 height 37
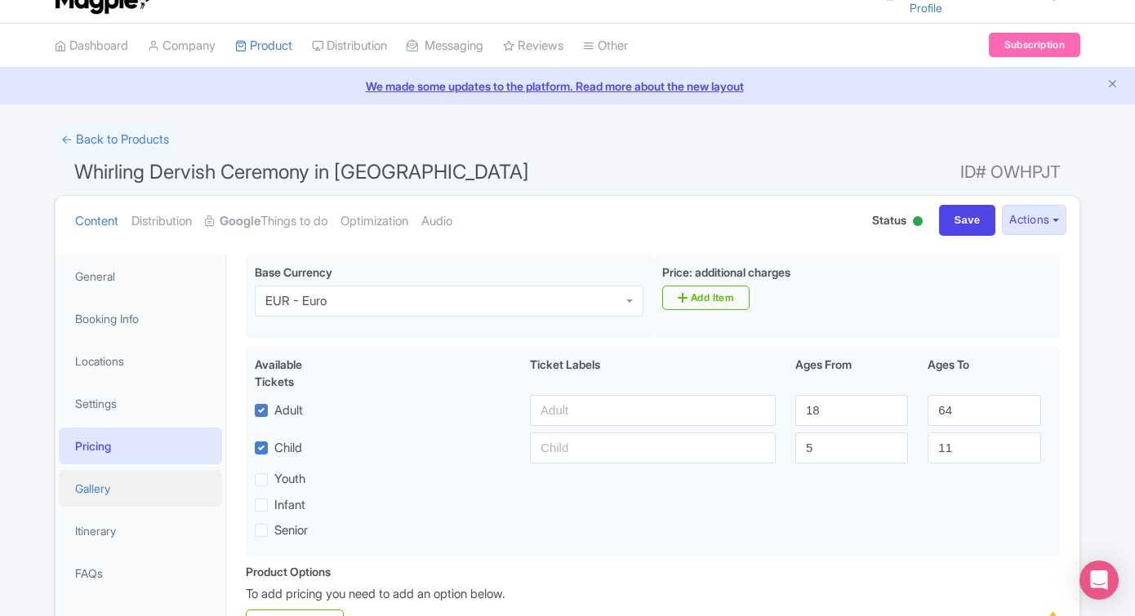
click at [184, 486] on link "Gallery" at bounding box center [140, 488] width 163 height 37
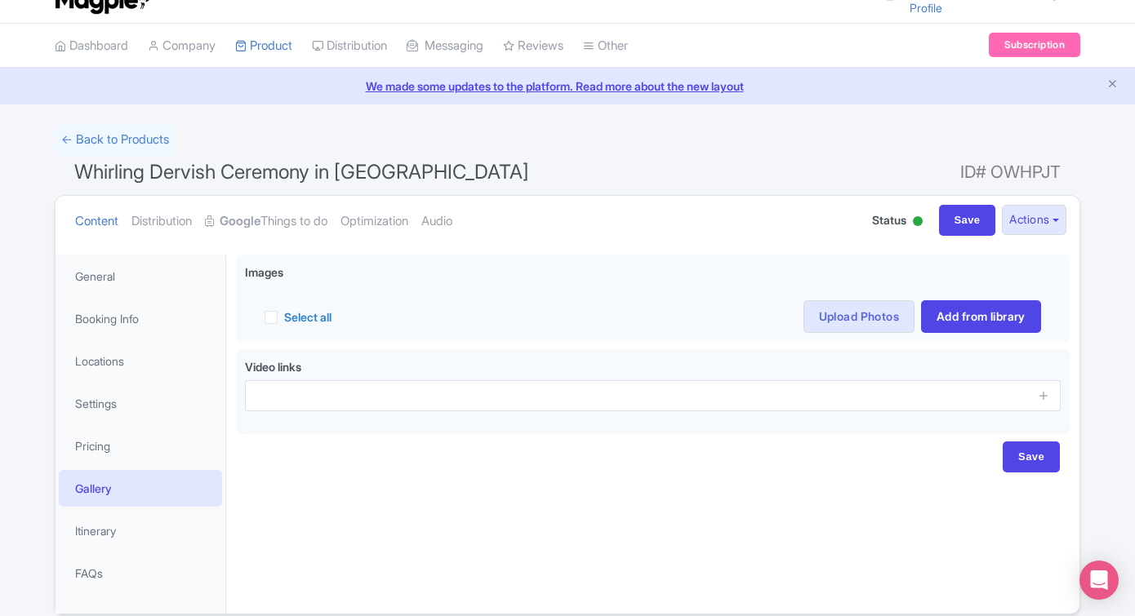
click at [169, 493] on link "Gallery" at bounding box center [140, 488] width 163 height 37
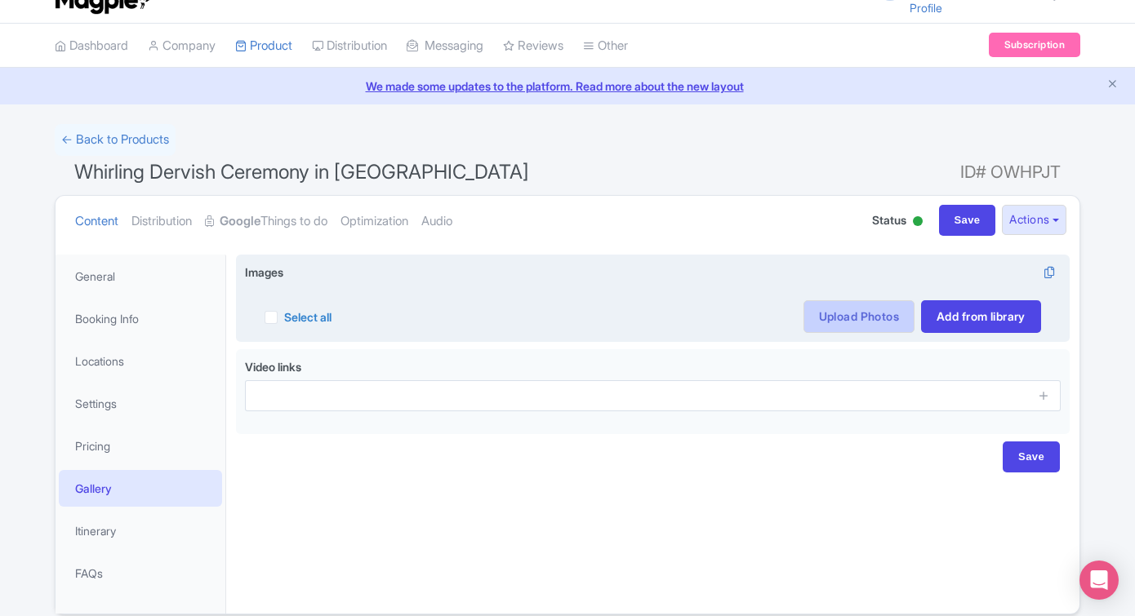
click at [866, 313] on link "Upload Photos" at bounding box center [858, 316] width 111 height 33
click at [864, 313] on link "Upload Photos" at bounding box center [858, 316] width 111 height 33
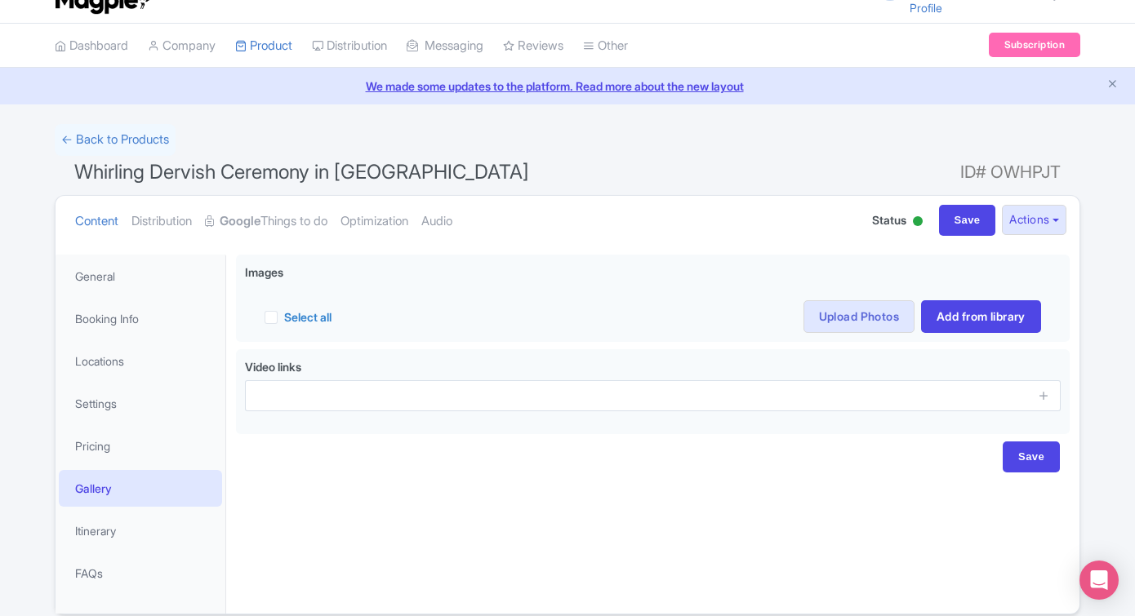
scroll to position [98, 0]
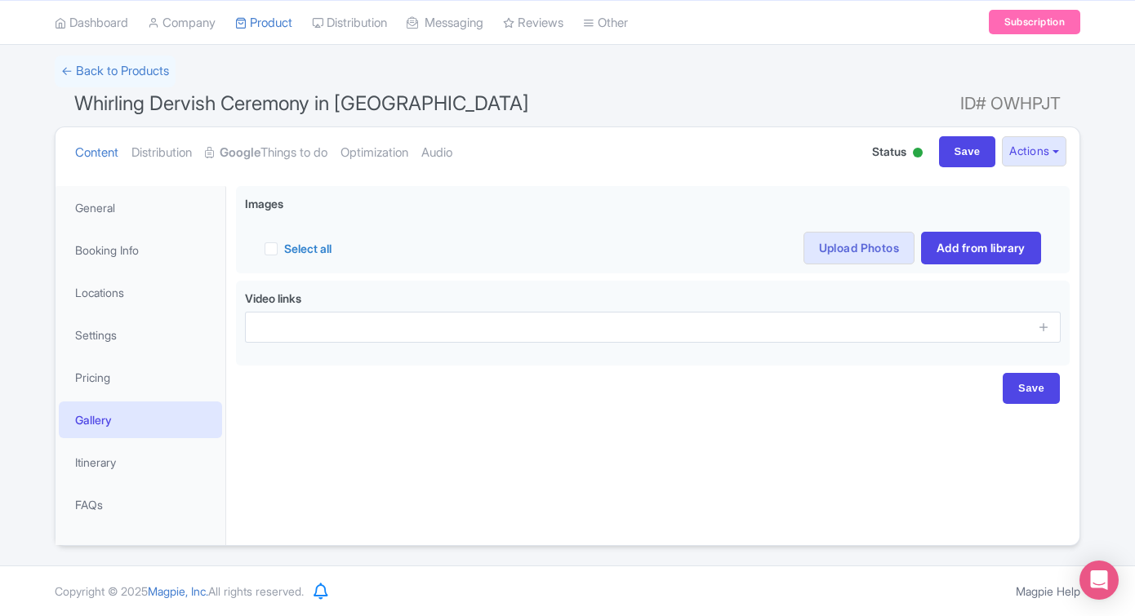
click at [1035, 167] on div "Content Distribution Google Things to do Optimization Audio Status Active Inact…" at bounding box center [568, 152] width 1024 height 50
click at [1033, 158] on button "Actions" at bounding box center [1034, 151] width 64 height 30
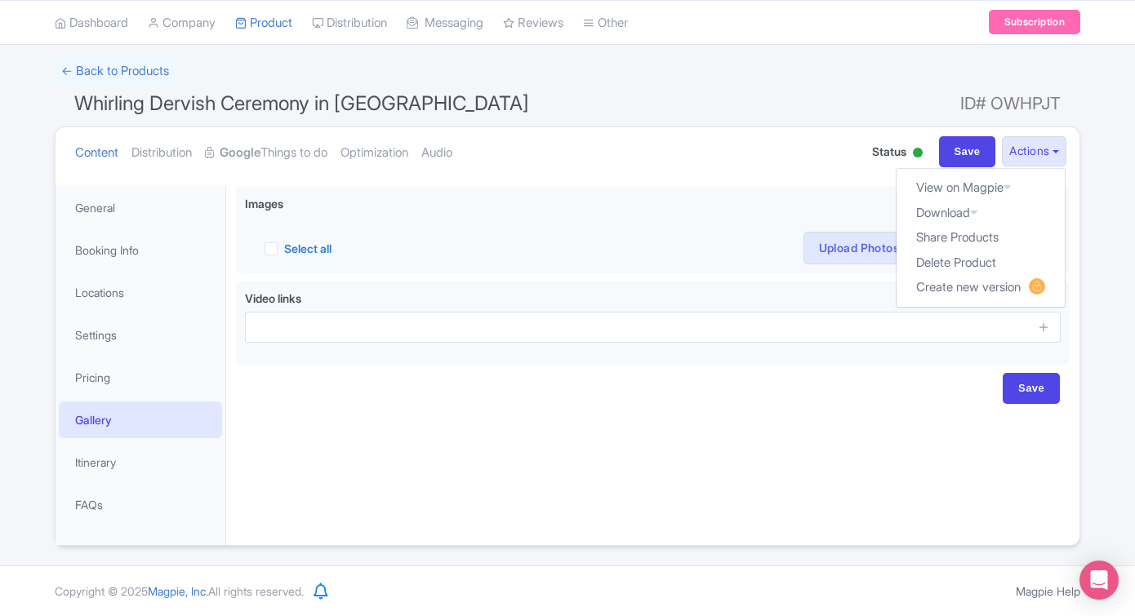
click at [917, 431] on div "Arrive at least 30 minutes before the ceremony to secure your seat. The venue i…" at bounding box center [652, 360] width 853 height 369
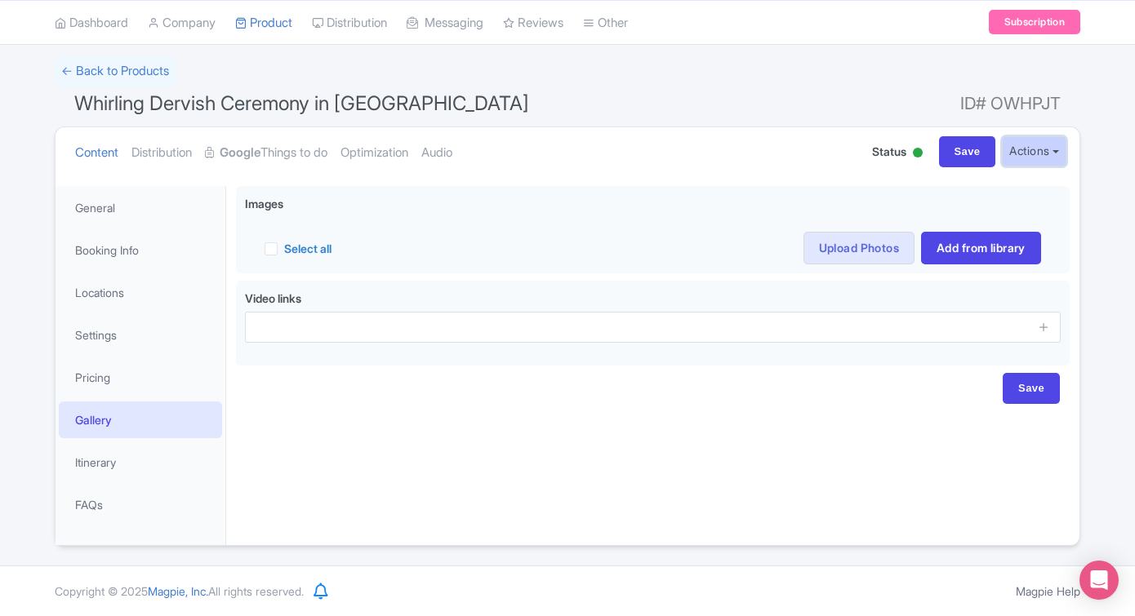
click at [1044, 158] on button "Actions" at bounding box center [1034, 151] width 64 height 30
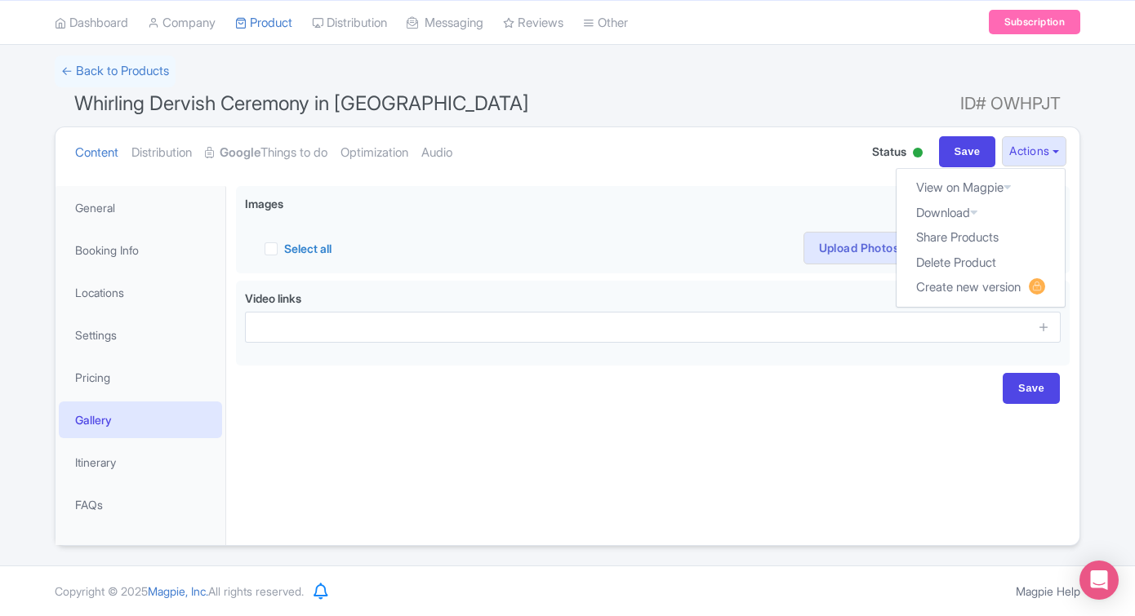
click at [880, 393] on div "Save" at bounding box center [653, 388] width 814 height 31
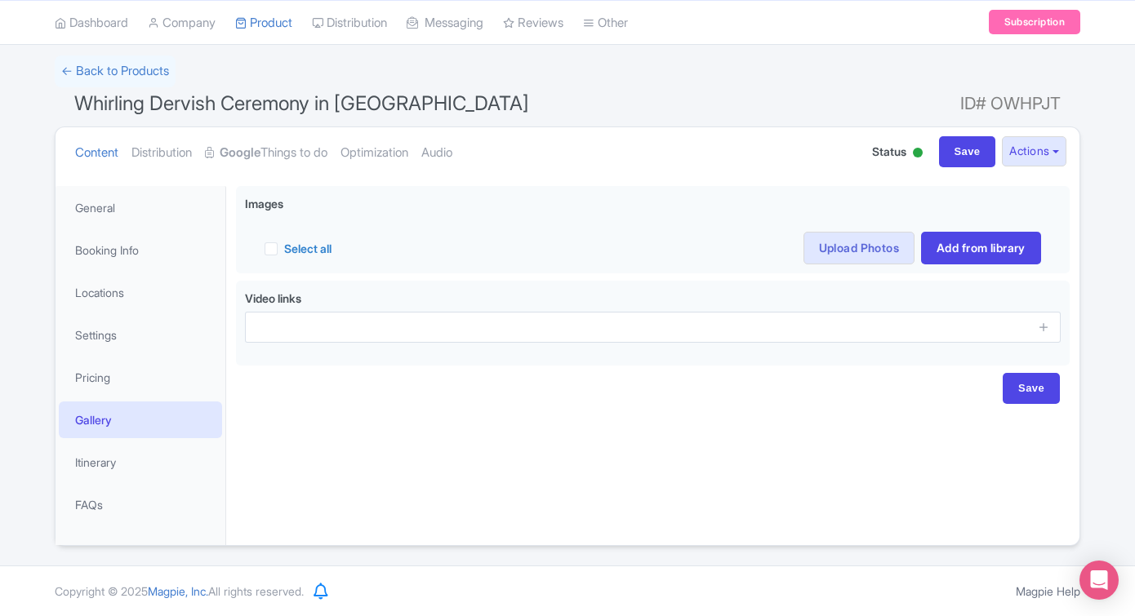
click at [909, 158] on div at bounding box center [917, 153] width 16 height 25
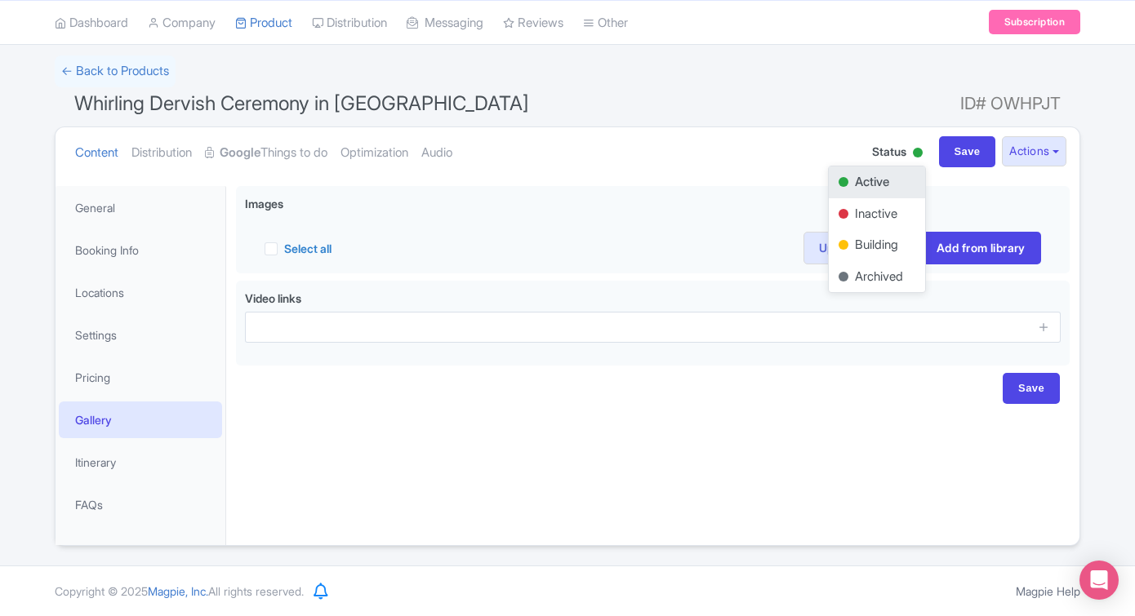
click at [818, 430] on div "Arrive at least 30 minutes before the ceremony to secure your seat. The venue i…" at bounding box center [652, 360] width 853 height 369
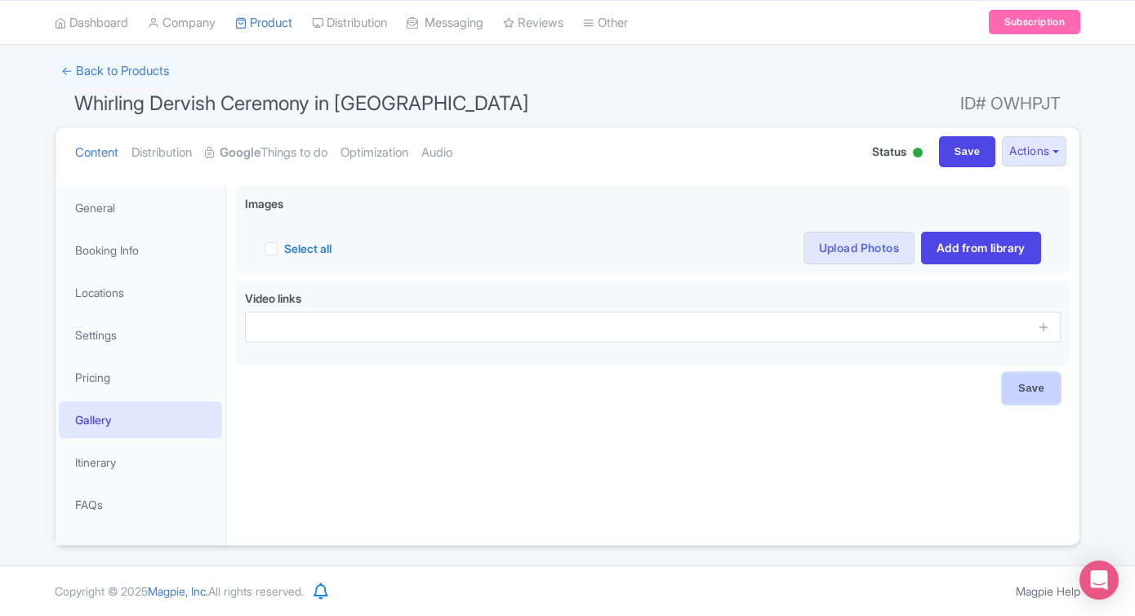
click at [1019, 392] on input "Save" at bounding box center [1031, 388] width 57 height 31
type input "Saving..."
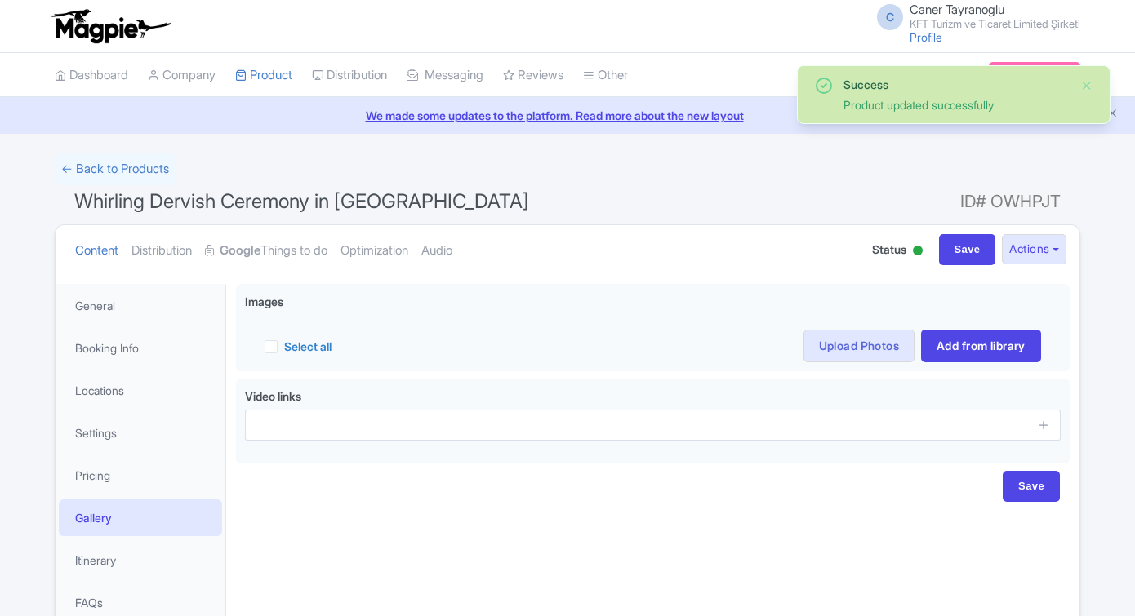
scroll to position [98, 0]
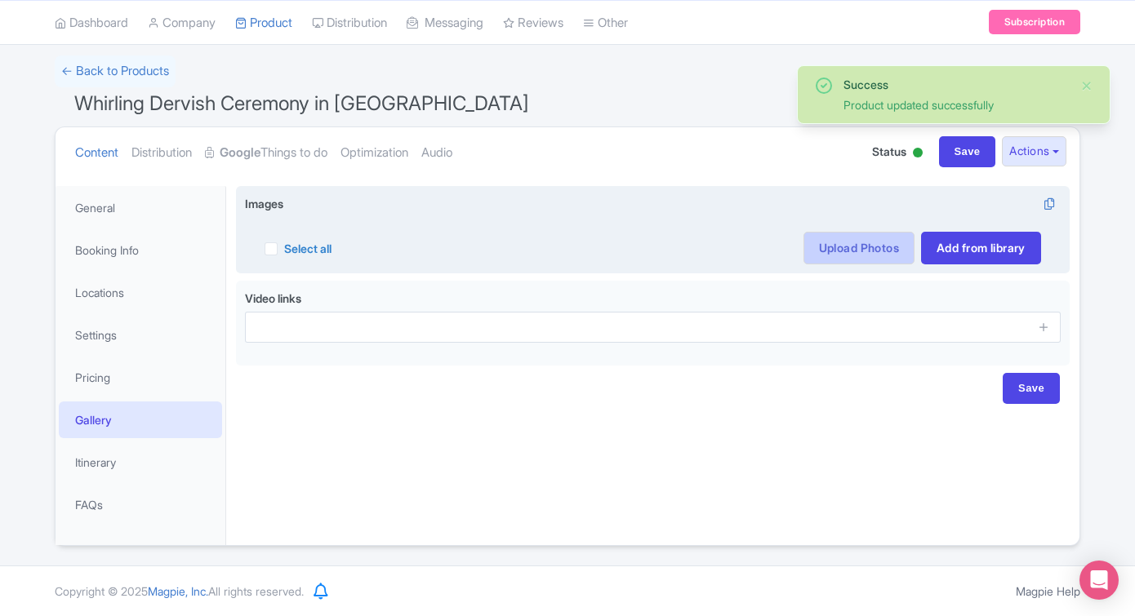
click at [869, 249] on link "Upload Photos" at bounding box center [858, 248] width 111 height 33
click at [883, 253] on link "Upload Photos" at bounding box center [858, 248] width 111 height 33
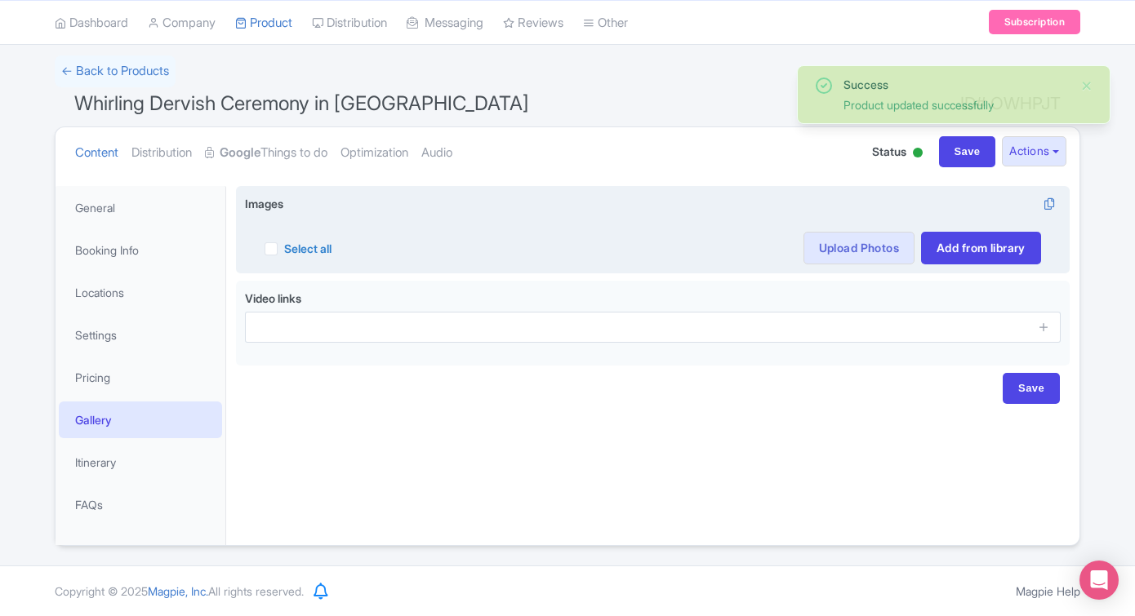
click at [1064, 202] on div "Images i Select all Actions Remove from product Delete Download Export Upscale …" at bounding box center [653, 230] width 834 height 88
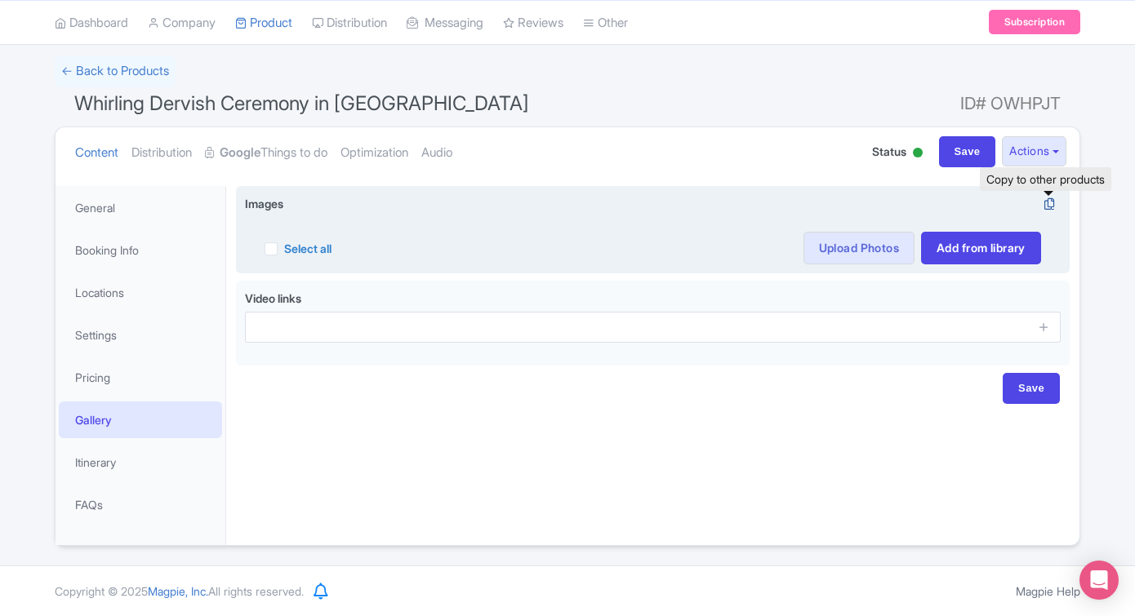
click at [1055, 202] on icon at bounding box center [1049, 204] width 23 height 15
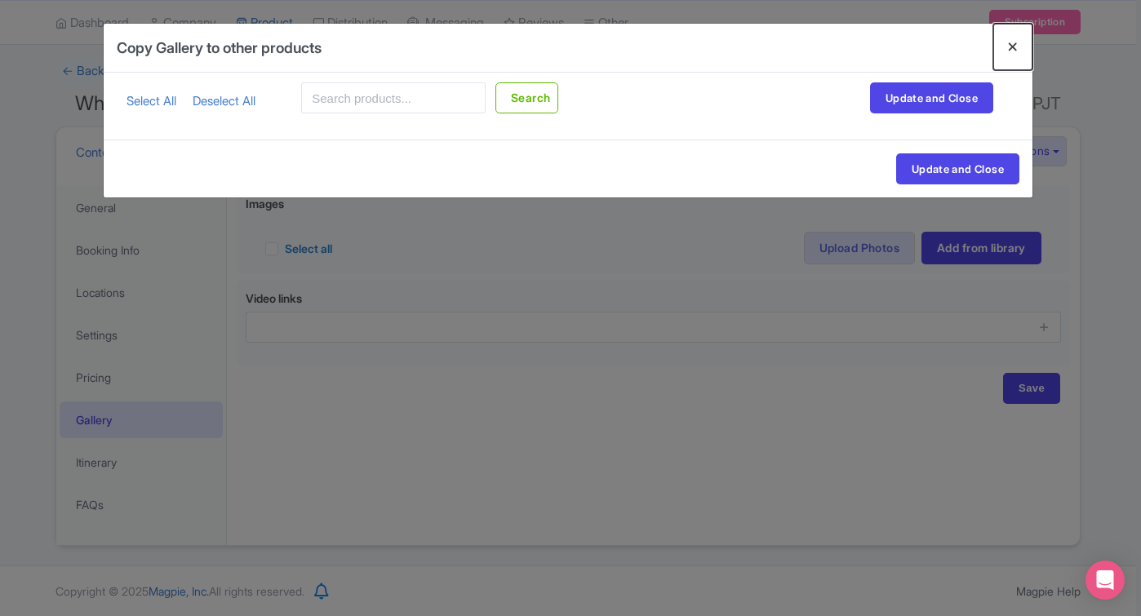
click at [1021, 50] on button "Close" at bounding box center [1013, 47] width 39 height 47
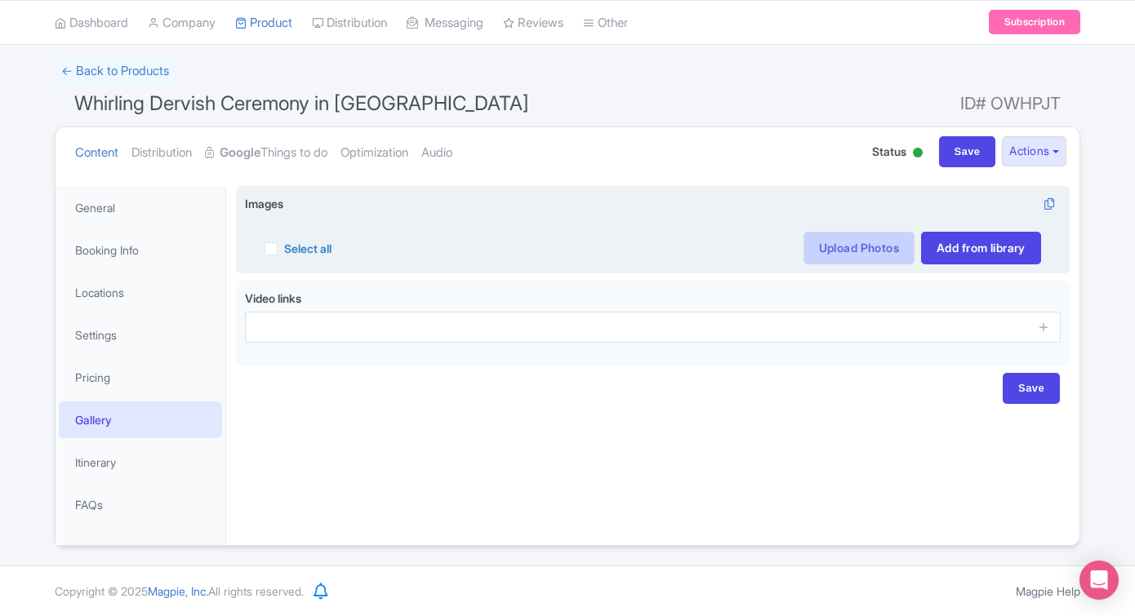
click at [840, 255] on link "Upload Photos" at bounding box center [858, 248] width 111 height 33
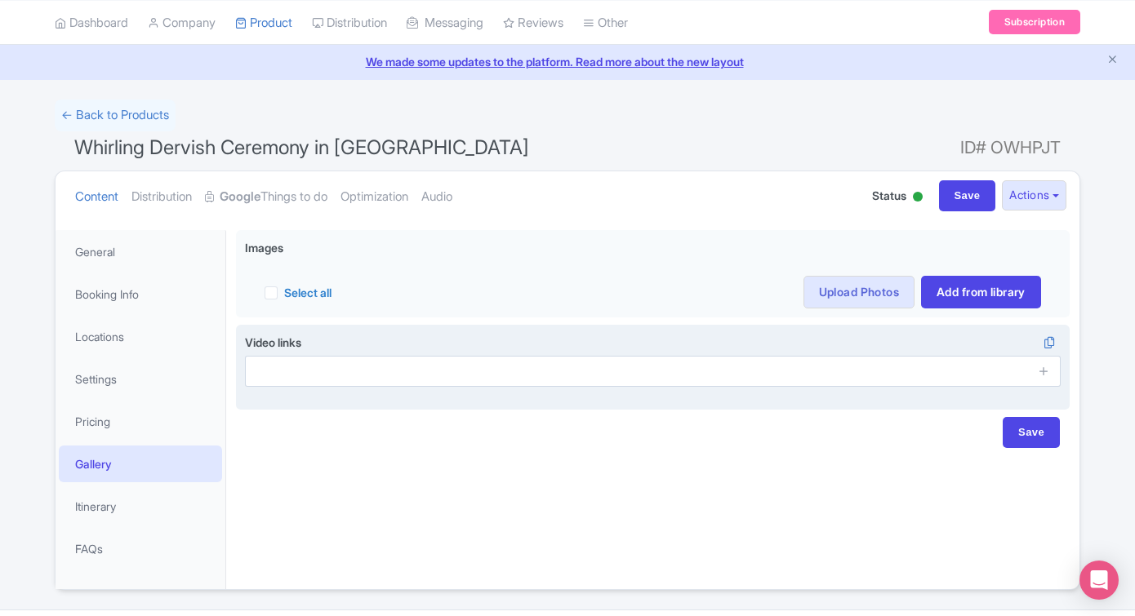
scroll to position [56, 0]
